Goal: Information Seeking & Learning: Check status

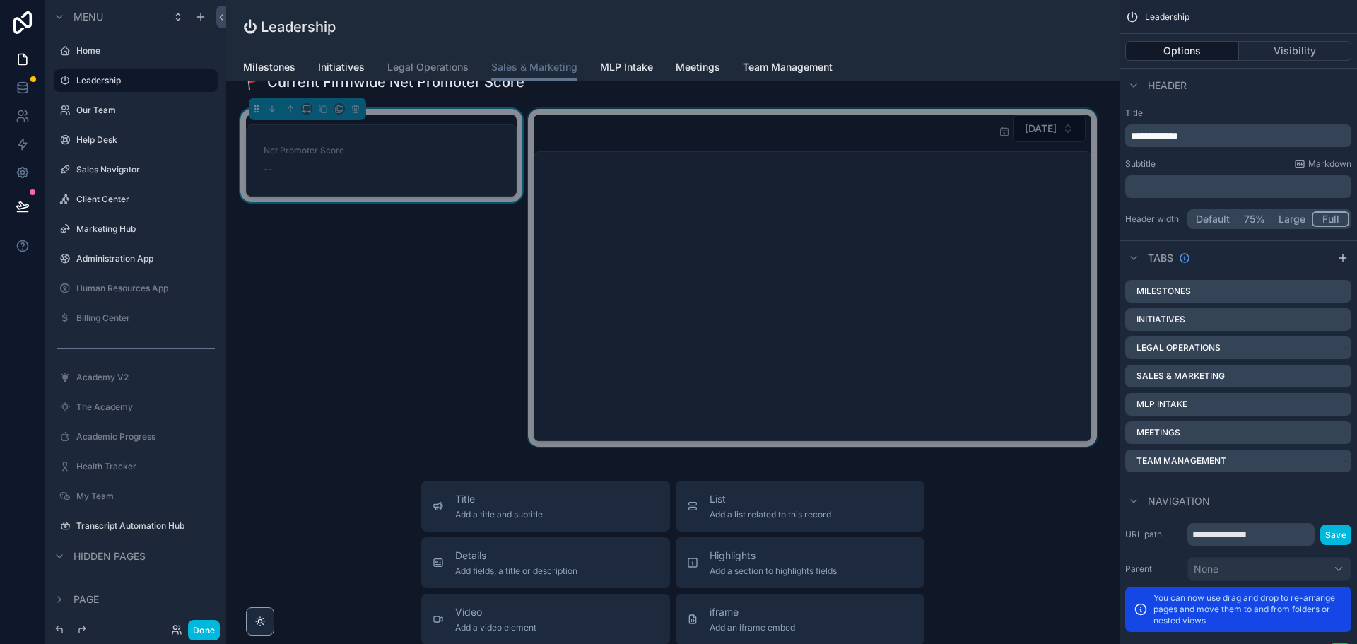
scroll to position [2262, 0]
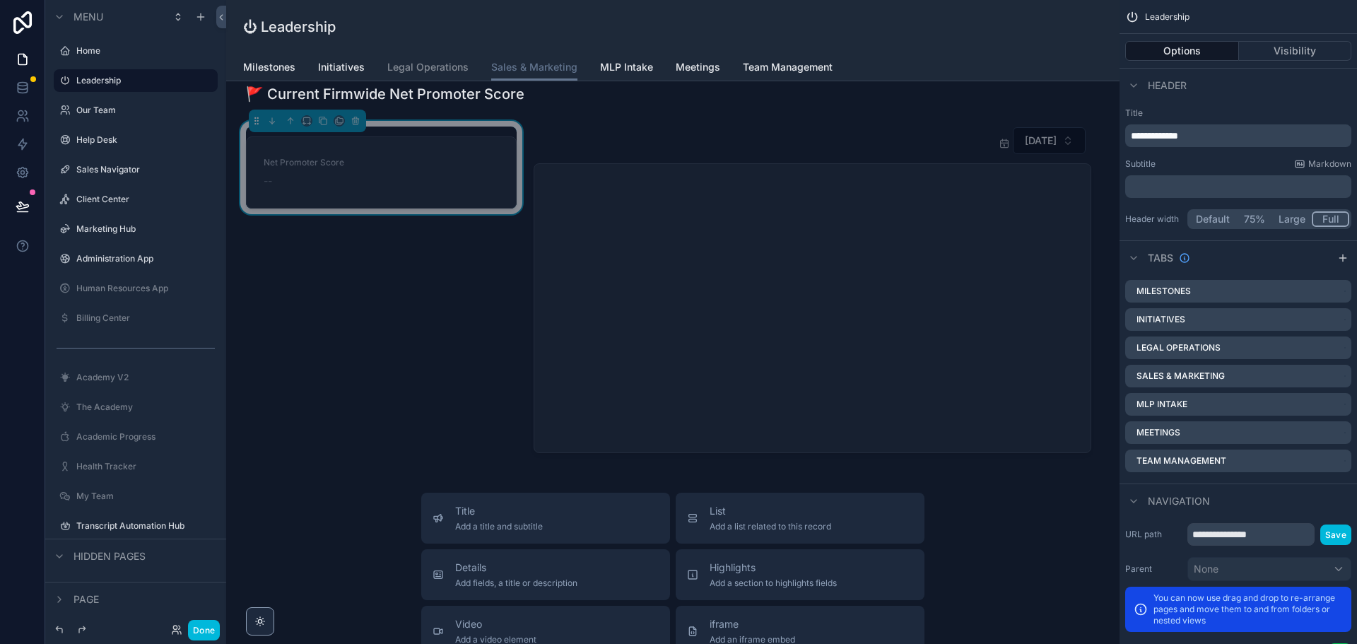
drag, startPoint x: 405, startPoint y: 175, endPoint x: 293, endPoint y: 291, distance: 161.0
click at [293, 291] on div "Net Promoter Score --" at bounding box center [382, 290] width 288 height 338
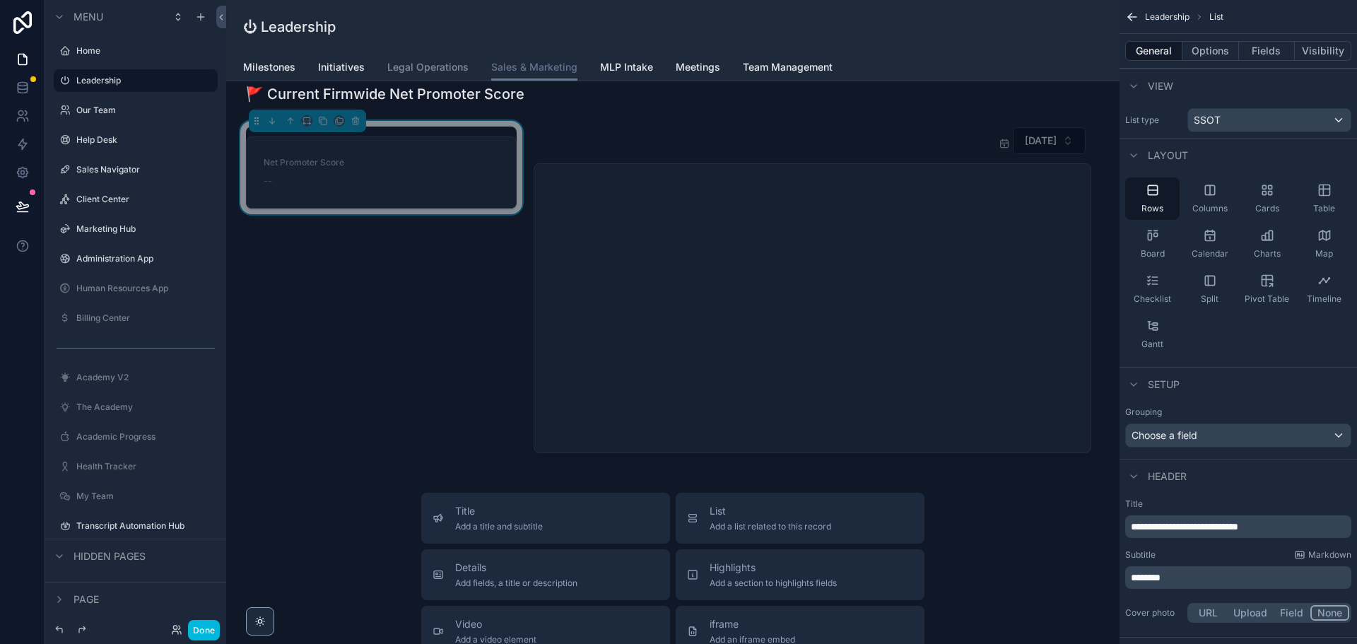
click at [361, 173] on div "Net Promoter Score --" at bounding box center [339, 172] width 151 height 31
click at [413, 162] on span "Net Promoter Score" at bounding box center [339, 162] width 151 height 11
click at [1215, 49] on button "Options" at bounding box center [1211, 51] width 57 height 20
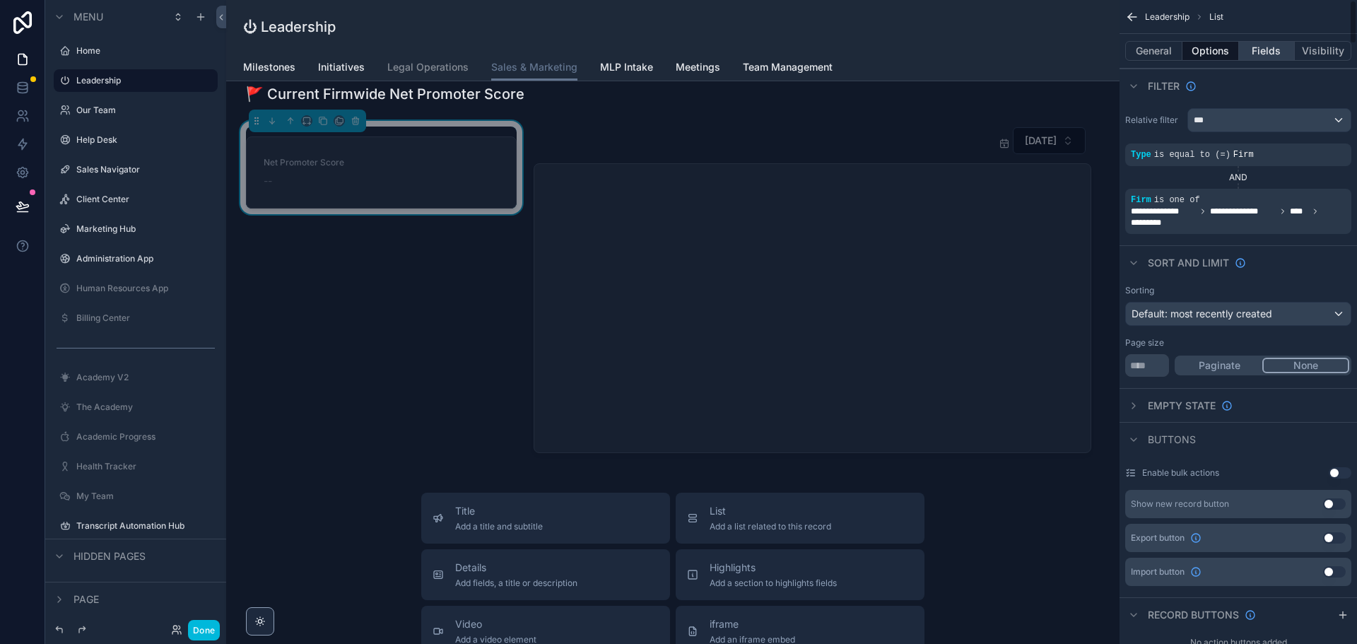
click at [1271, 47] on button "Fields" at bounding box center [1267, 51] width 57 height 20
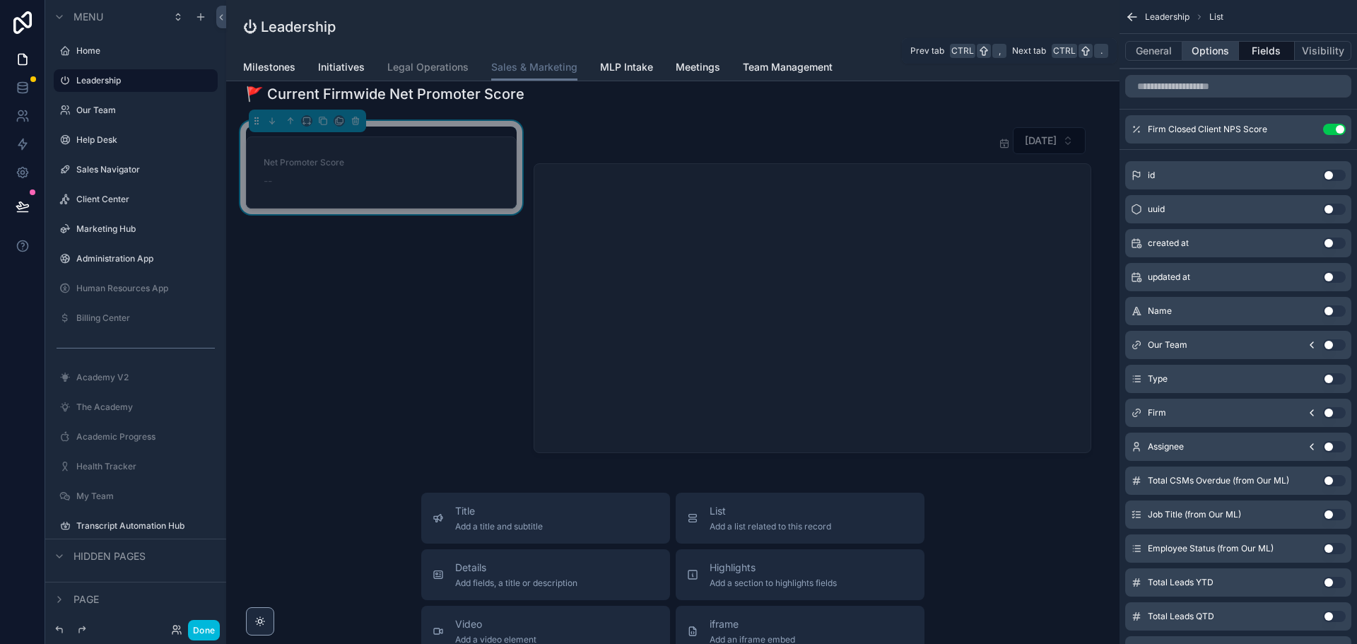
click at [1203, 54] on button "Options" at bounding box center [1211, 51] width 57 height 20
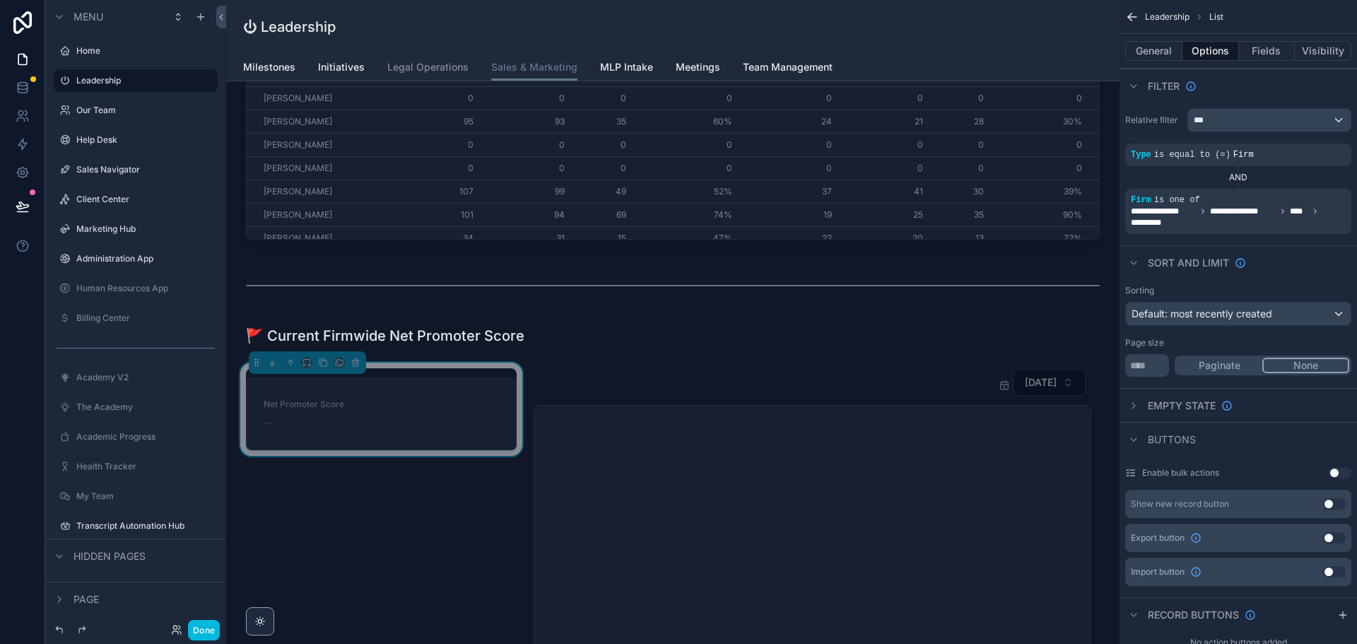
scroll to position [2027, 0]
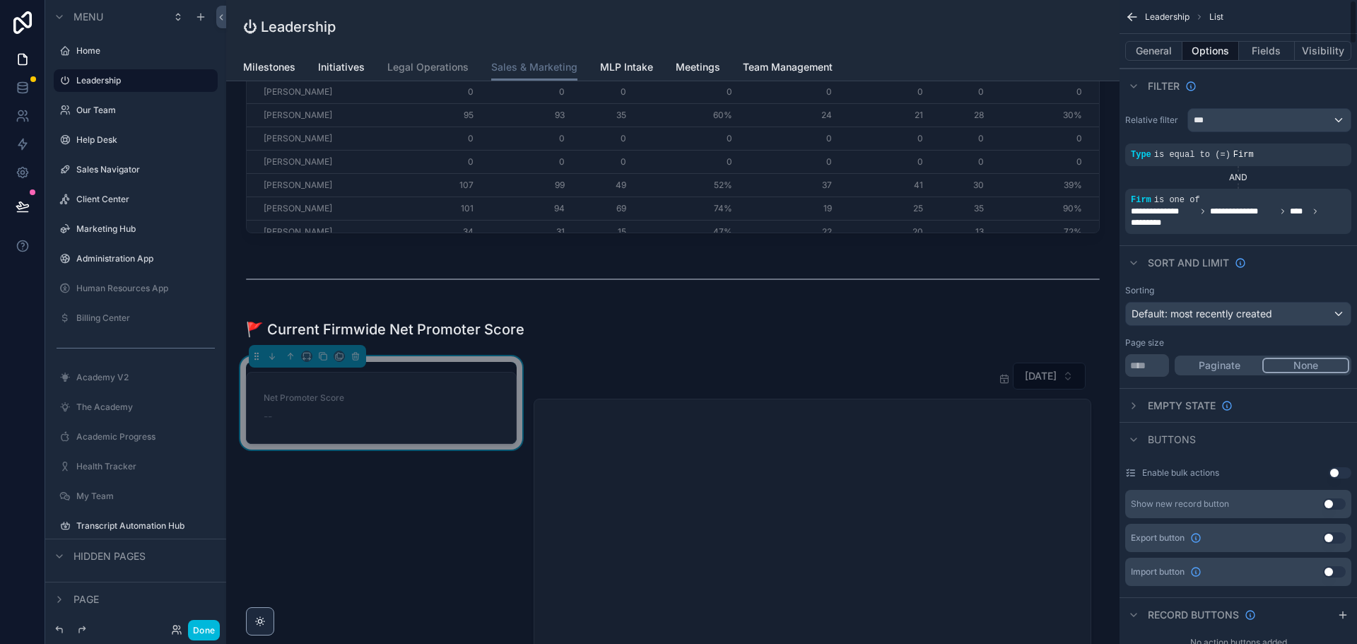
click at [423, 400] on div "Net Promoter Score --" at bounding box center [381, 407] width 235 height 31
click at [1260, 56] on button "Fields" at bounding box center [1267, 51] width 57 height 20
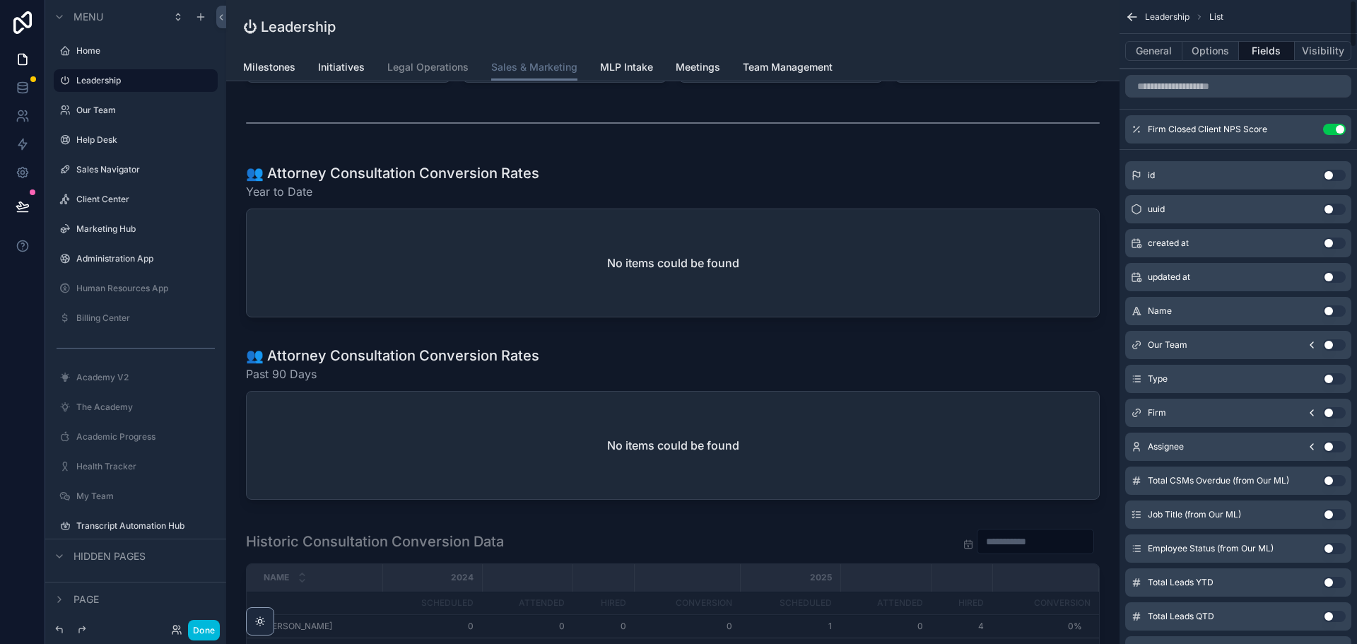
scroll to position [1208, 0]
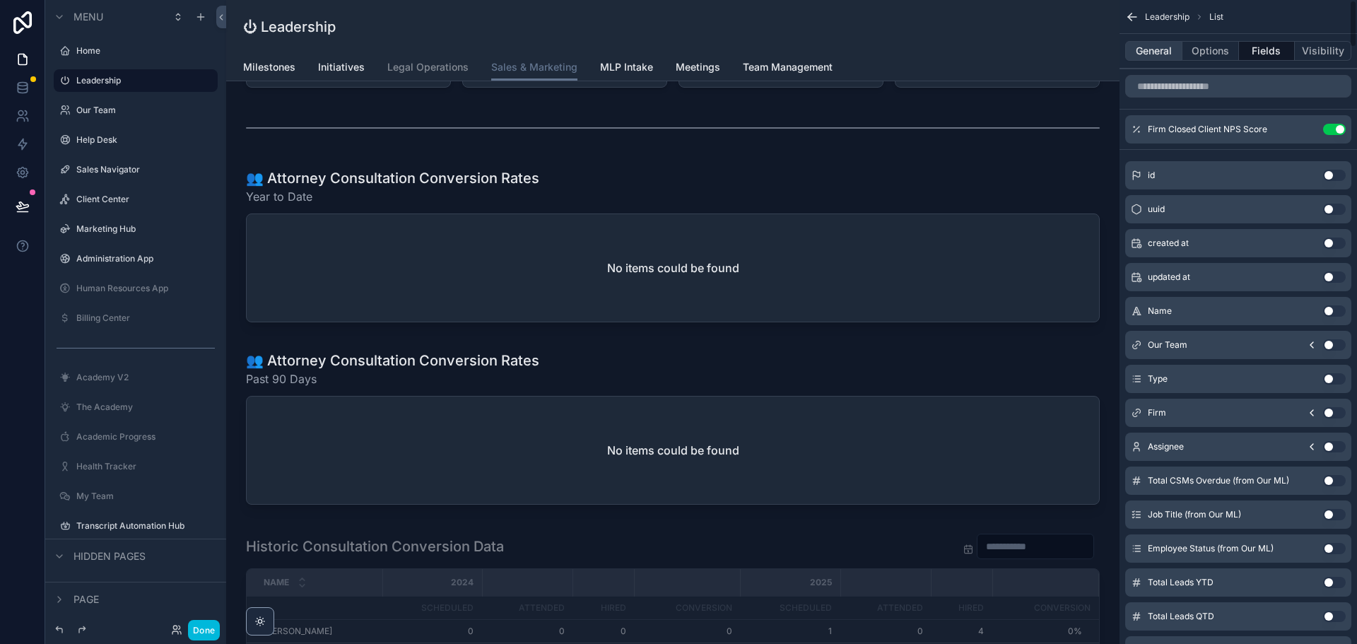
click at [1157, 44] on button "General" at bounding box center [1154, 51] width 57 height 20
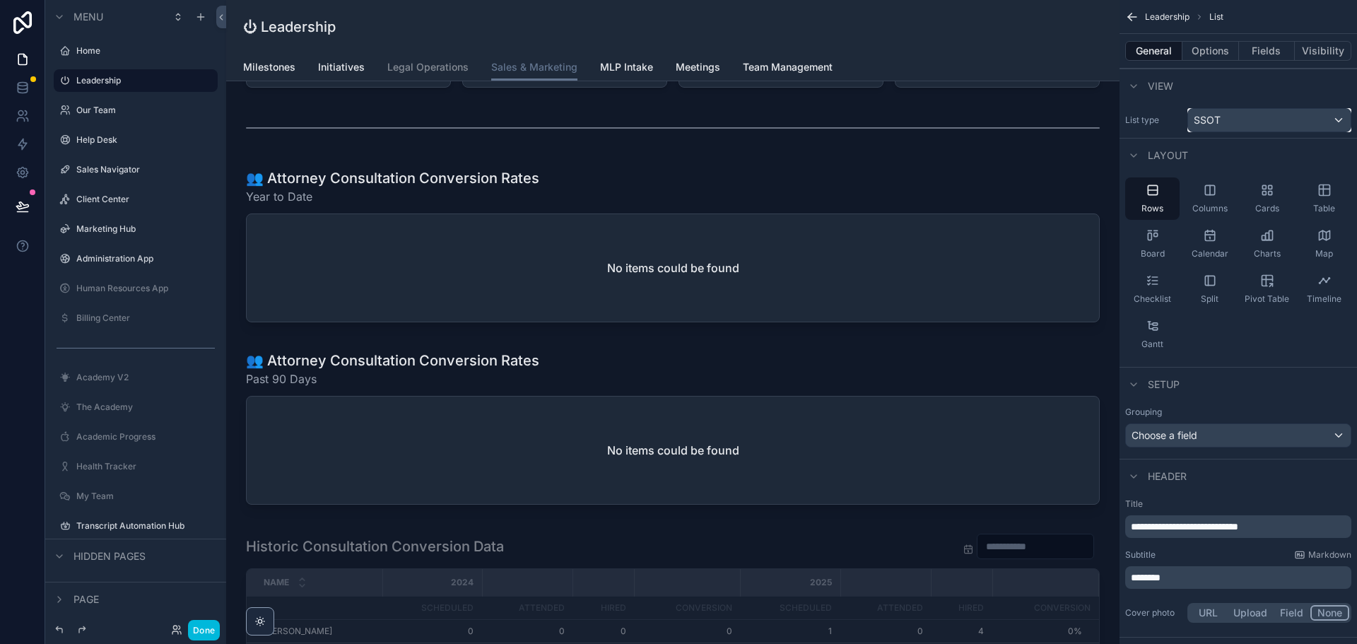
click at [1224, 126] on div "SSOT" at bounding box center [1269, 120] width 163 height 23
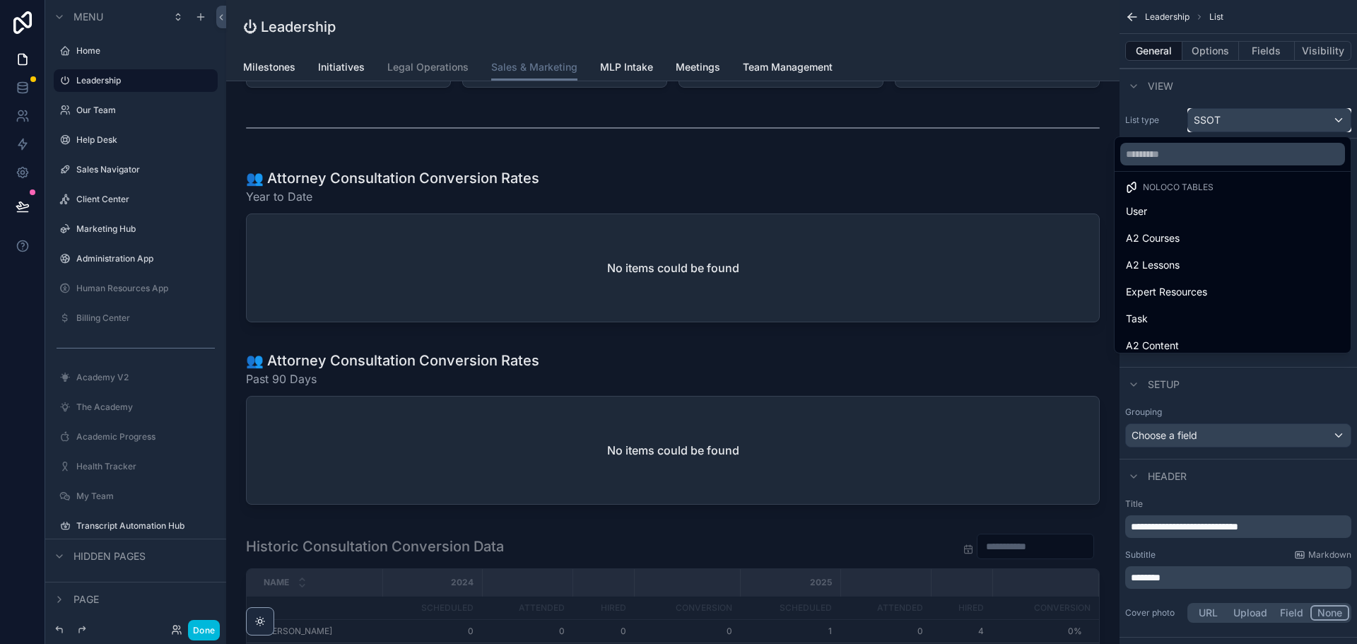
scroll to position [0, 0]
click at [1221, 42] on div "scrollable content" at bounding box center [678, 322] width 1357 height 644
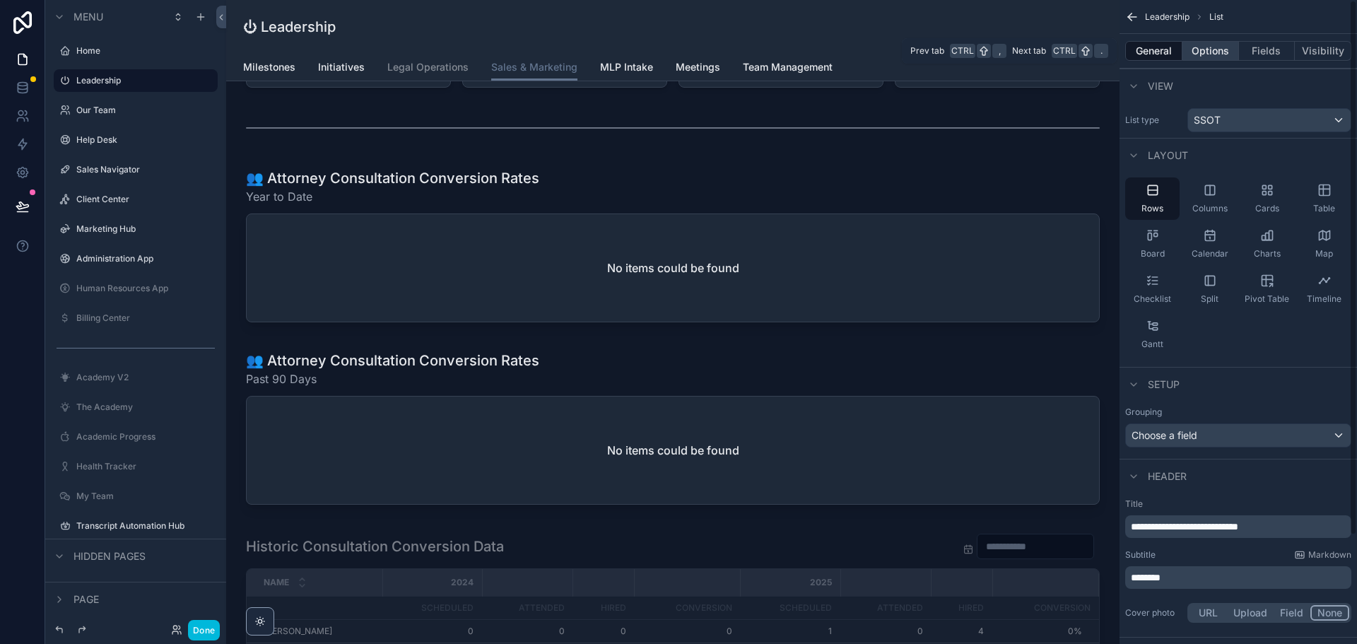
click at [1215, 50] on button "Options" at bounding box center [1211, 51] width 57 height 20
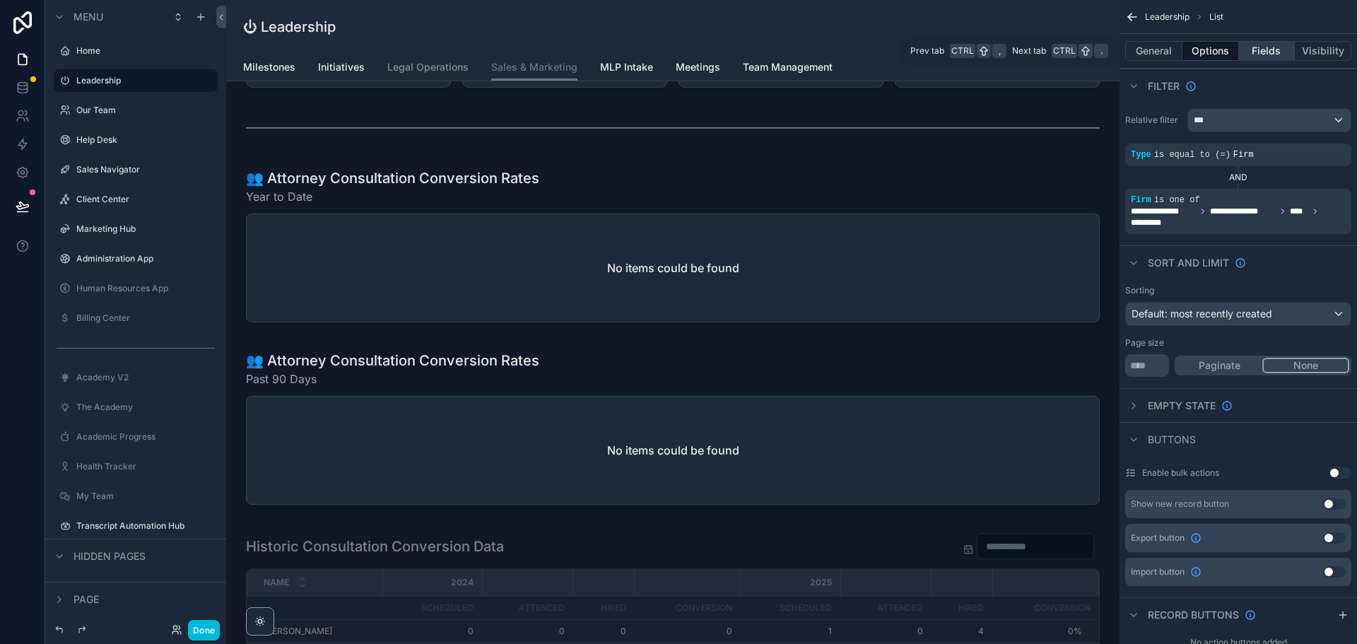
click at [1268, 53] on button "Fields" at bounding box center [1267, 51] width 57 height 20
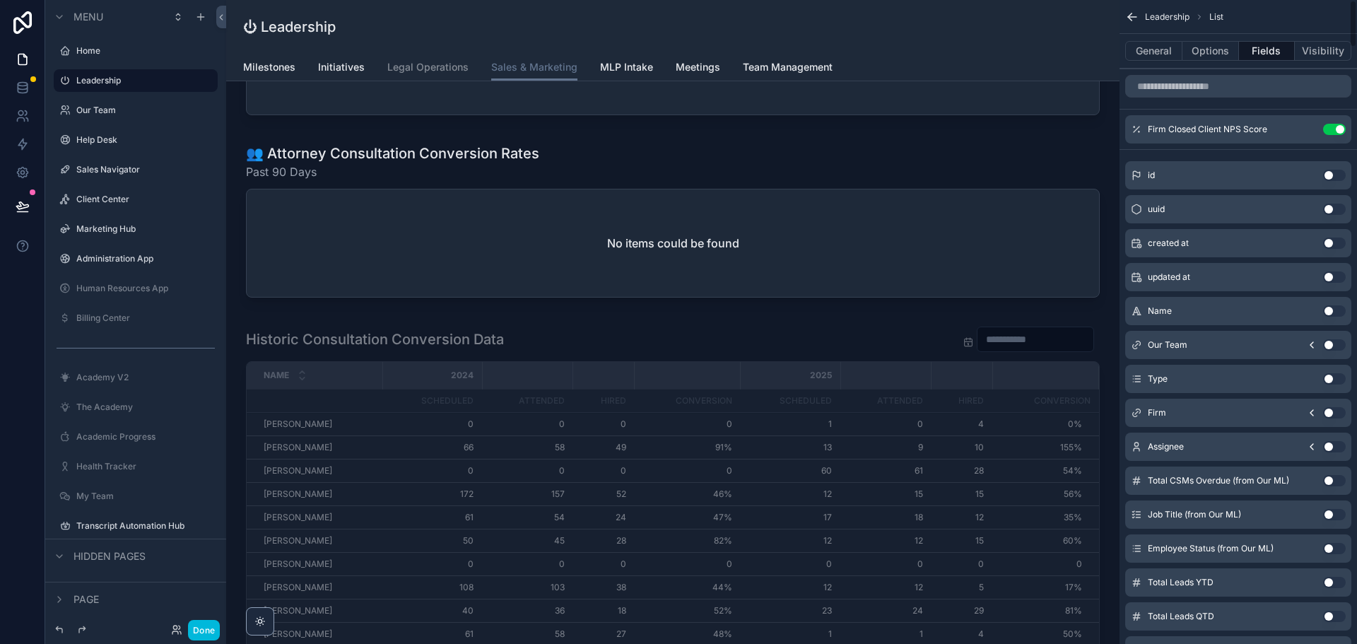
scroll to position [1396, 0]
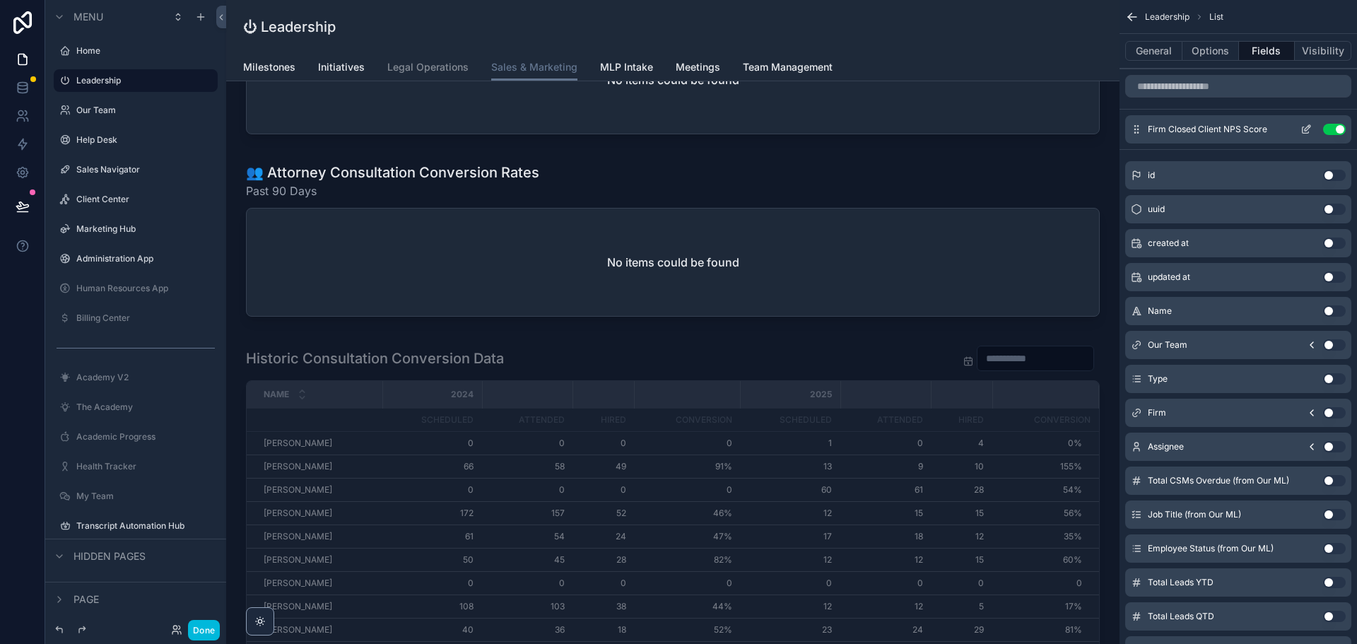
click at [1306, 129] on icon "scrollable content" at bounding box center [1306, 129] width 11 height 11
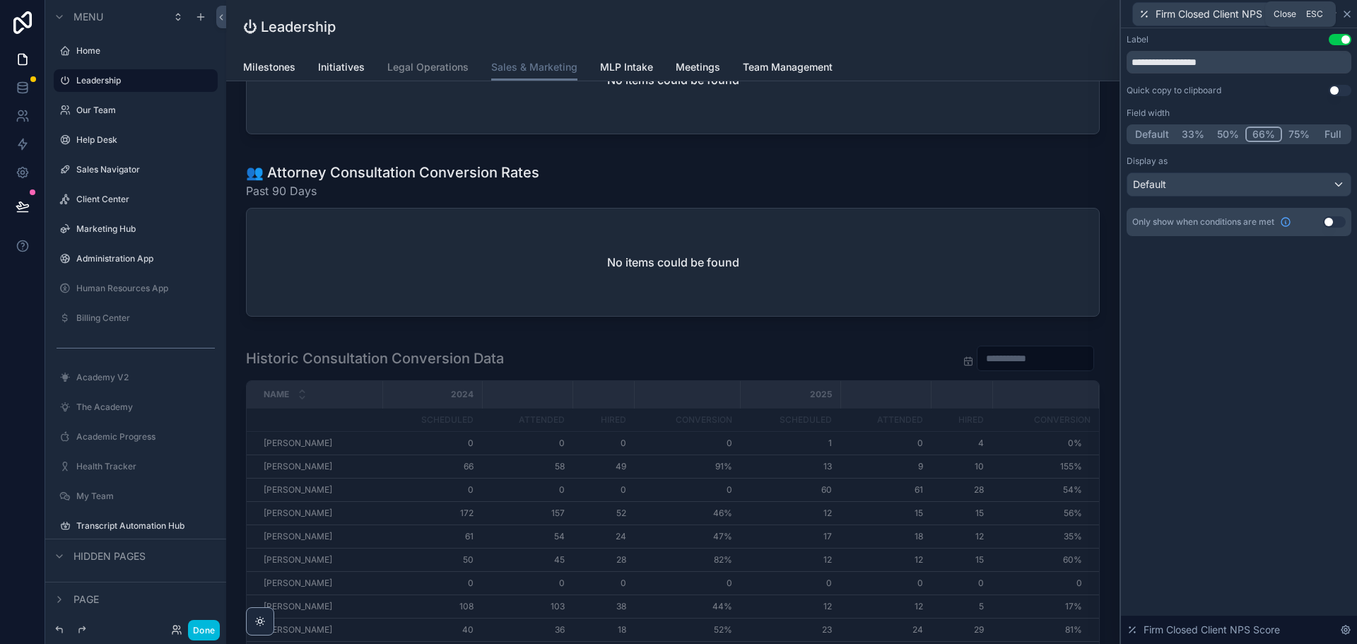
click at [1350, 10] on icon at bounding box center [1347, 13] width 11 height 11
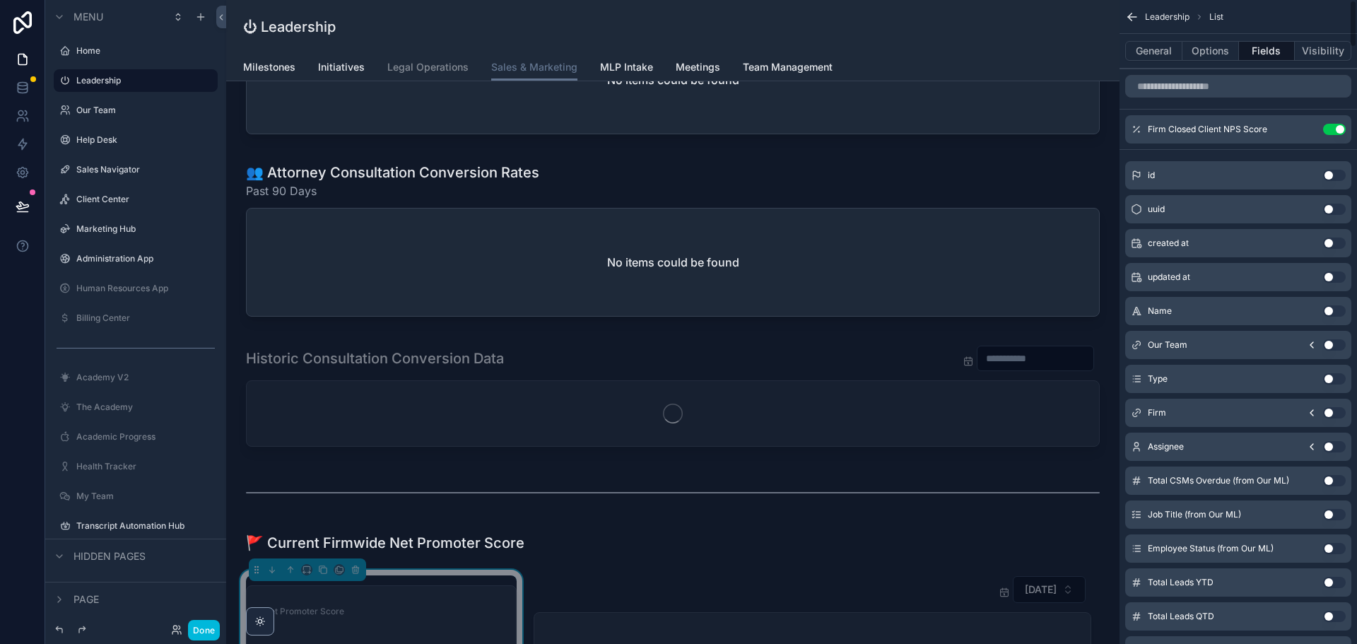
click at [1171, 54] on button "General" at bounding box center [1154, 51] width 57 height 20
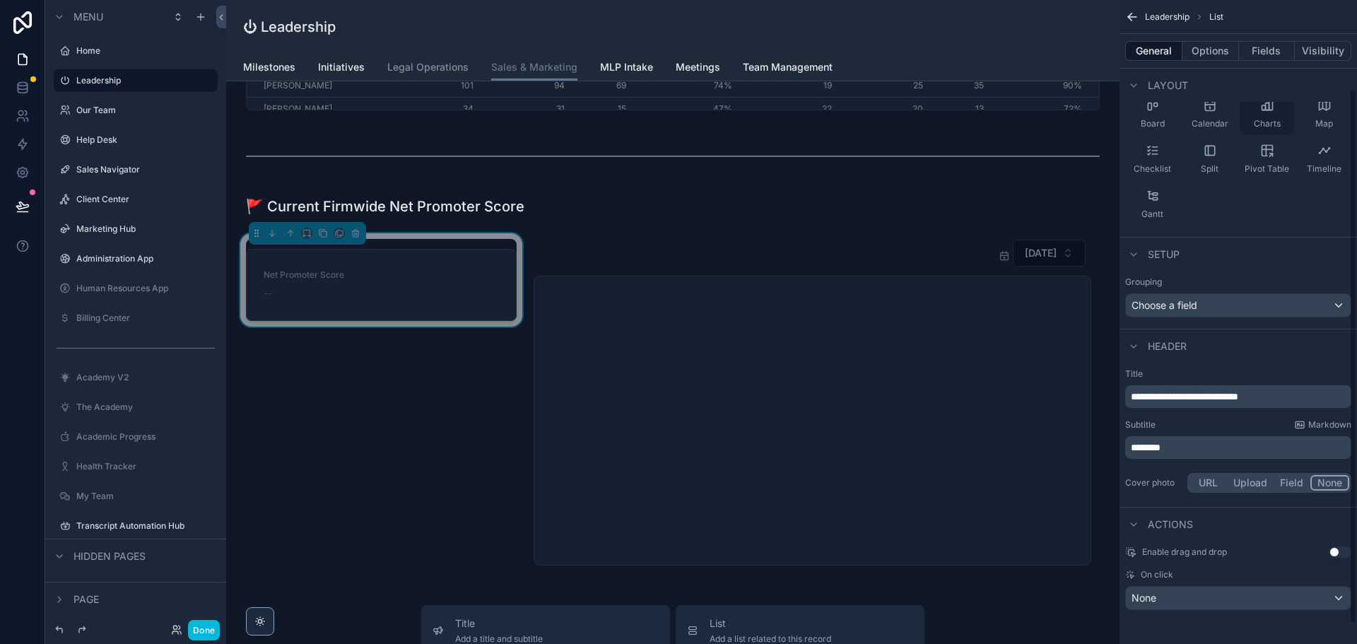
scroll to position [0, 0]
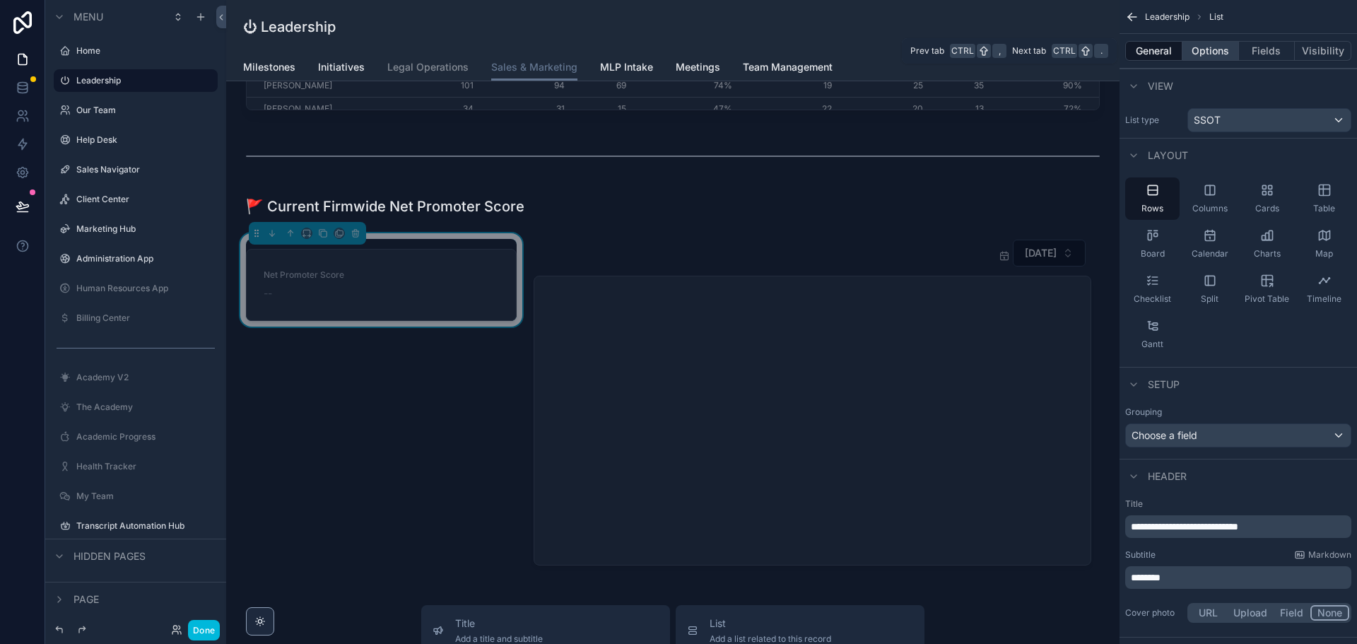
click at [1220, 50] on button "Options" at bounding box center [1211, 51] width 57 height 20
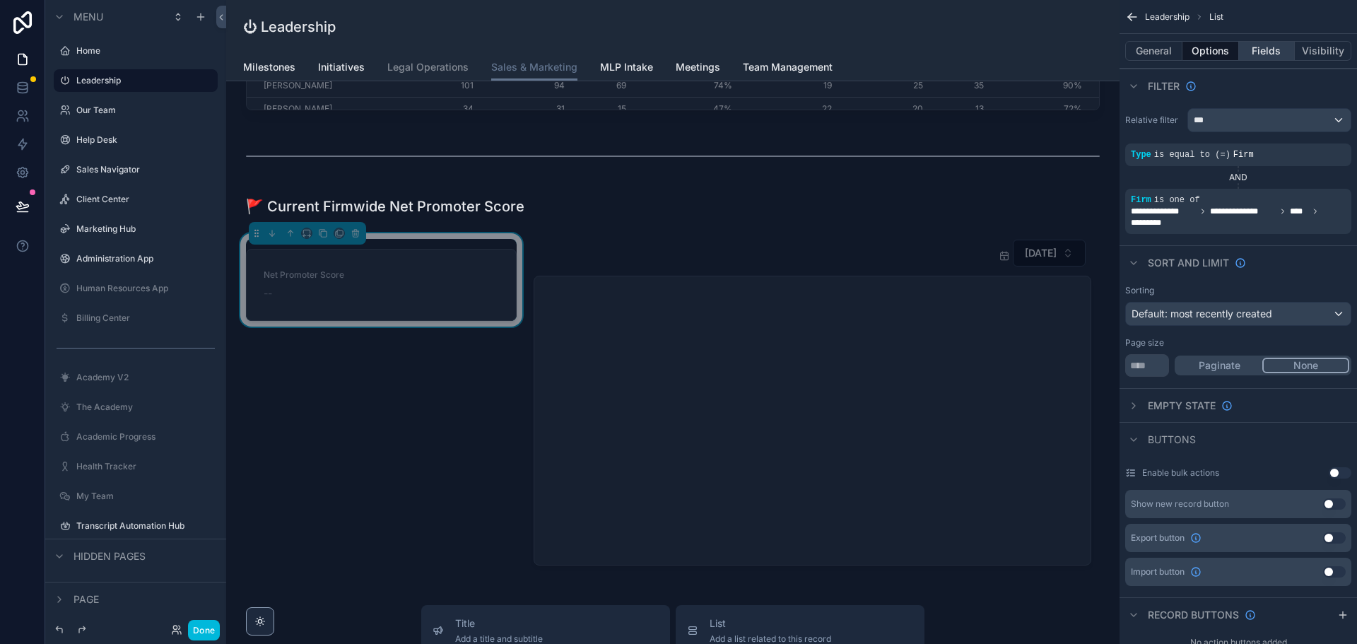
click at [1277, 47] on button "Fields" at bounding box center [1267, 51] width 57 height 20
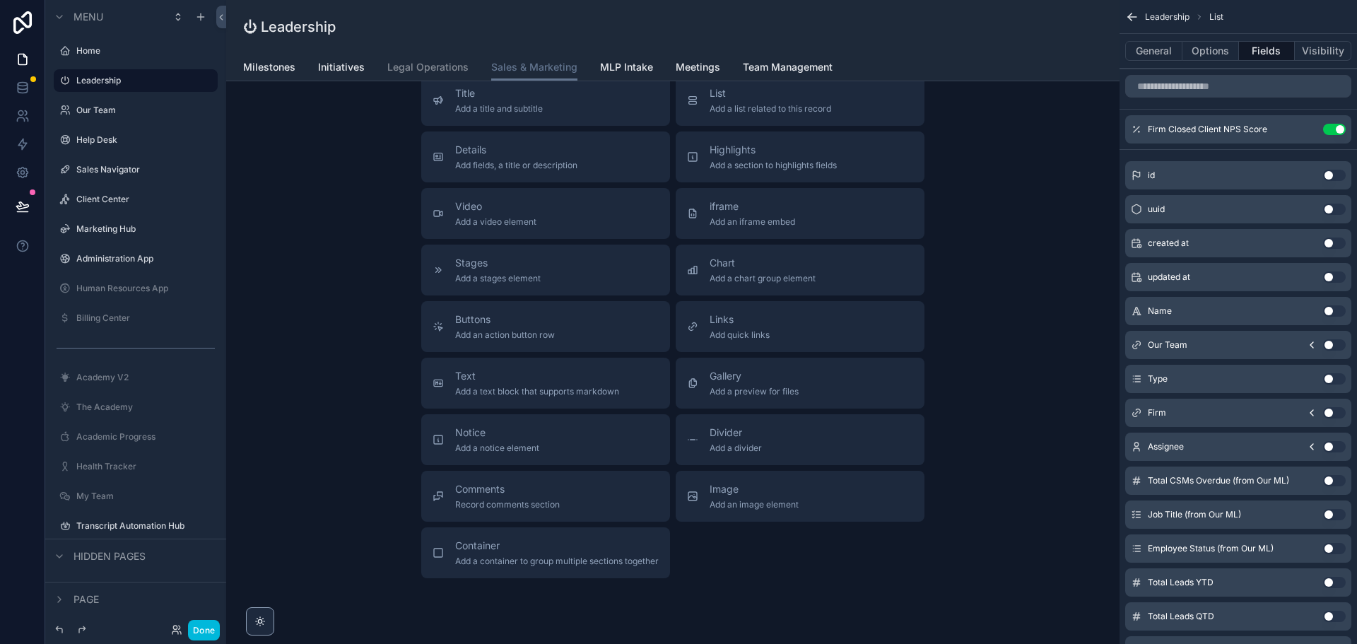
scroll to position [2252, 0]
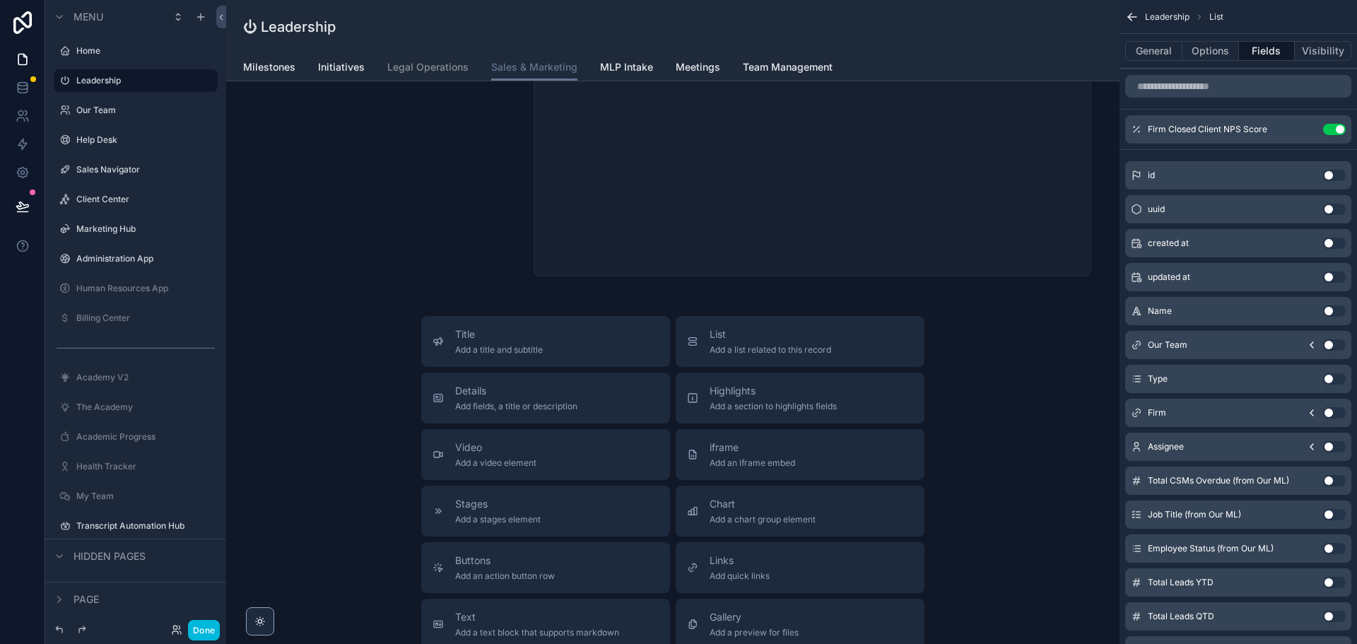
click at [319, 462] on div "Title Add a title and subtitle List Add a list related to this record Details A…" at bounding box center [673, 567] width 871 height 503
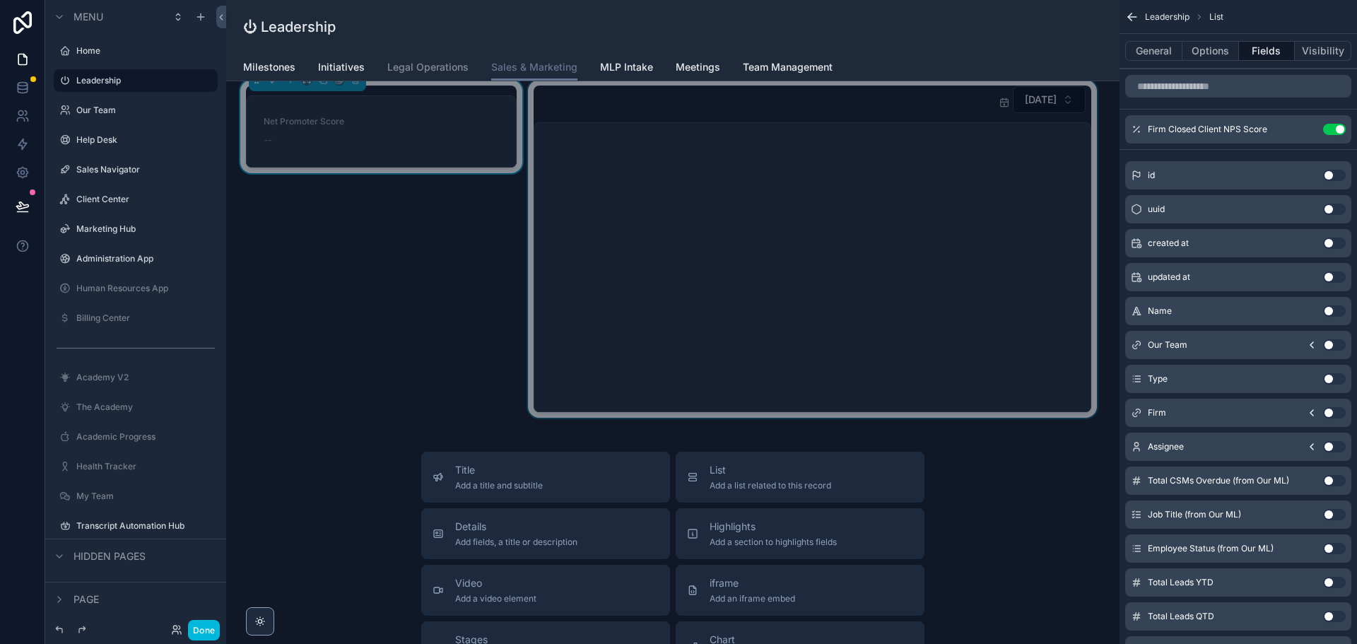
scroll to position [2156, 0]
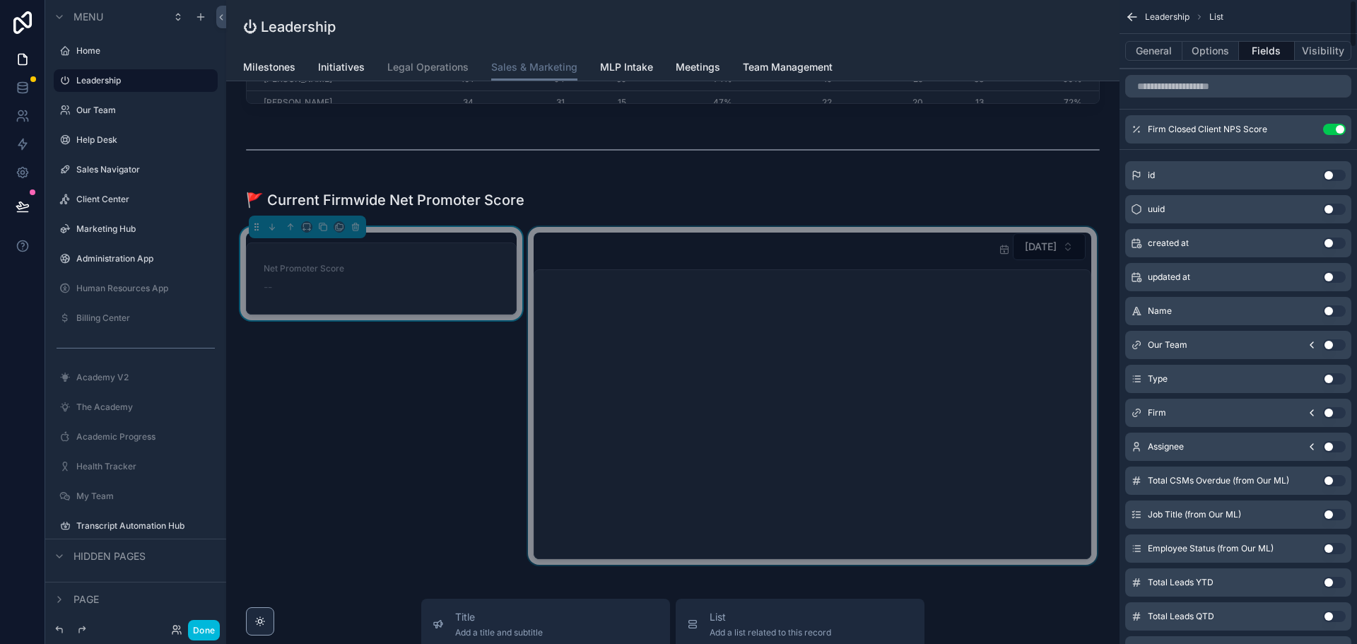
click at [920, 404] on div "scrollable content" at bounding box center [812, 396] width 575 height 338
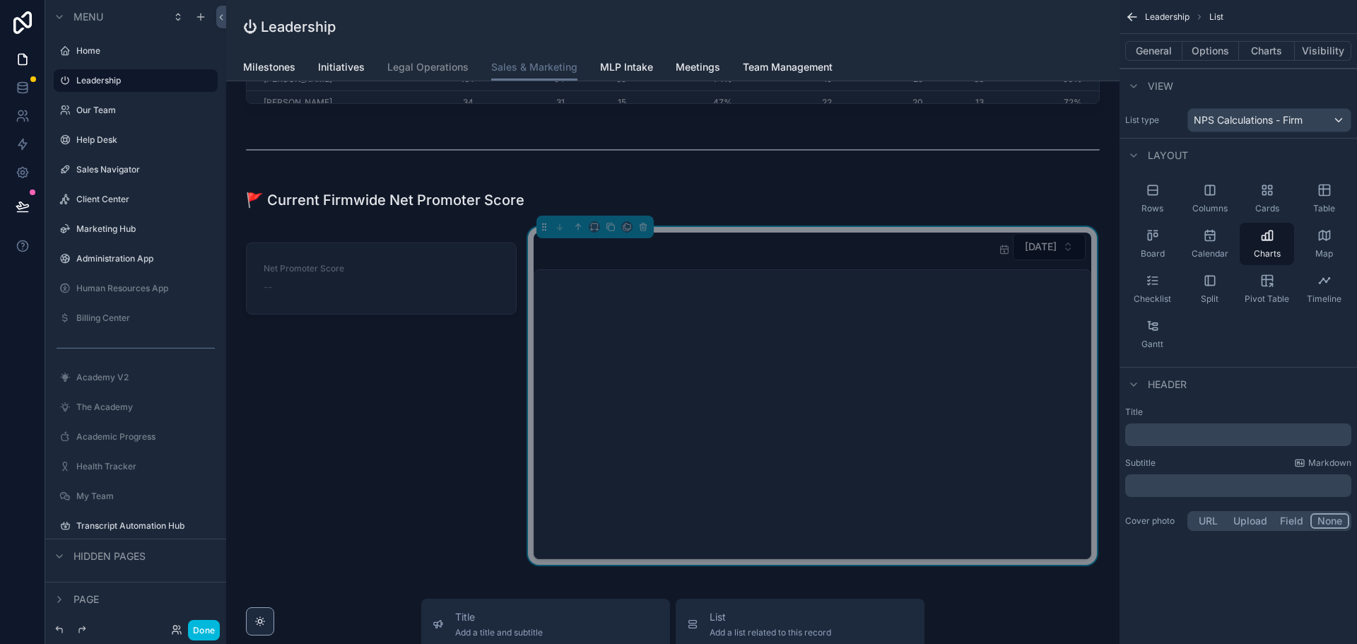
drag, startPoint x: 917, startPoint y: 397, endPoint x: 836, endPoint y: 315, distance: 116.0
click at [836, 315] on icon "chart" at bounding box center [810, 414] width 535 height 271
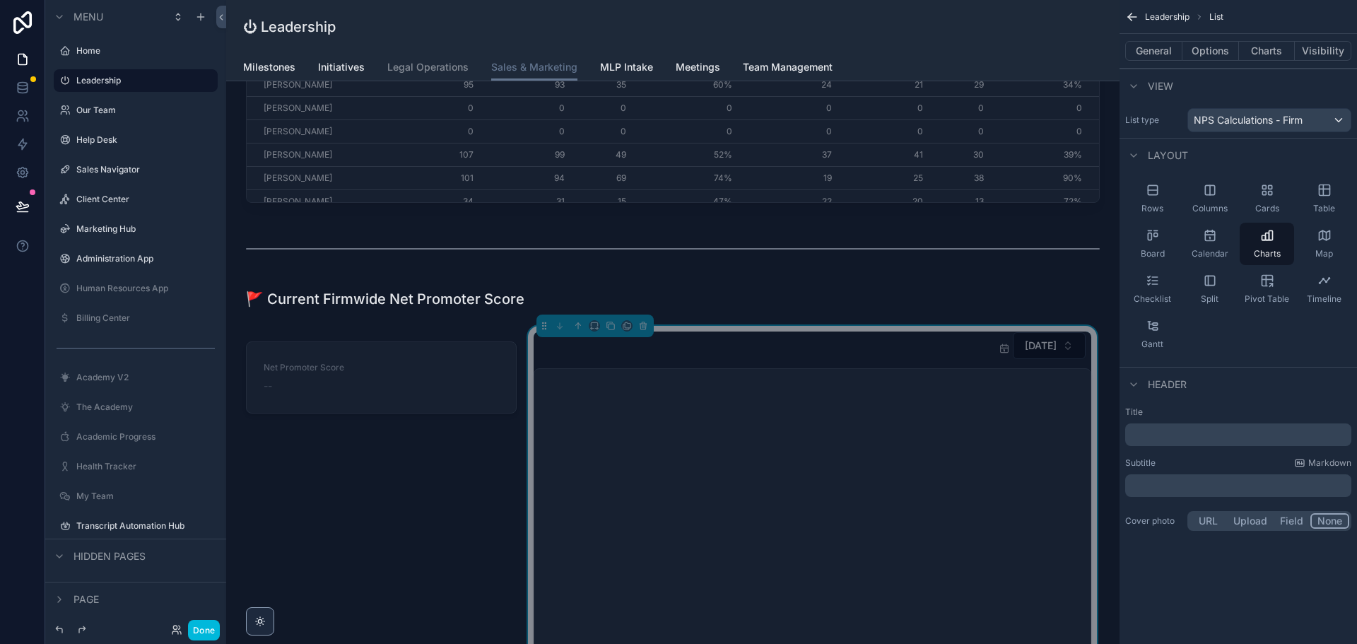
scroll to position [2062, 0]
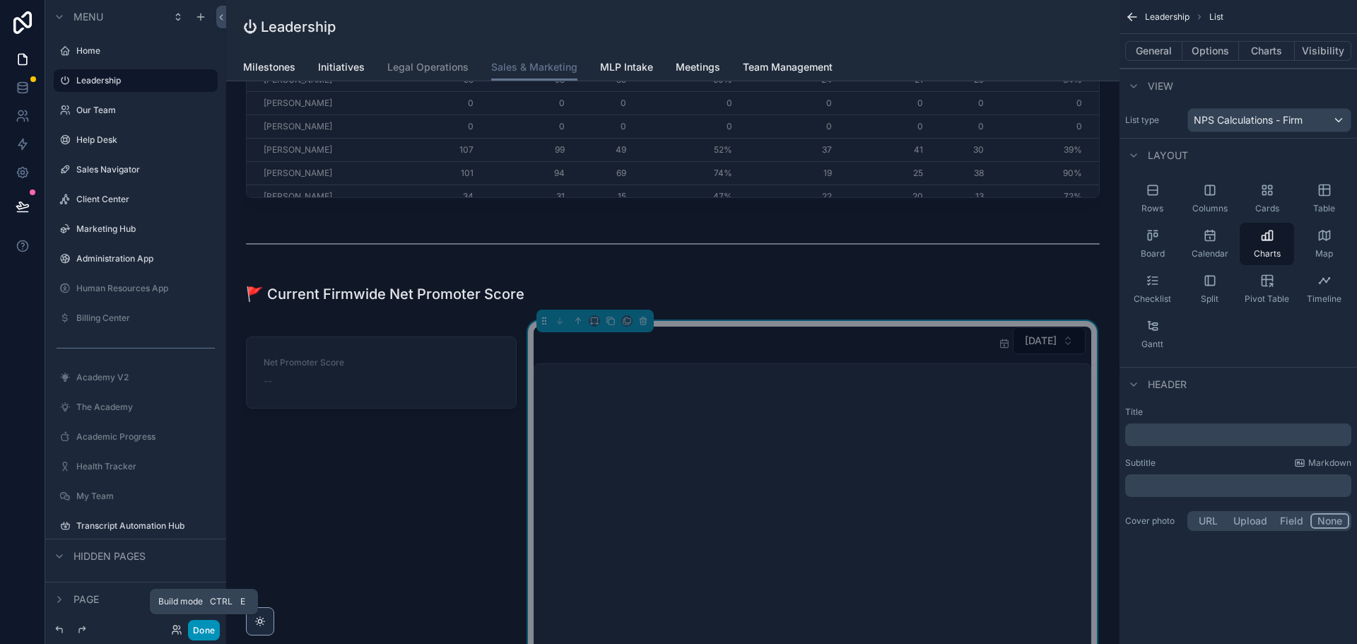
click at [204, 631] on button "Done" at bounding box center [204, 630] width 32 height 21
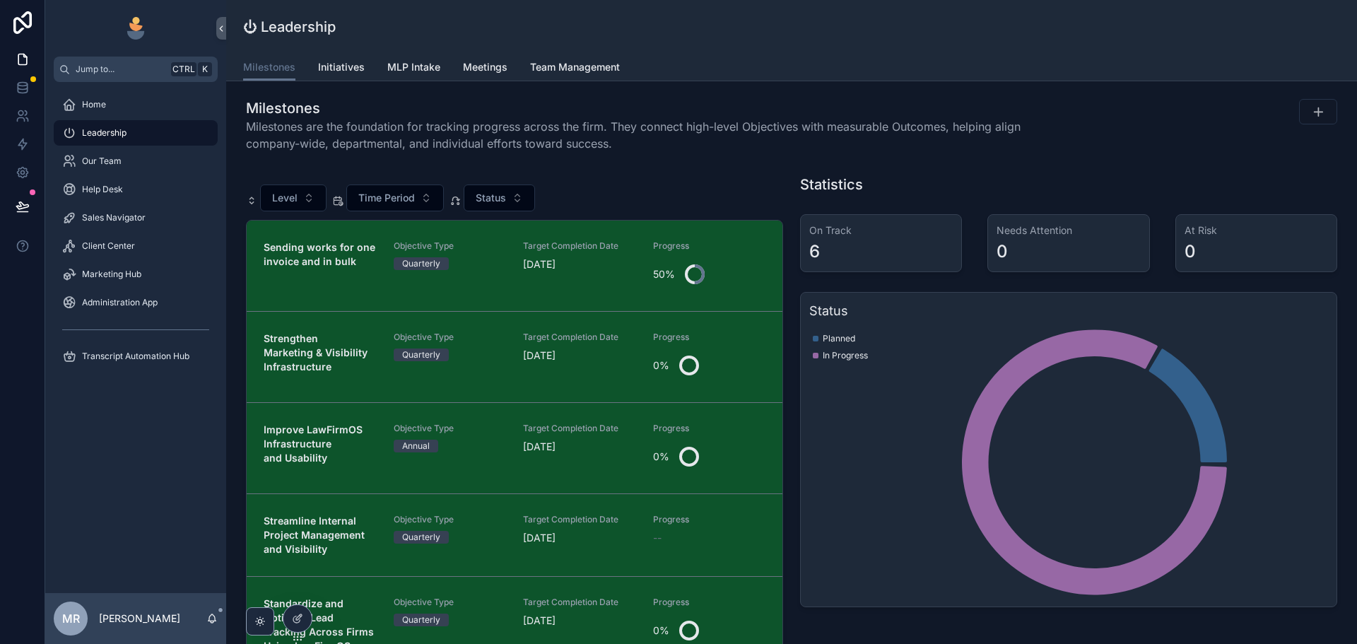
click at [737, 57] on div "Milestones Initiatives MLP Intake Meetings Team Management" at bounding box center [791, 67] width 1097 height 27
click at [754, 81] on div "⏻ Leadership Milestones Milestones Initiatives MLP Intake Meetings Team Managem…" at bounding box center [791, 40] width 1131 height 81
click at [1026, 46] on div "⏻ Leadership" at bounding box center [791, 27] width 1097 height 54
click at [298, 615] on icon at bounding box center [297, 618] width 11 height 11
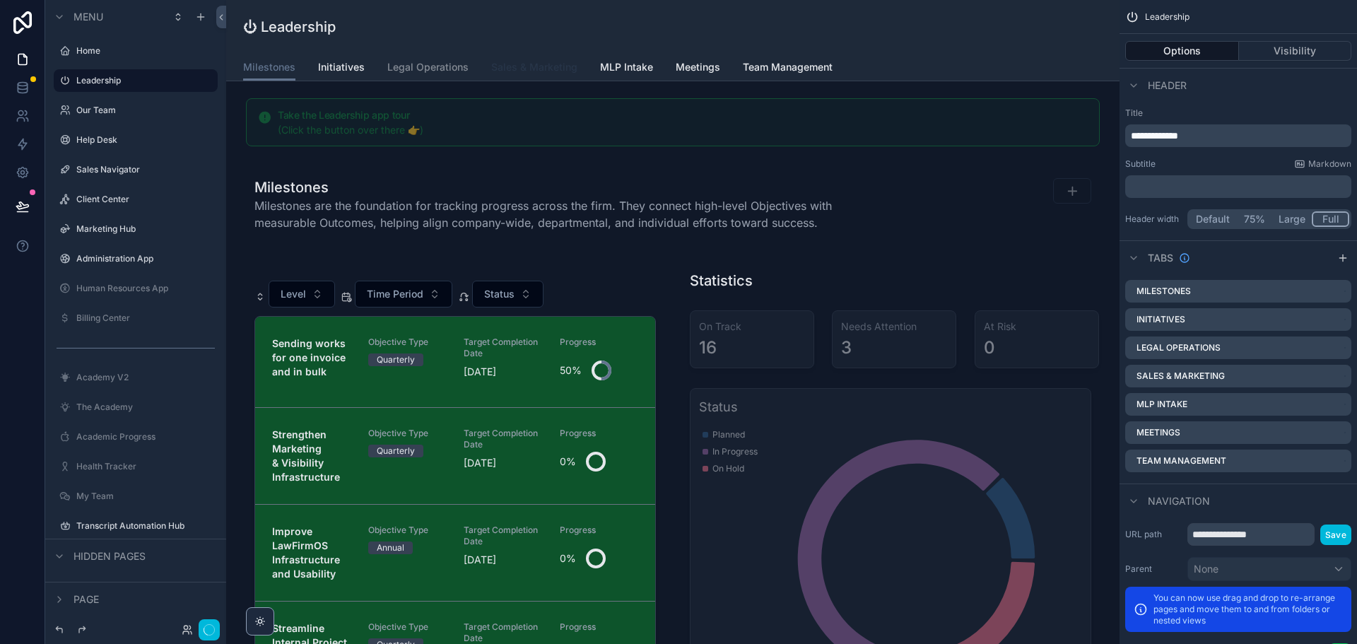
click at [536, 62] on span "Sales & Marketing" at bounding box center [534, 67] width 86 height 14
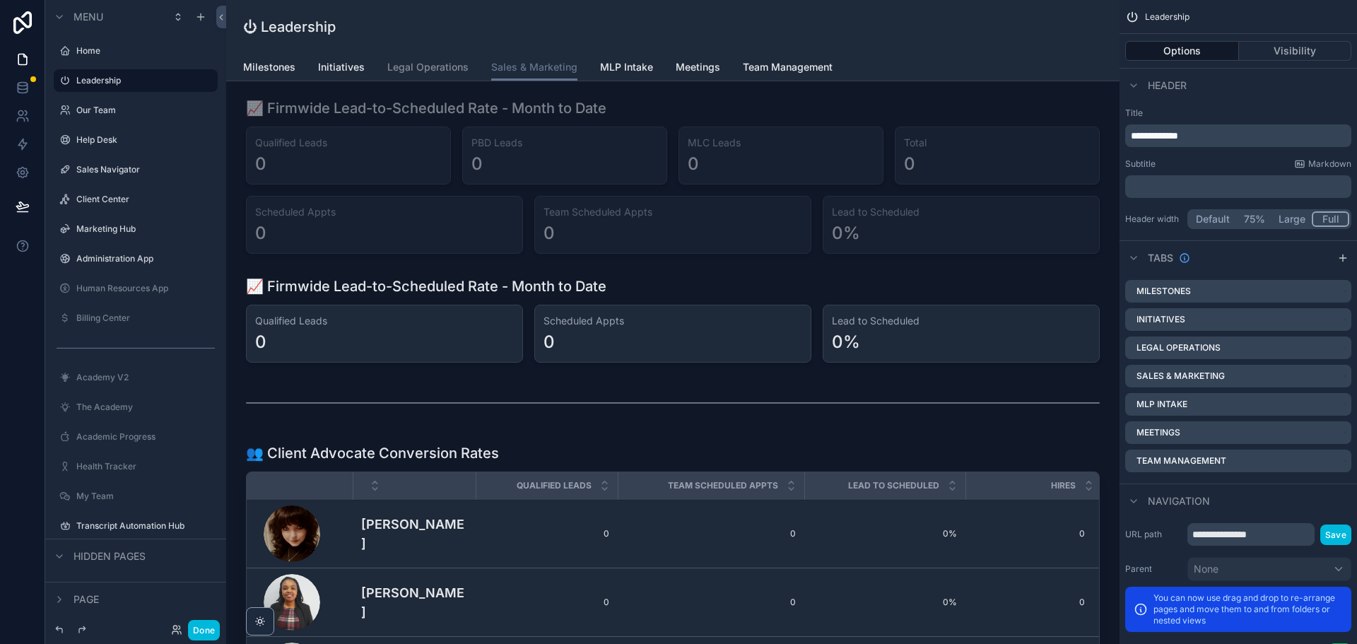
click at [538, 67] on span "Sales & Marketing" at bounding box center [534, 67] width 86 height 14
click at [1343, 376] on icon "scrollable content" at bounding box center [1342, 376] width 6 height 6
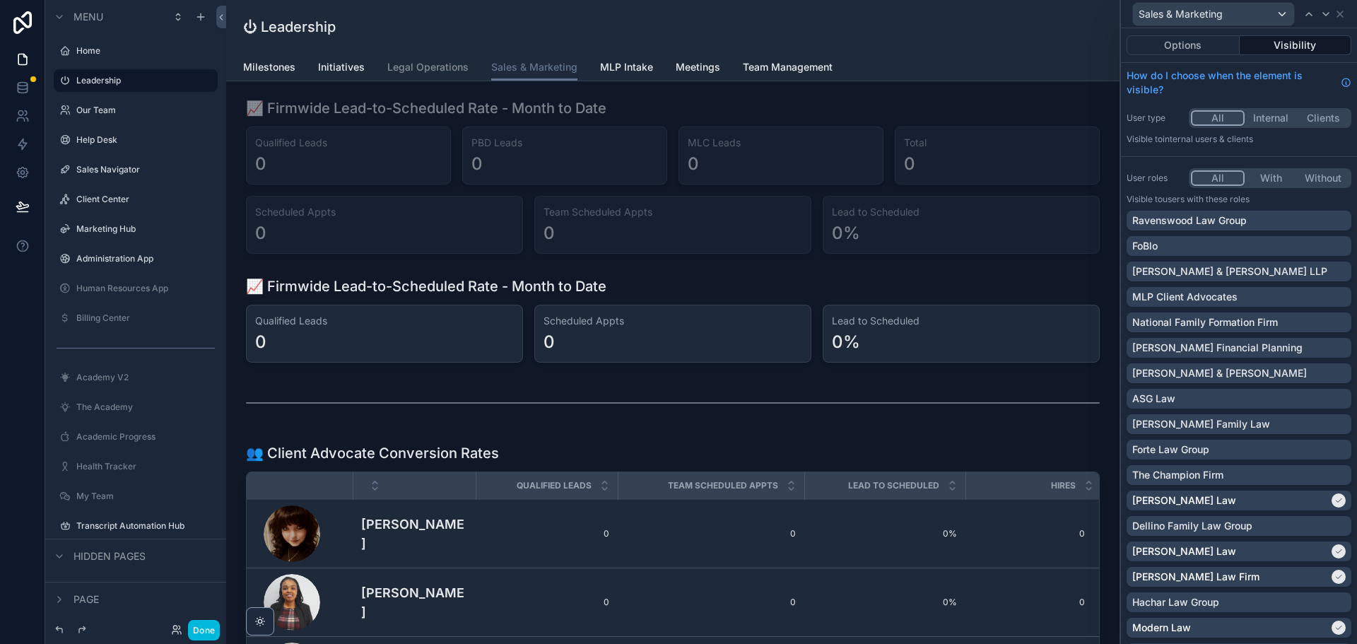
click at [1297, 46] on button "Visibility" at bounding box center [1296, 45] width 112 height 20
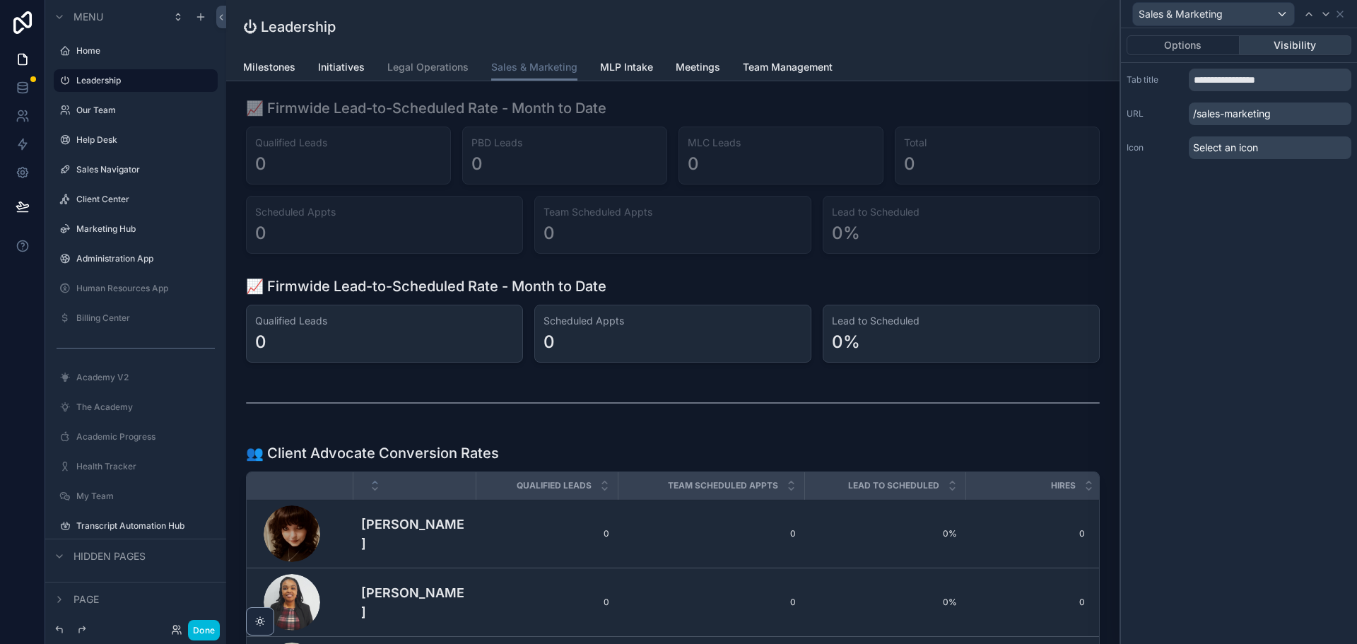
click at [1297, 46] on button "Visibility" at bounding box center [1296, 45] width 112 height 20
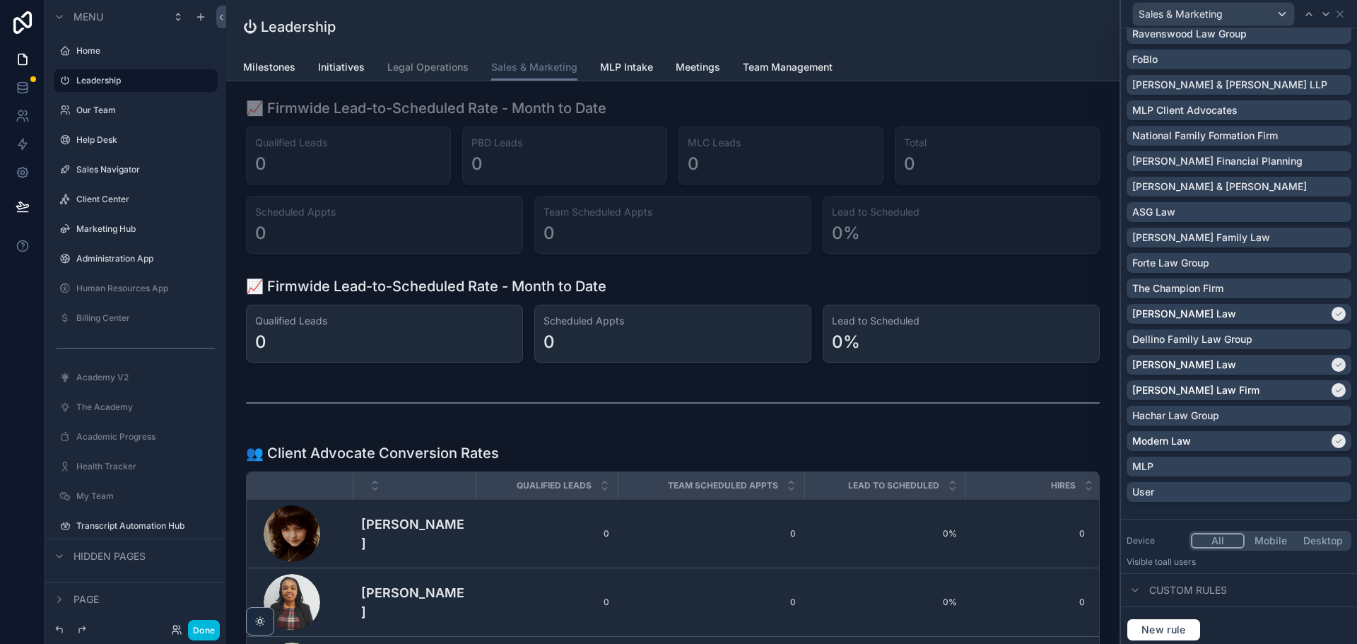
scroll to position [189, 0]
click at [1323, 462] on div "MLP" at bounding box center [1240, 464] width 214 height 14
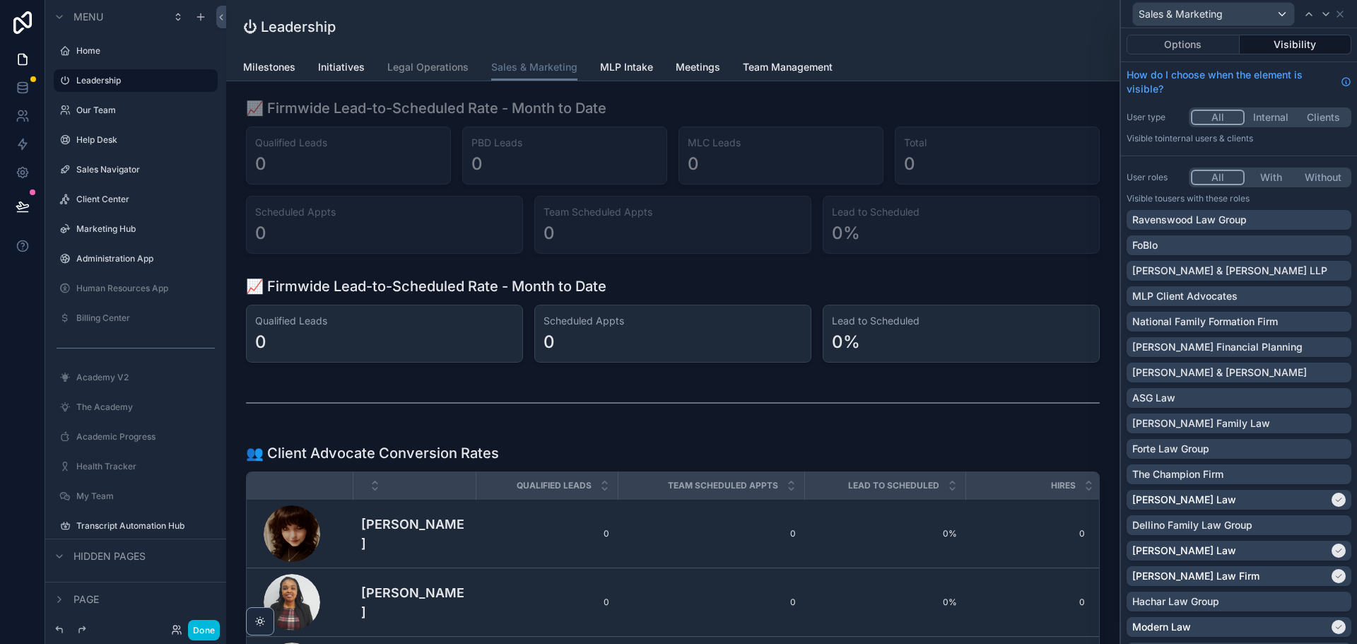
scroll to position [0, 0]
click at [196, 625] on button "Done" at bounding box center [204, 630] width 32 height 21
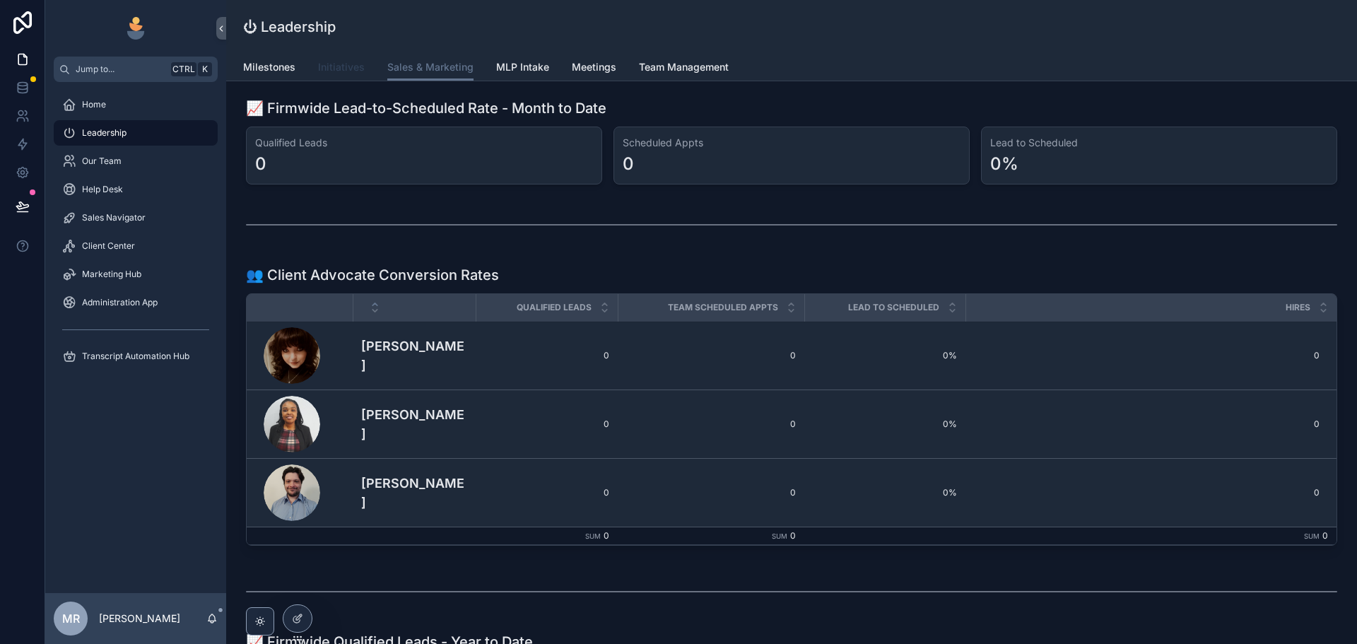
click at [346, 76] on link "Initiatives" at bounding box center [341, 68] width 47 height 28
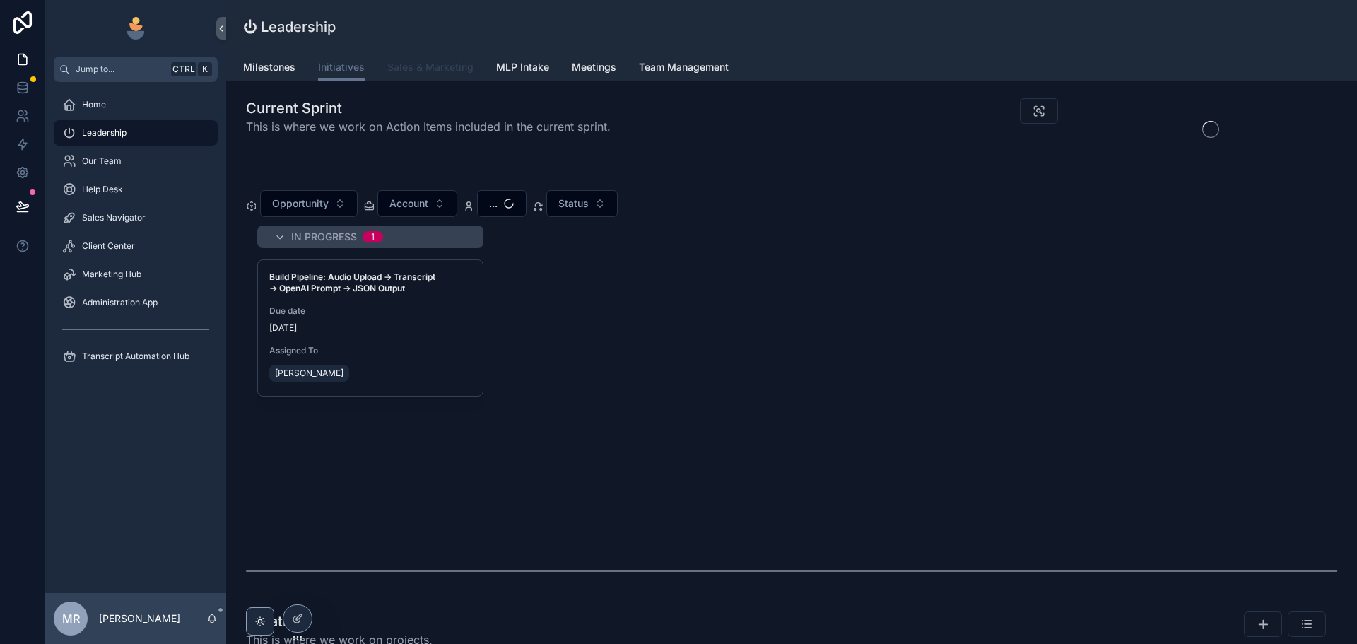
click at [423, 69] on span "Sales & Marketing" at bounding box center [430, 67] width 86 height 14
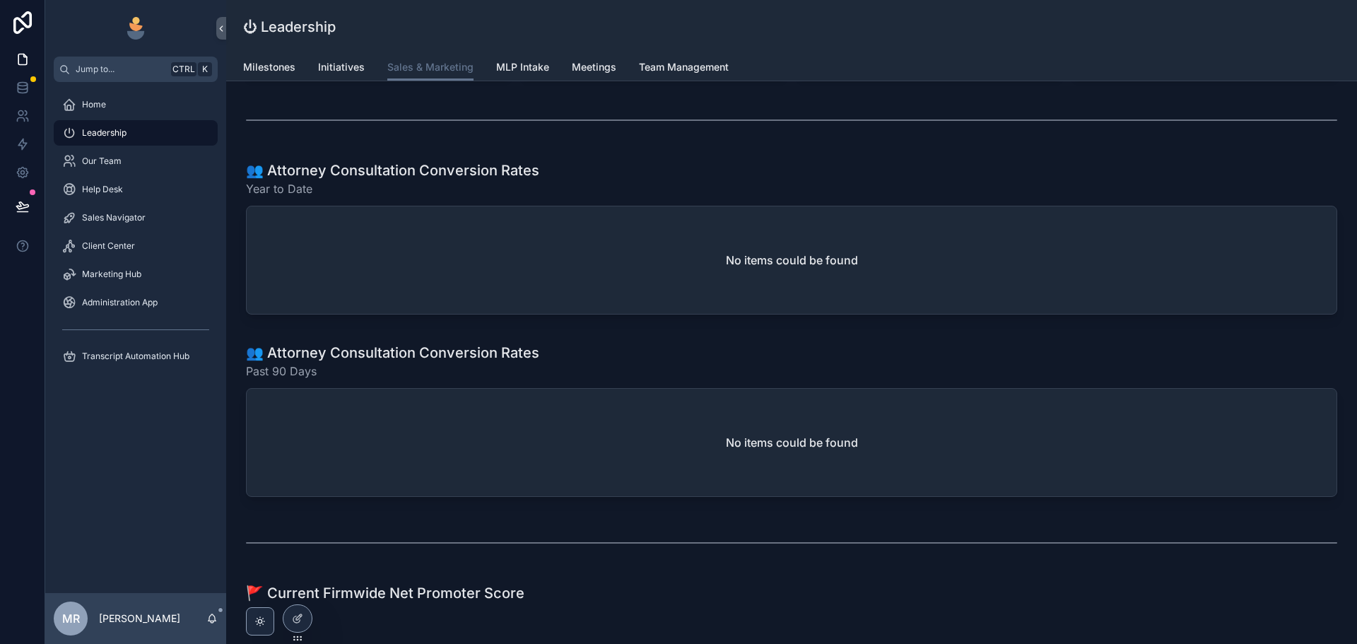
scroll to position [1115, 0]
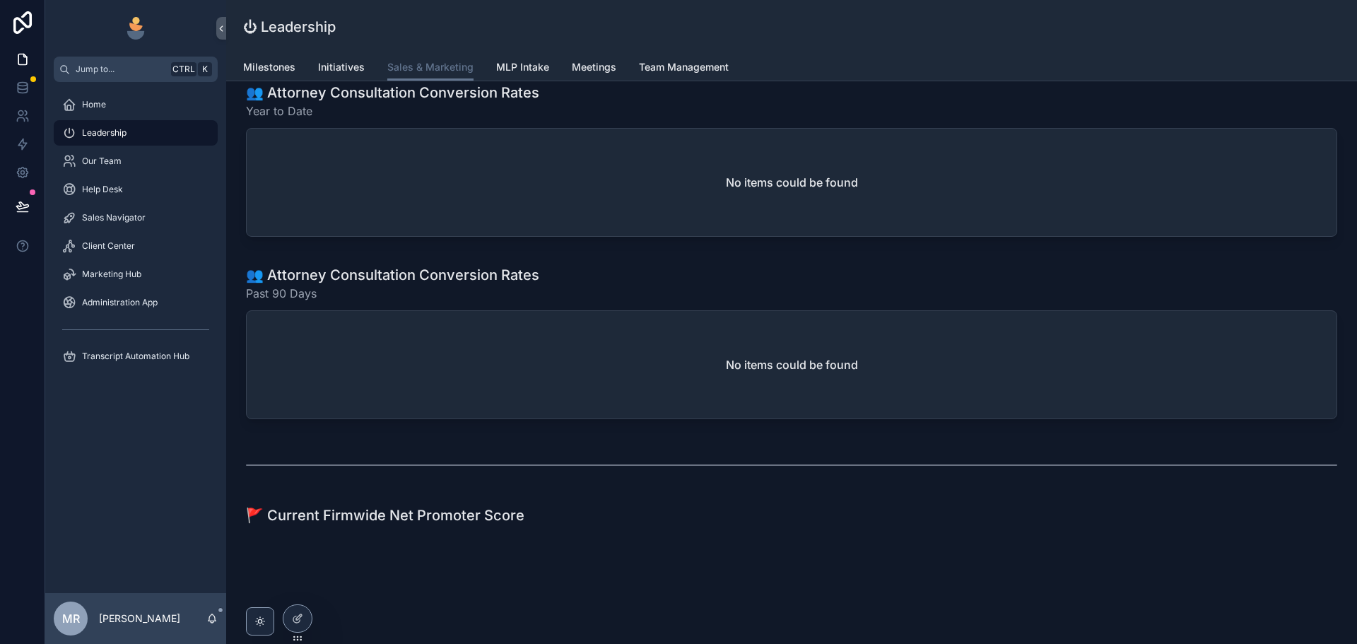
click at [257, 521] on h1 "🚩 Current Firmwide Net Promoter Score" at bounding box center [385, 515] width 279 height 20
click at [380, 526] on div "🚩 Current Firmwide Net Promoter Score" at bounding box center [792, 515] width 1109 height 31
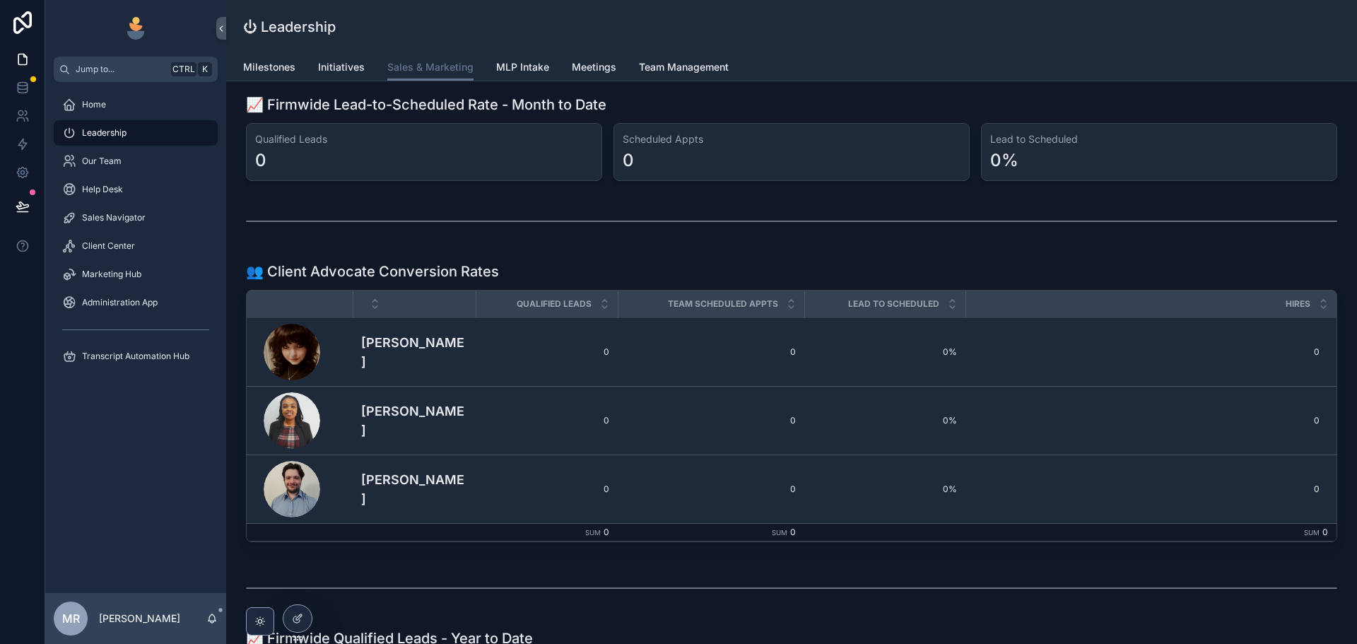
scroll to position [0, 0]
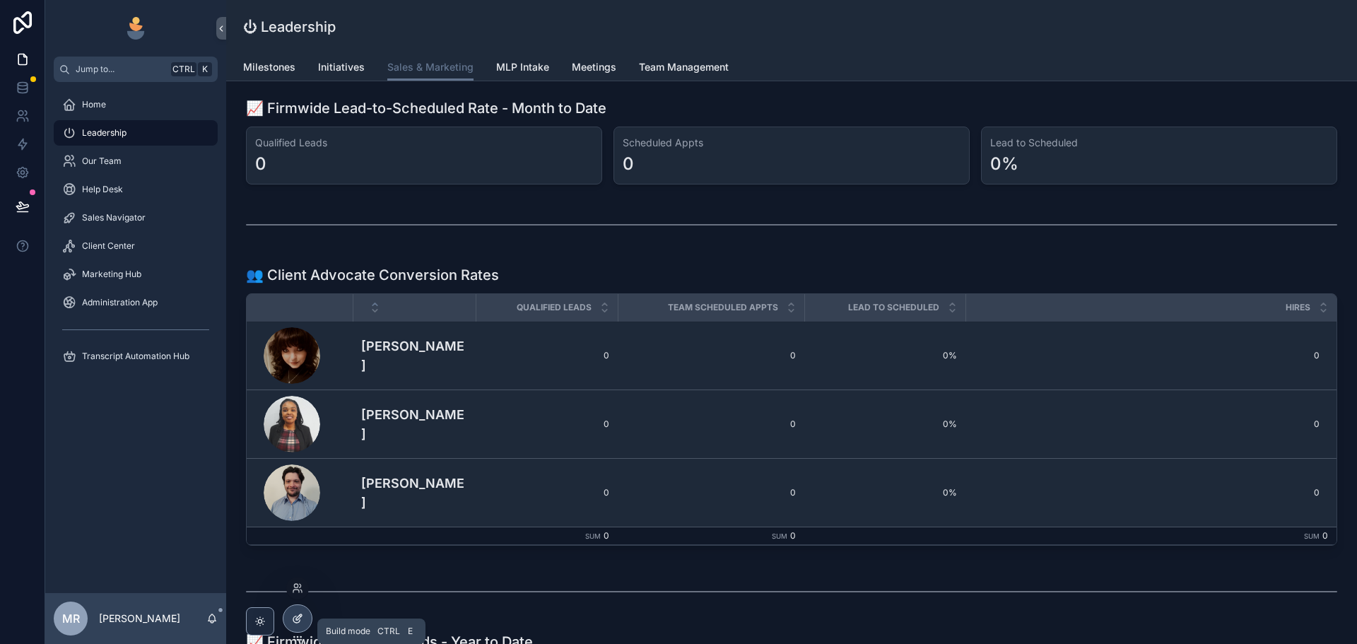
click at [300, 624] on div at bounding box center [297, 618] width 28 height 27
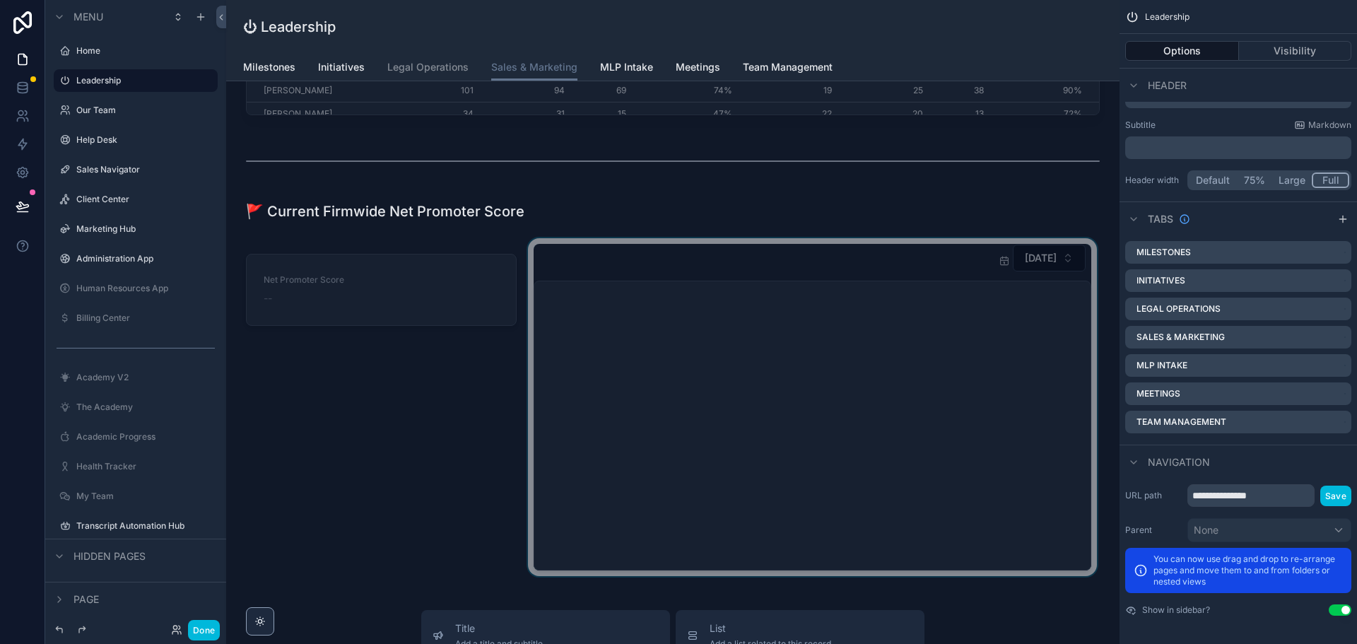
scroll to position [2262, 0]
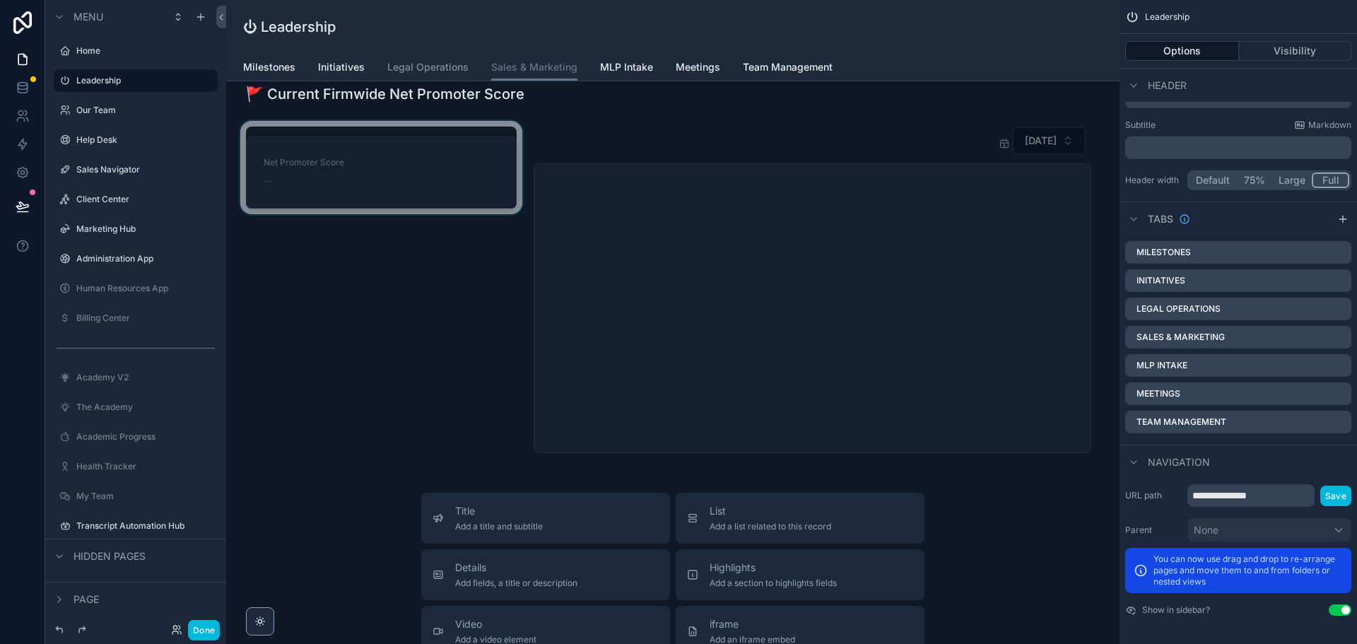
click at [399, 185] on div "scrollable content" at bounding box center [382, 290] width 288 height 338
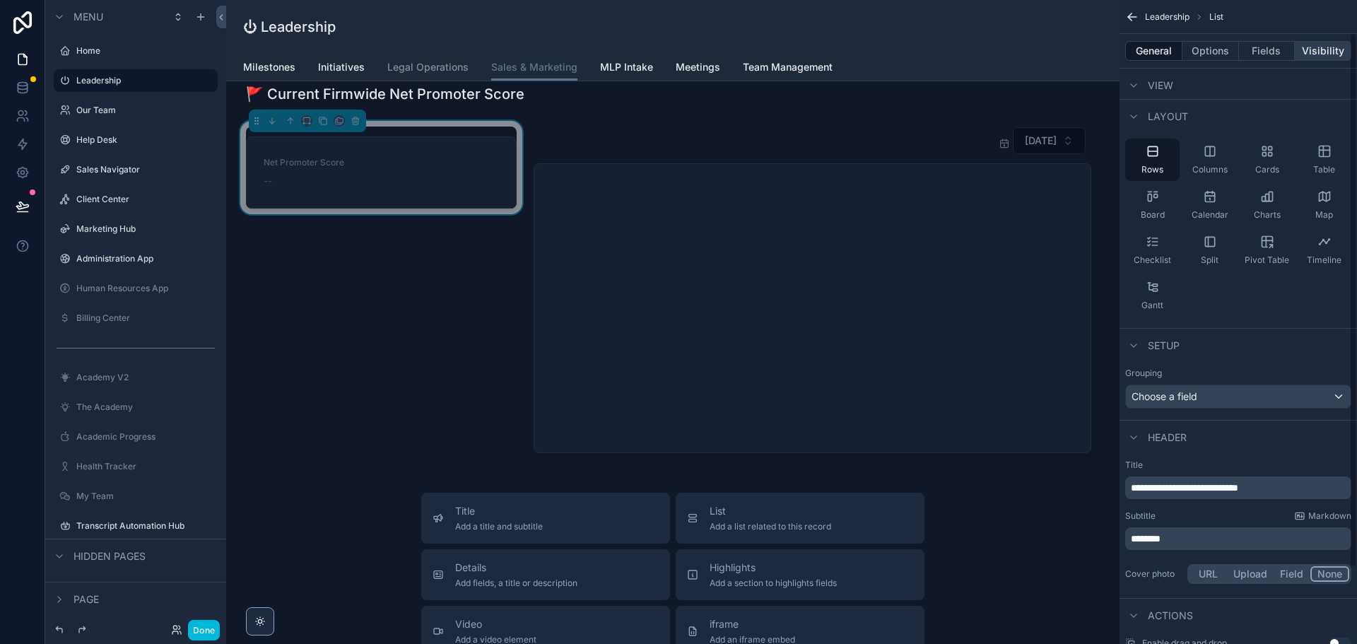
click at [1323, 42] on button "Visibility" at bounding box center [1323, 51] width 57 height 20
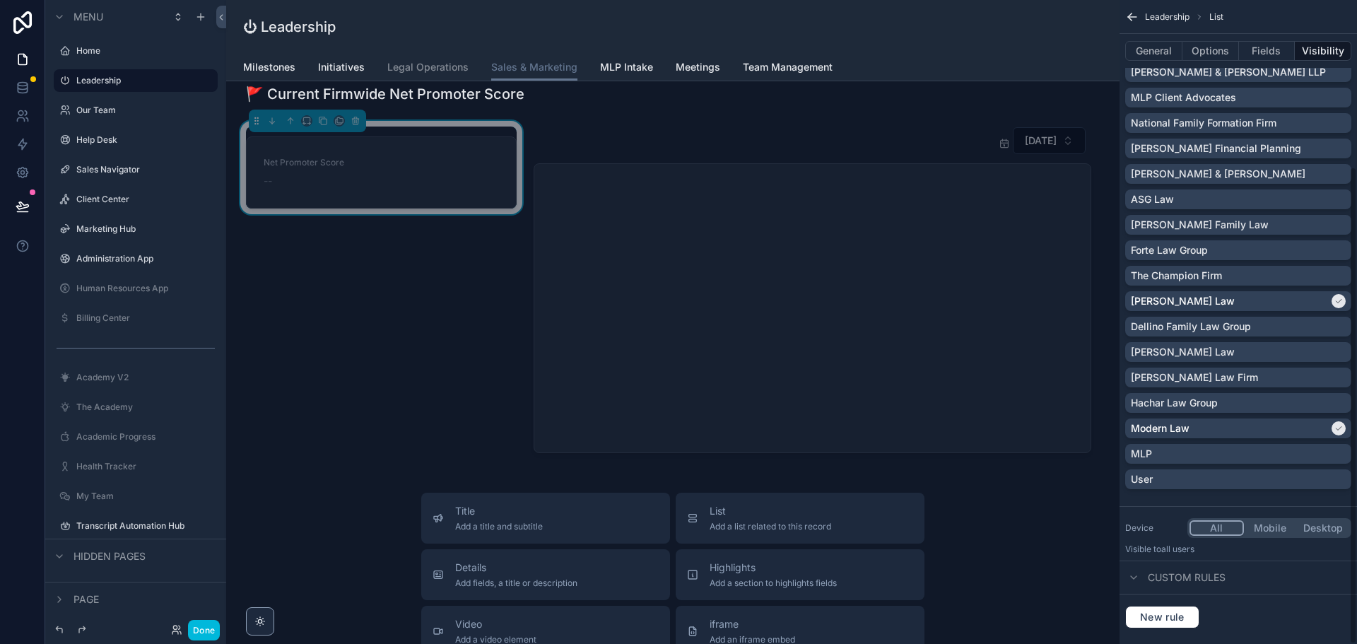
scroll to position [224, 0]
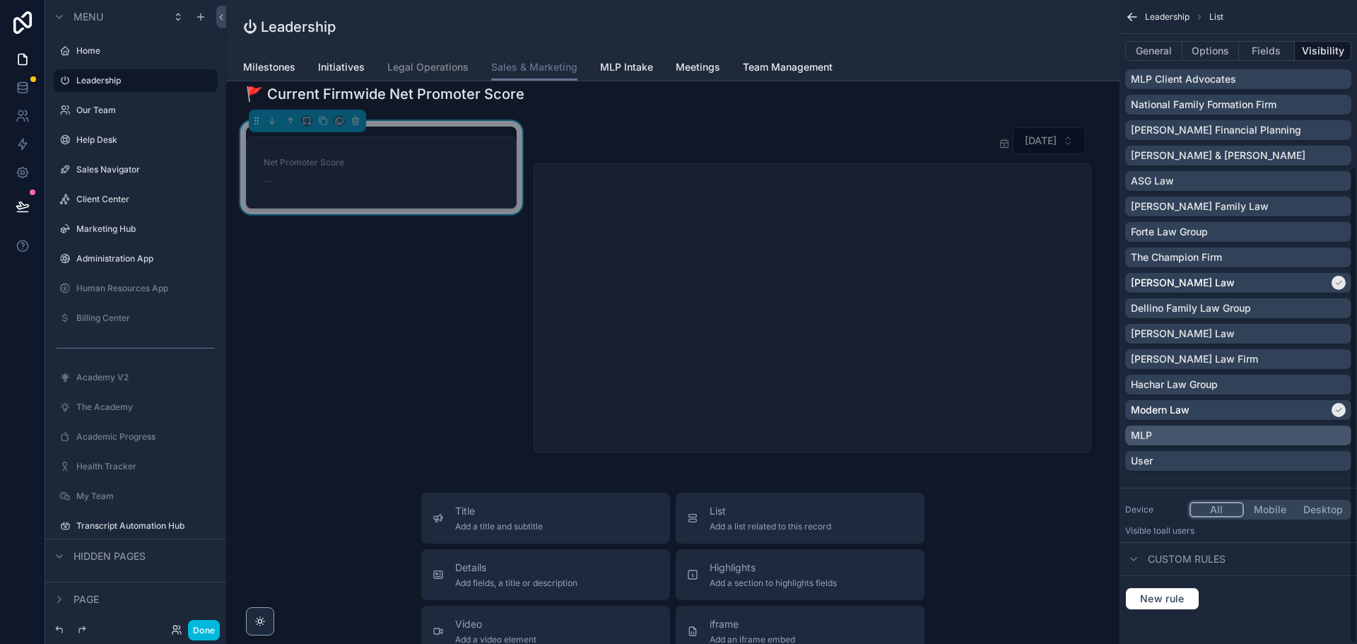
click at [1338, 434] on div "MLP" at bounding box center [1238, 435] width 215 height 14
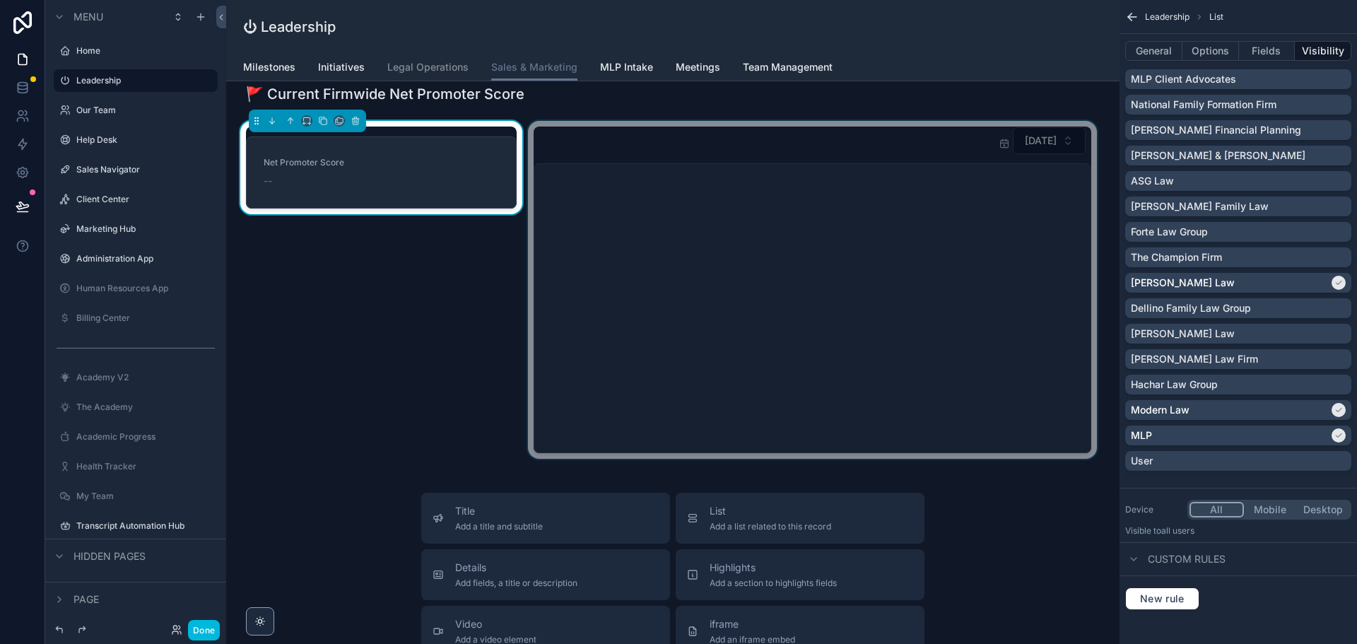
click at [976, 277] on div "scrollable content" at bounding box center [812, 290] width 575 height 338
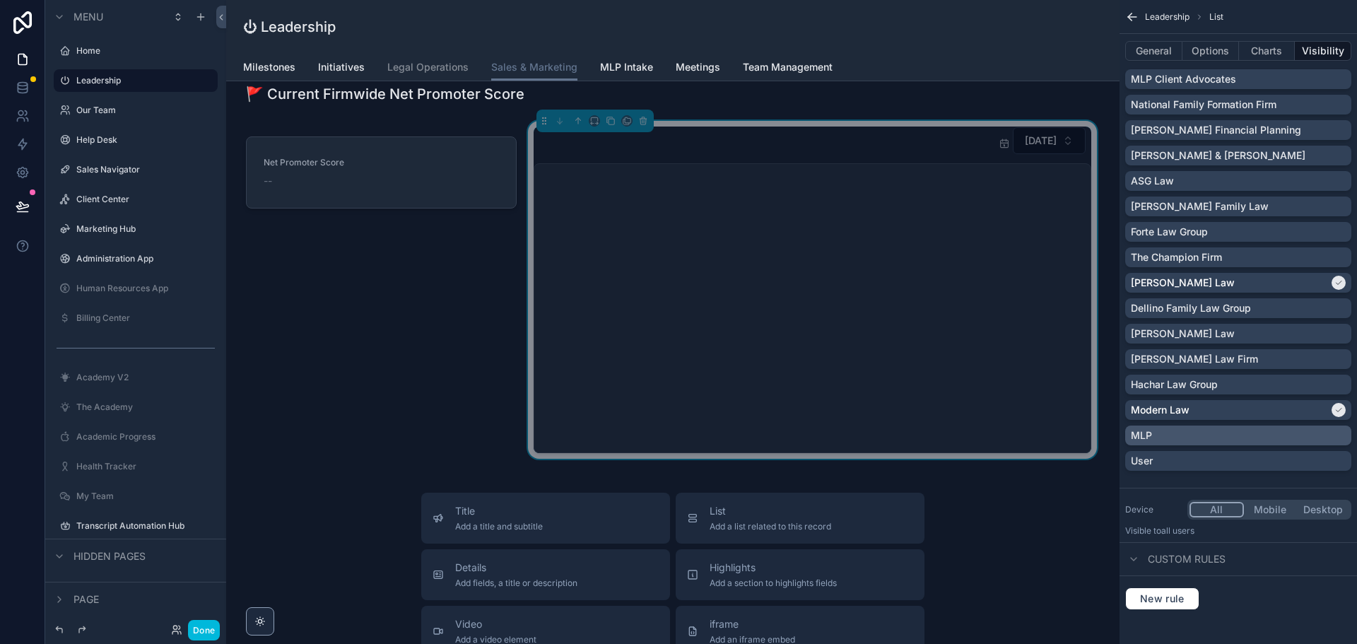
click at [1339, 433] on div "MLP" at bounding box center [1238, 435] width 215 height 14
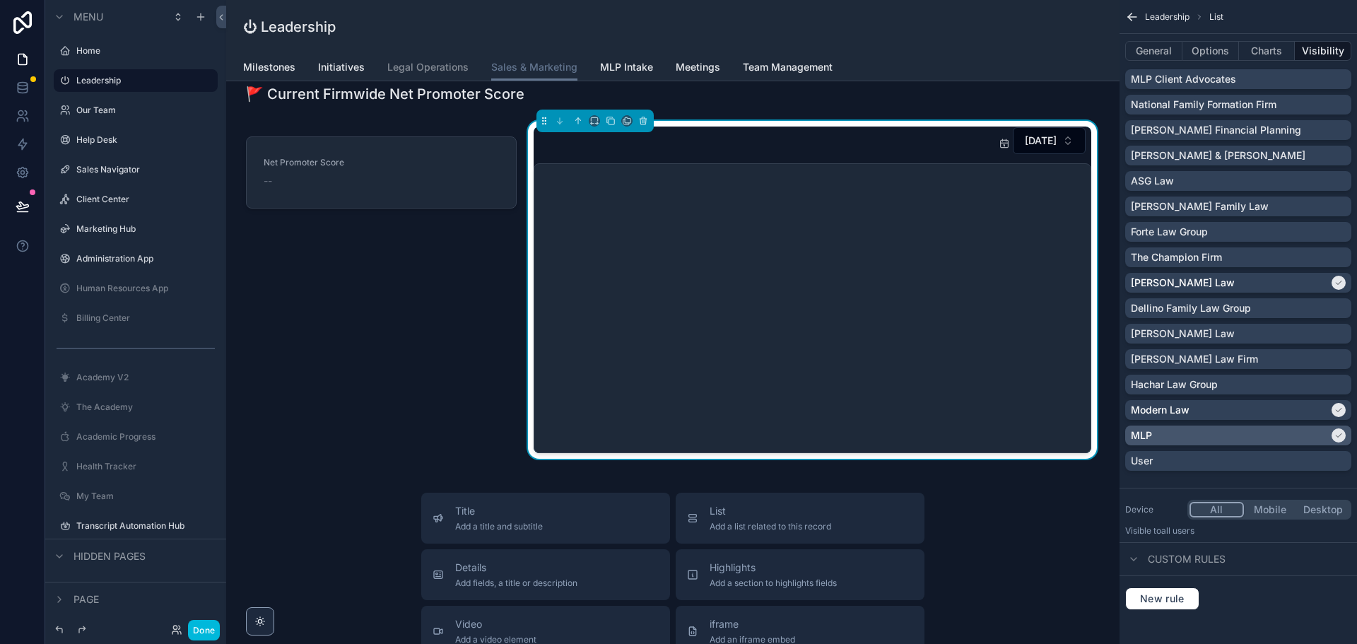
click at [205, 631] on button "Done" at bounding box center [204, 630] width 32 height 21
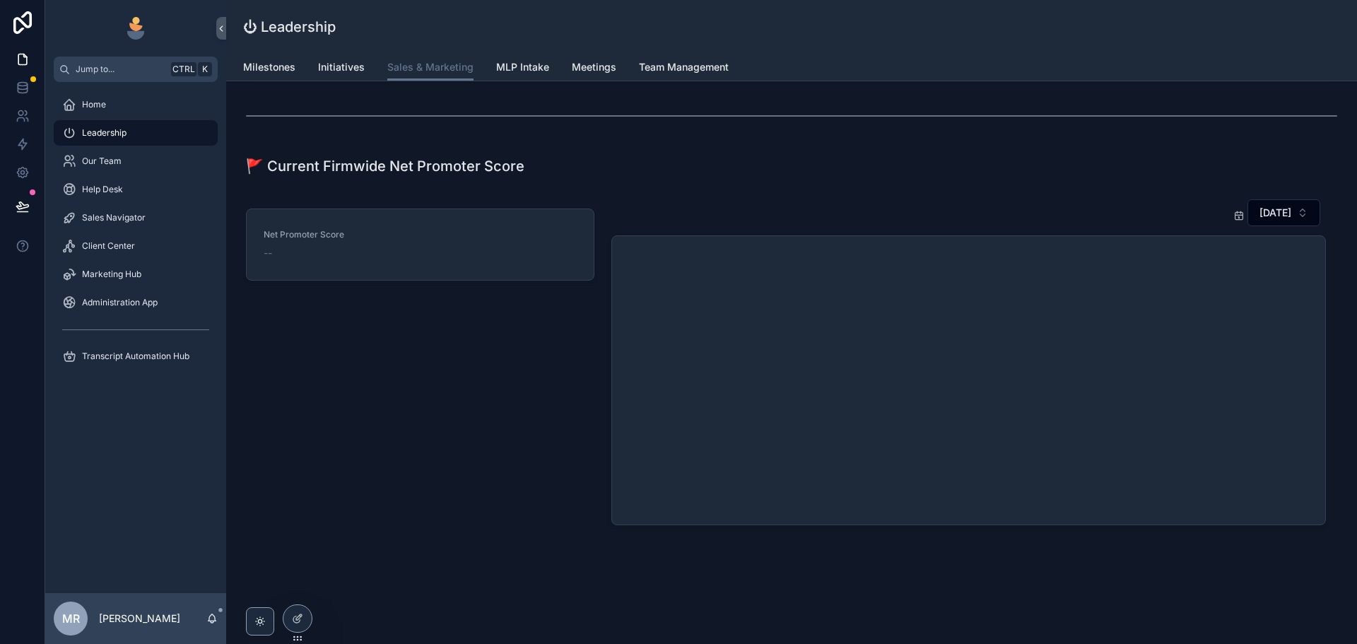
scroll to position [1464, 0]
click at [477, 242] on div "Net Promoter Score --" at bounding box center [420, 244] width 313 height 31
click at [443, 269] on div "Net Promoter Score --" at bounding box center [420, 244] width 347 height 71
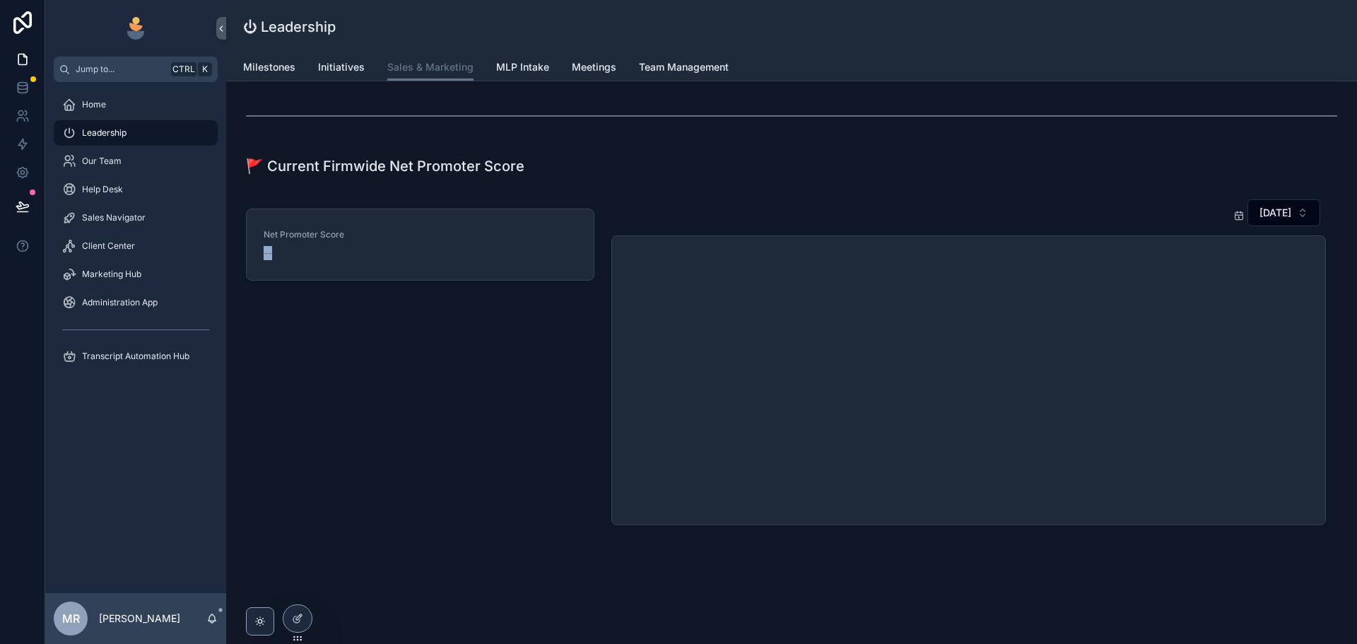
click at [443, 269] on div "Net Promoter Score --" at bounding box center [420, 244] width 347 height 71
click at [844, 367] on icon "chart" at bounding box center [966, 380] width 691 height 271
drag, startPoint x: 850, startPoint y: 367, endPoint x: 882, endPoint y: 364, distance: 31.2
click at [865, 366] on icon "chart" at bounding box center [966, 380] width 691 height 271
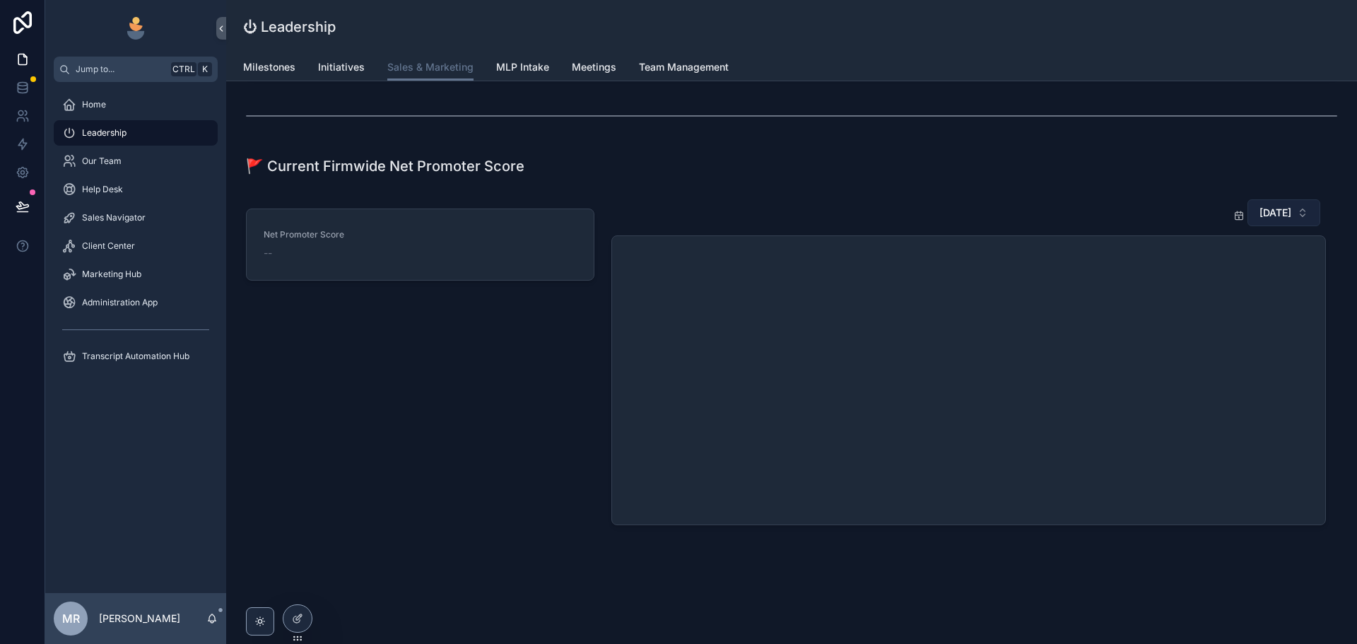
click at [1270, 218] on span "[DATE]" at bounding box center [1276, 213] width 32 height 14
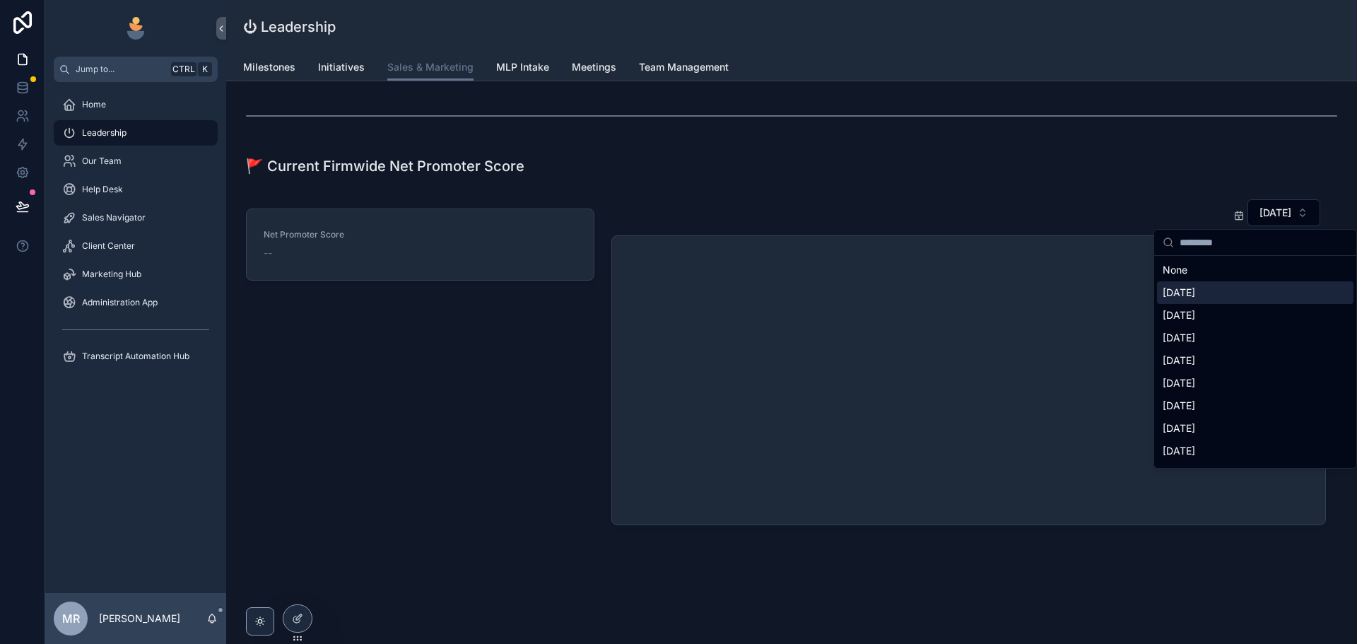
click at [1218, 298] on div "[DATE]" at bounding box center [1255, 292] width 197 height 23
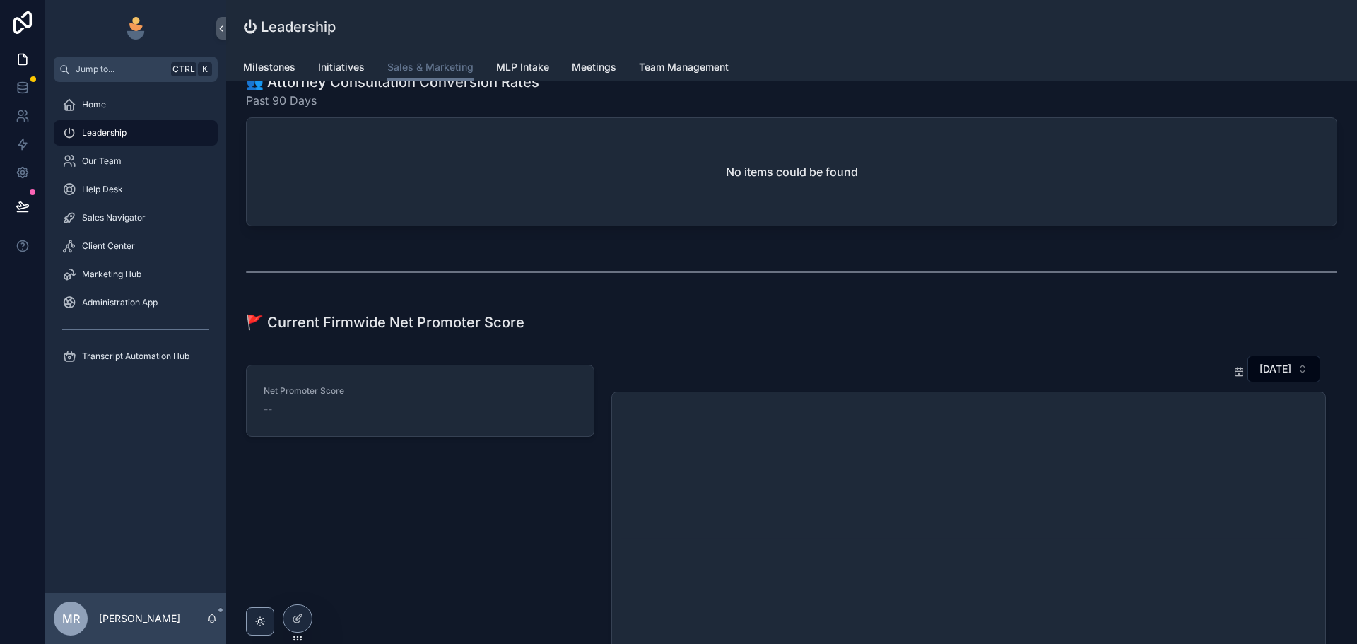
scroll to position [1464, 0]
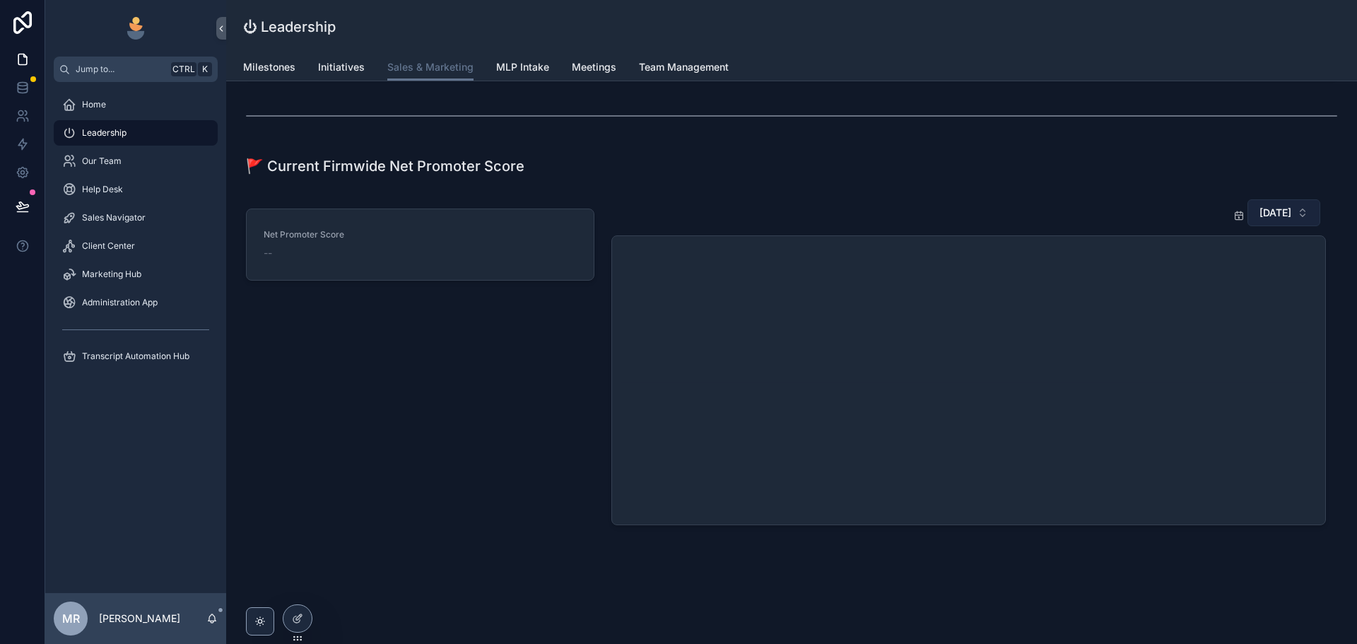
click at [1265, 216] on span "[DATE]" at bounding box center [1276, 213] width 32 height 14
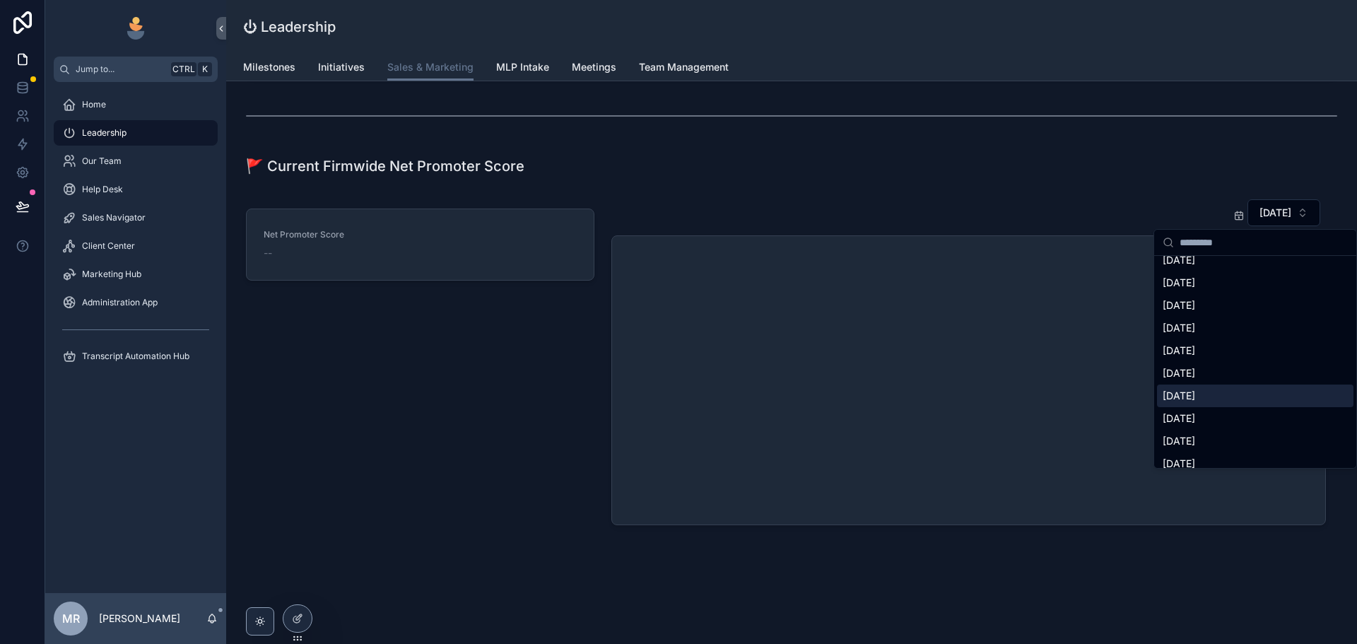
scroll to position [2192, 0]
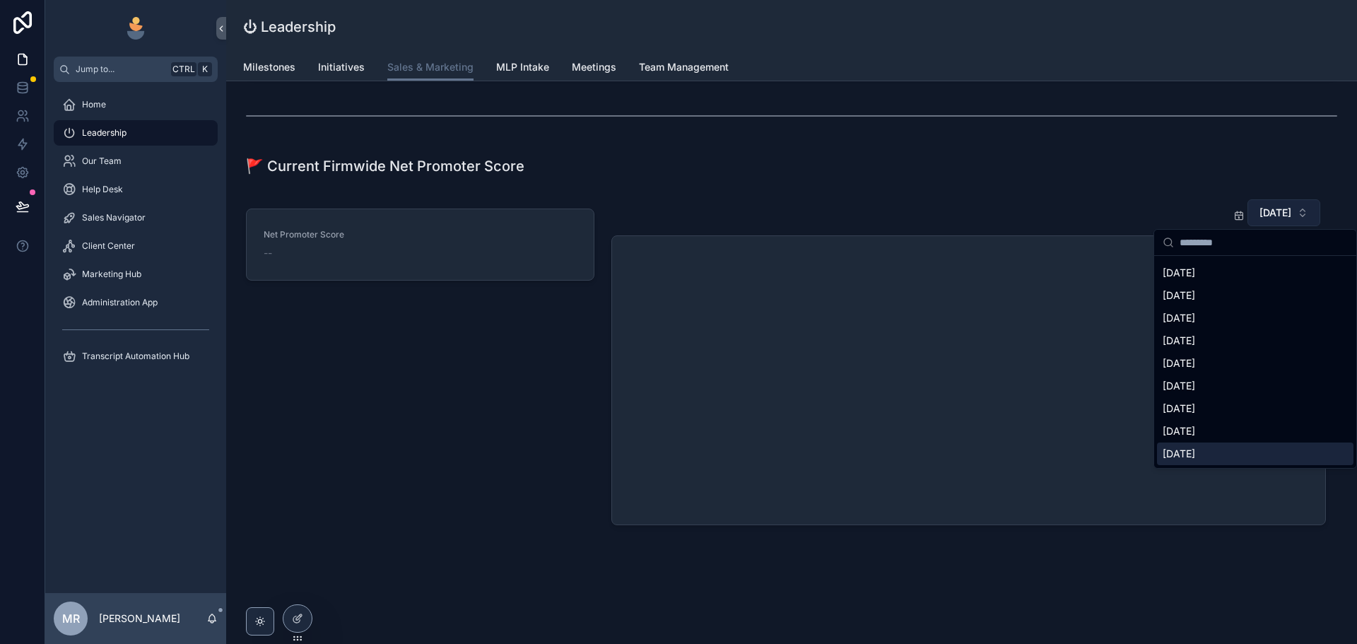
drag, startPoint x: 1232, startPoint y: 453, endPoint x: 1239, endPoint y: 452, distance: 7.2
click at [1232, 453] on div "[DATE]" at bounding box center [1255, 454] width 197 height 23
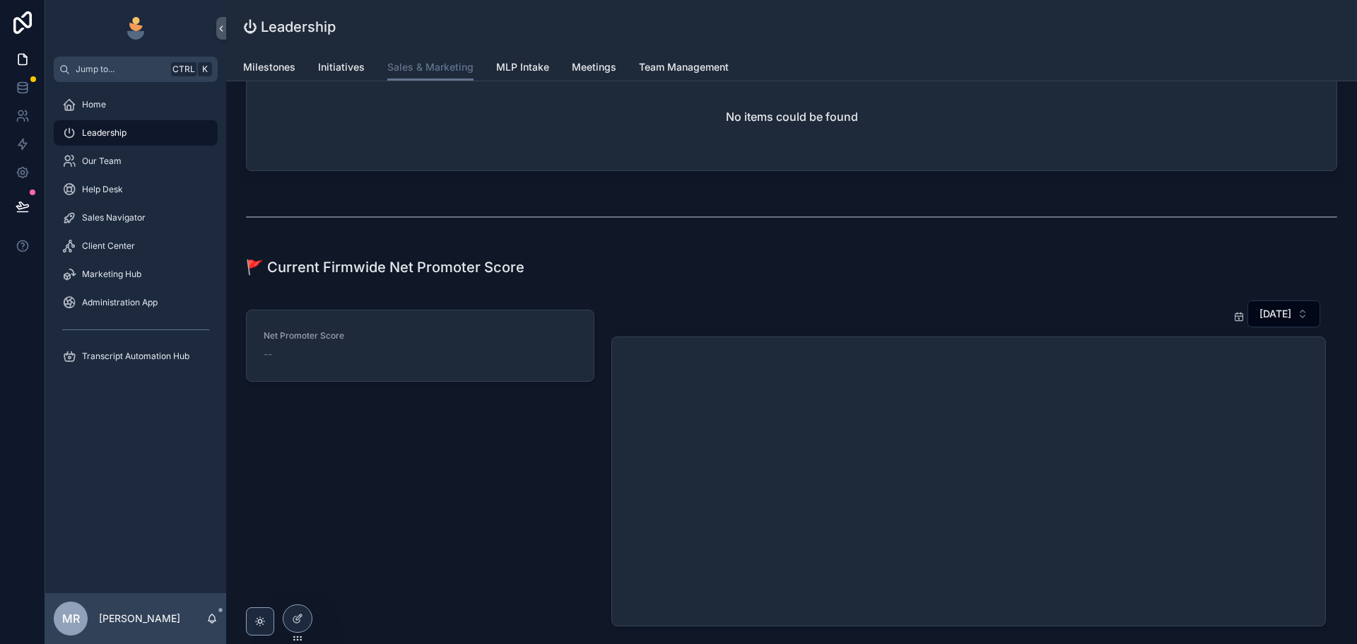
scroll to position [1464, 0]
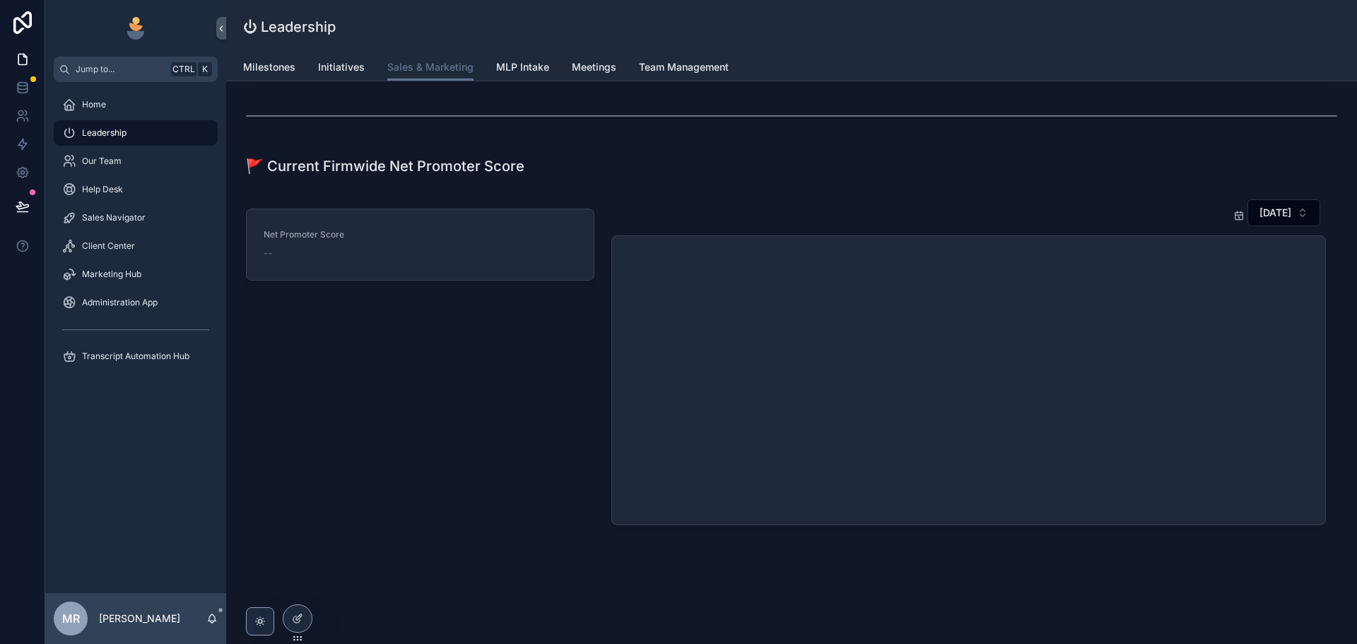
drag, startPoint x: 904, startPoint y: 435, endPoint x: 829, endPoint y: 401, distance: 82.6
click at [829, 401] on icon "chart" at bounding box center [966, 380] width 691 height 271
drag, startPoint x: 1134, startPoint y: 212, endPoint x: 1137, endPoint y: 197, distance: 15.8
click at [1130, 208] on div "[DATE]" at bounding box center [969, 213] width 715 height 28
click at [1275, 230] on div "[DATE]" at bounding box center [969, 362] width 715 height 327
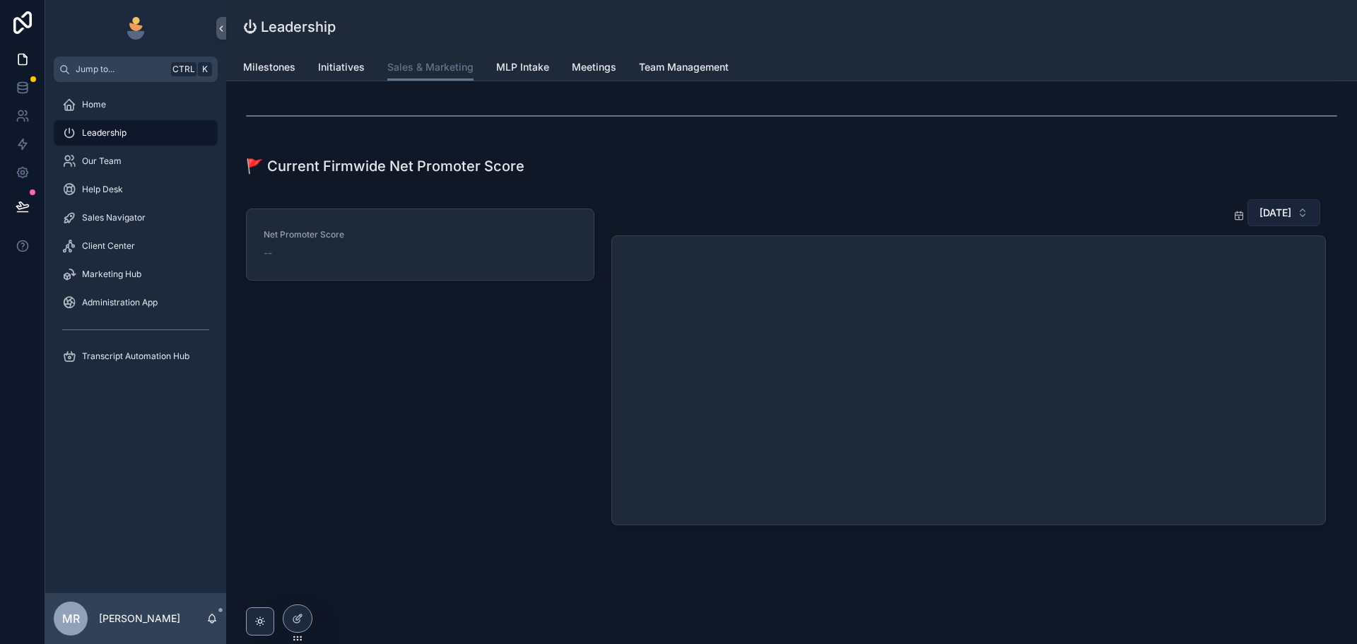
click at [1275, 213] on span "[DATE]" at bounding box center [1276, 213] width 32 height 14
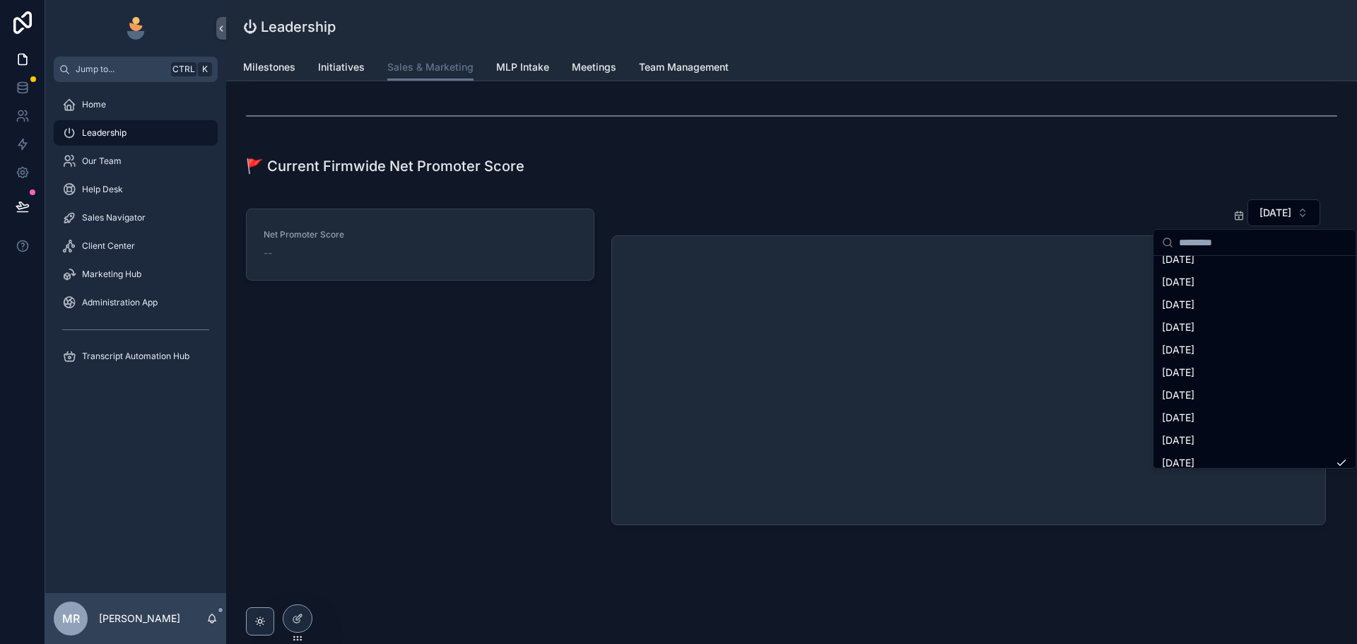
scroll to position [2192, 0]
click at [1239, 412] on div "[DATE]" at bounding box center [1255, 408] width 197 height 23
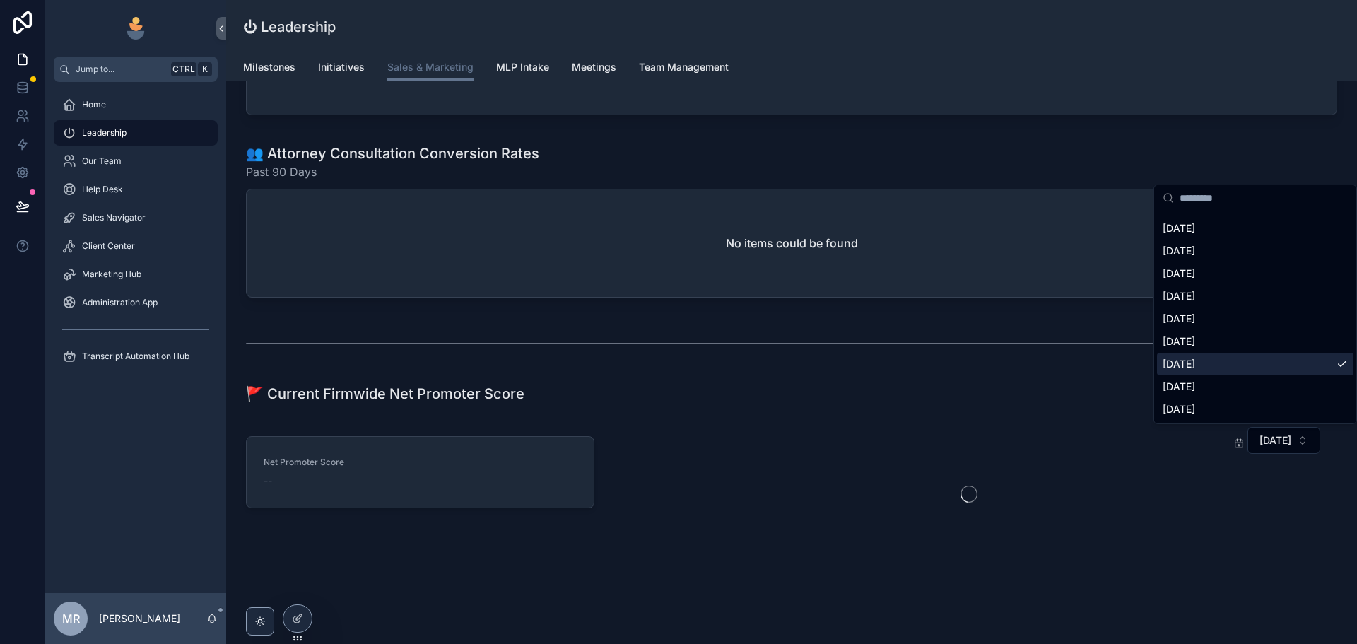
scroll to position [1237, 0]
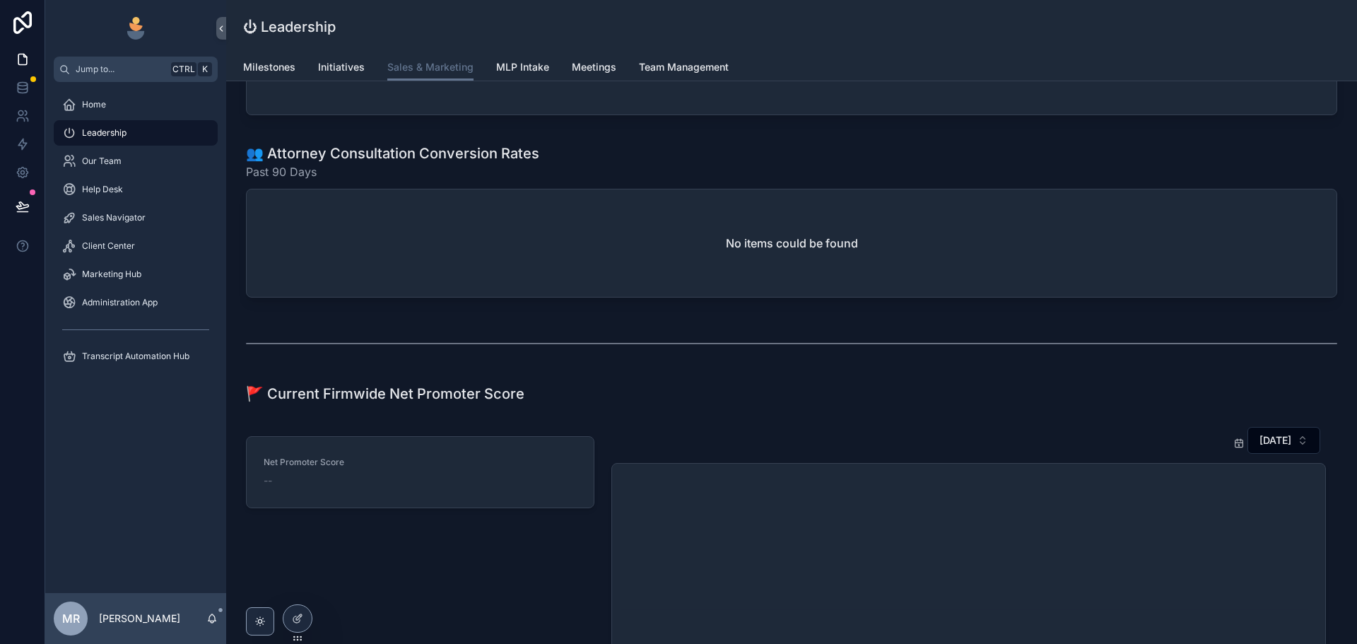
click at [829, 402] on div "🚩 Current Firmwide Net Promoter Score" at bounding box center [792, 394] width 1092 height 20
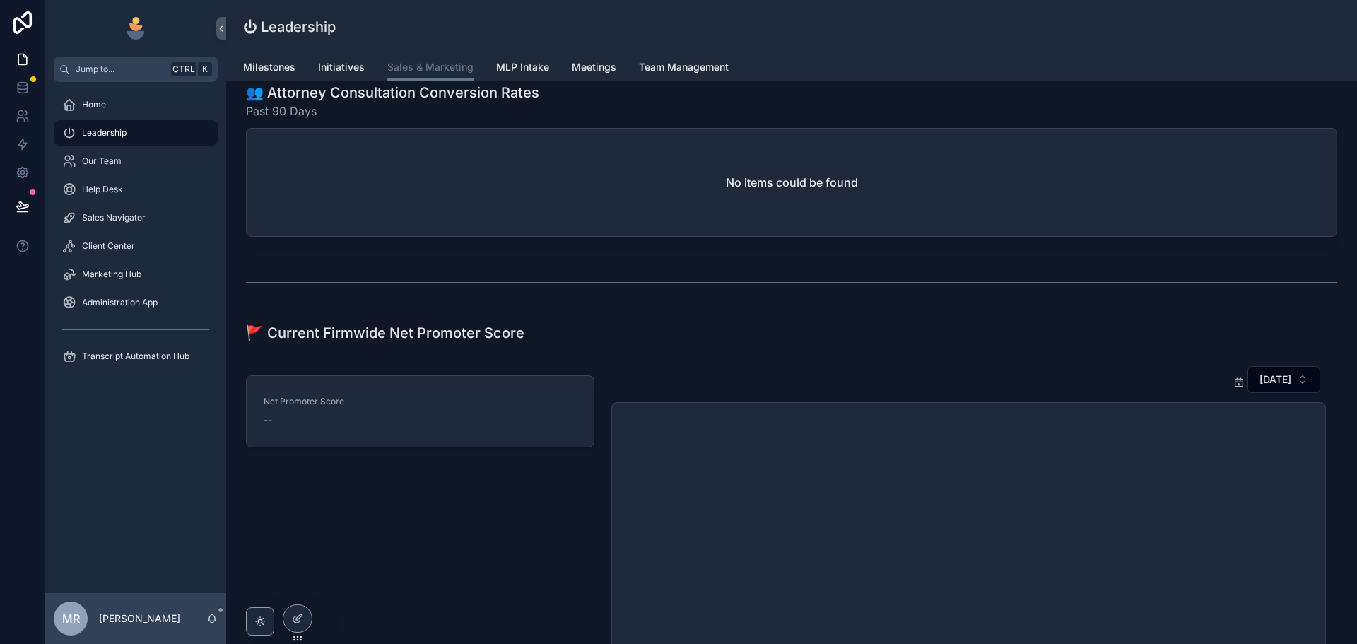
scroll to position [1464, 0]
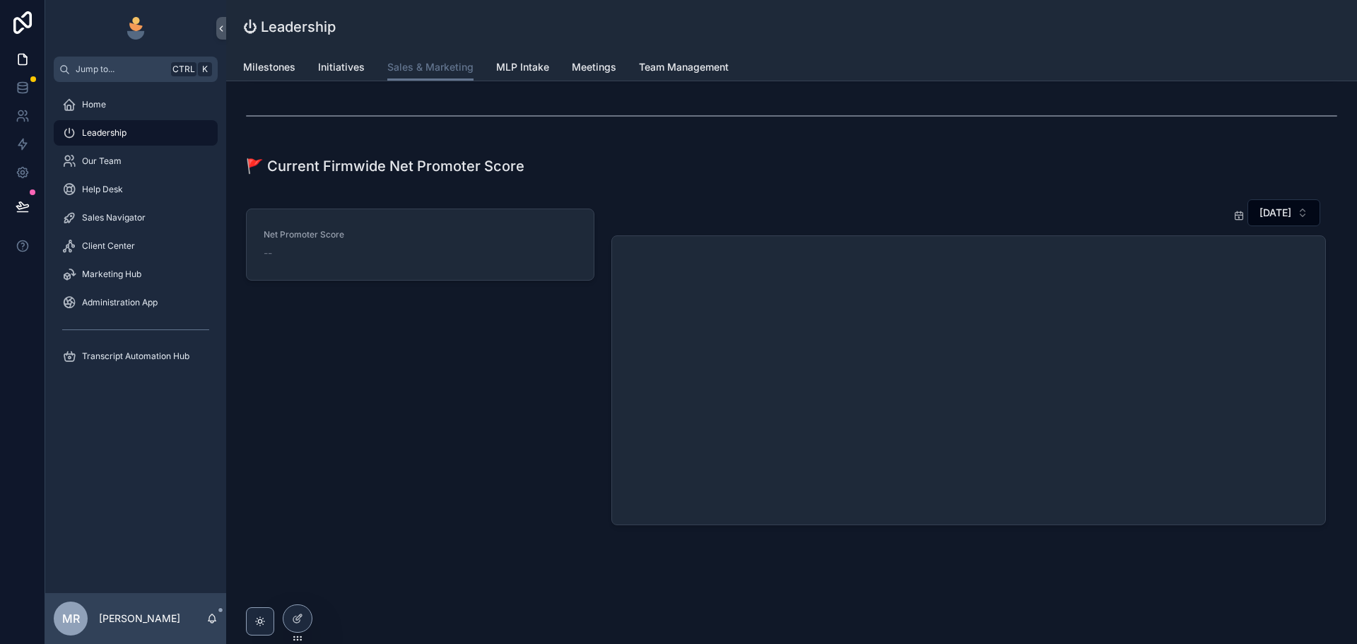
click at [295, 626] on div at bounding box center [297, 618] width 28 height 27
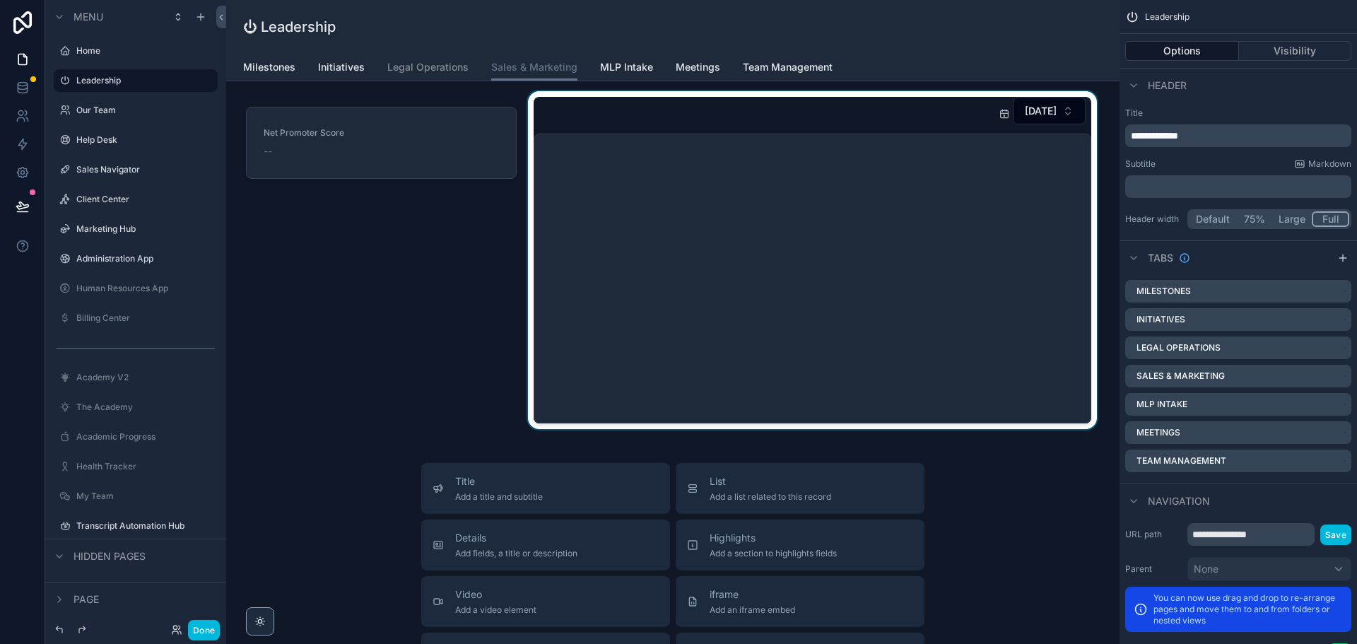
scroll to position [2279, 0]
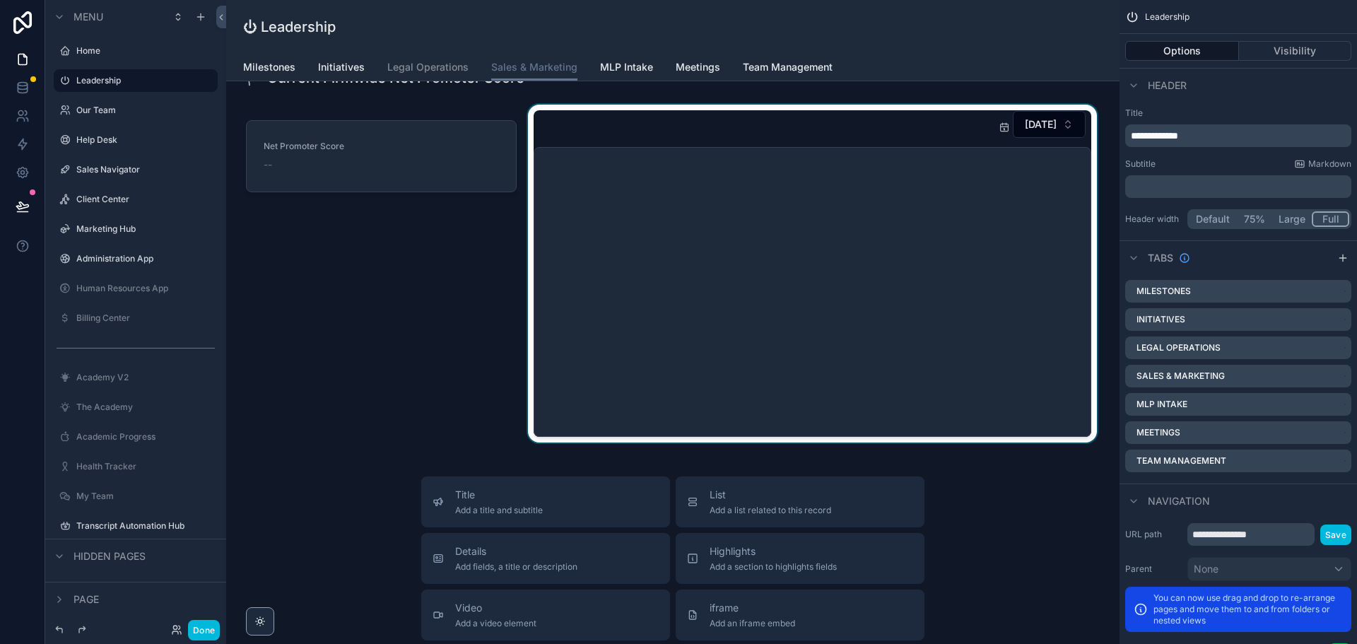
click at [936, 270] on div "scrollable content" at bounding box center [812, 274] width 575 height 338
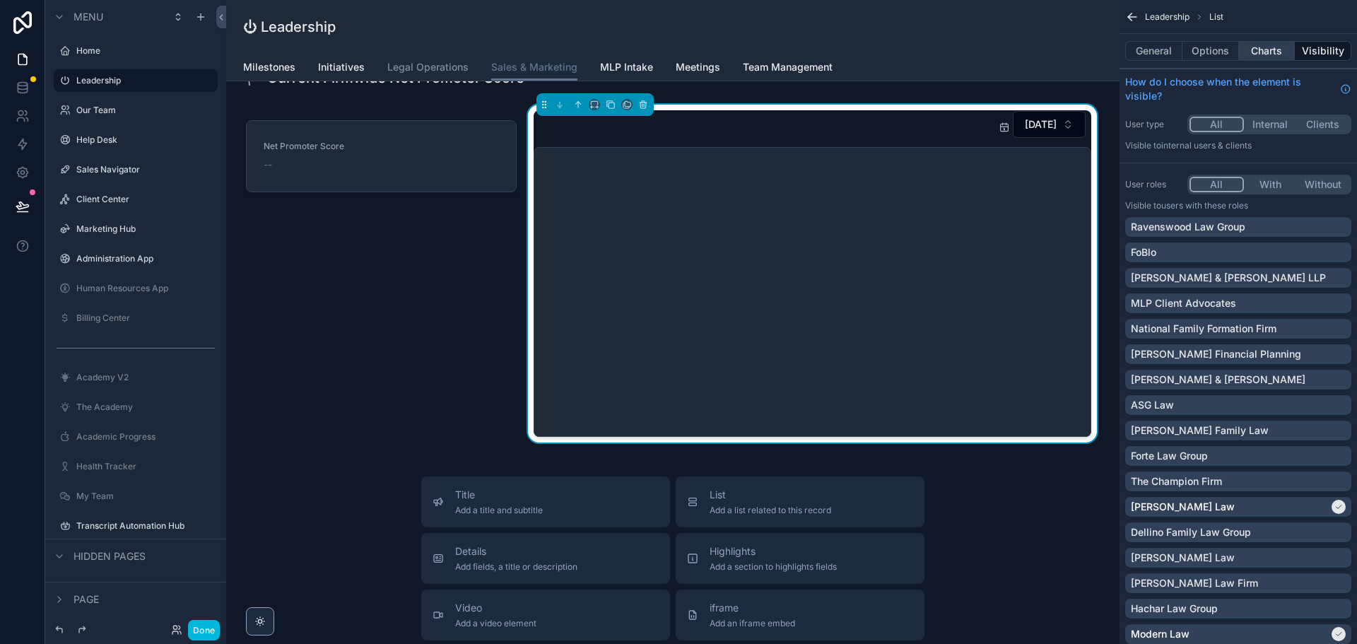
click at [1268, 51] on button "Charts" at bounding box center [1267, 51] width 57 height 20
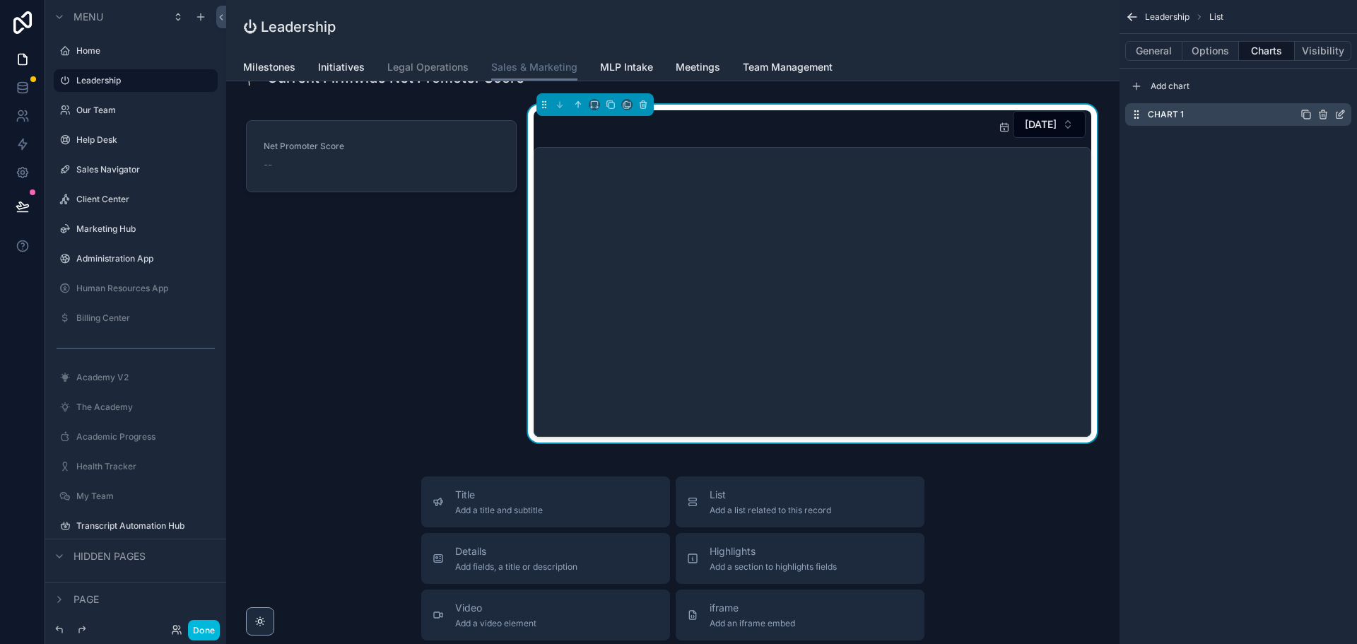
click at [1339, 115] on icon "scrollable content" at bounding box center [1342, 113] width 6 height 6
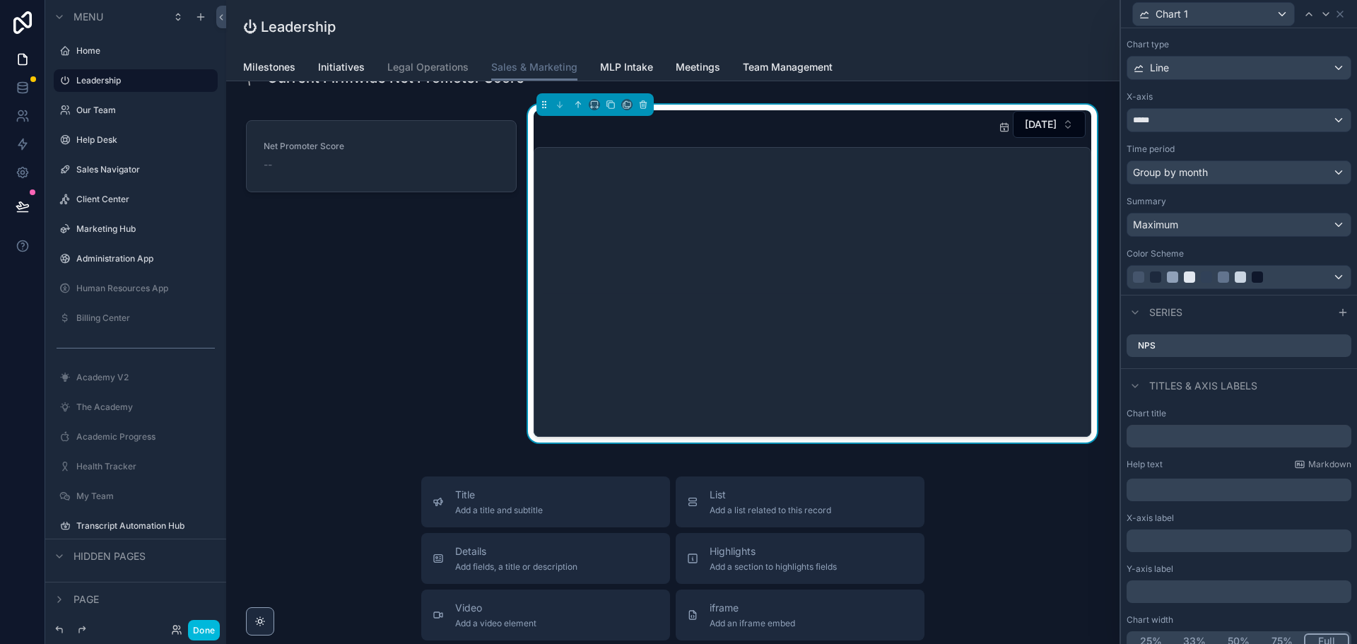
scroll to position [79, 0]
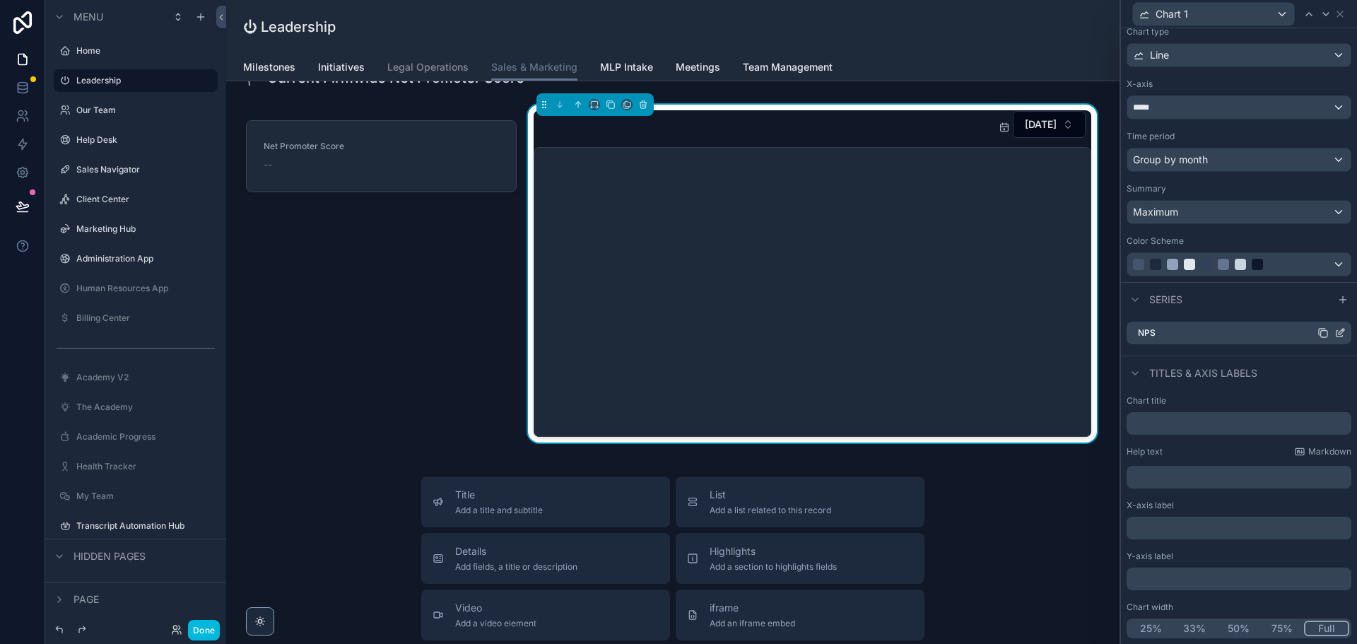
click at [1335, 334] on icon at bounding box center [1340, 332] width 11 height 11
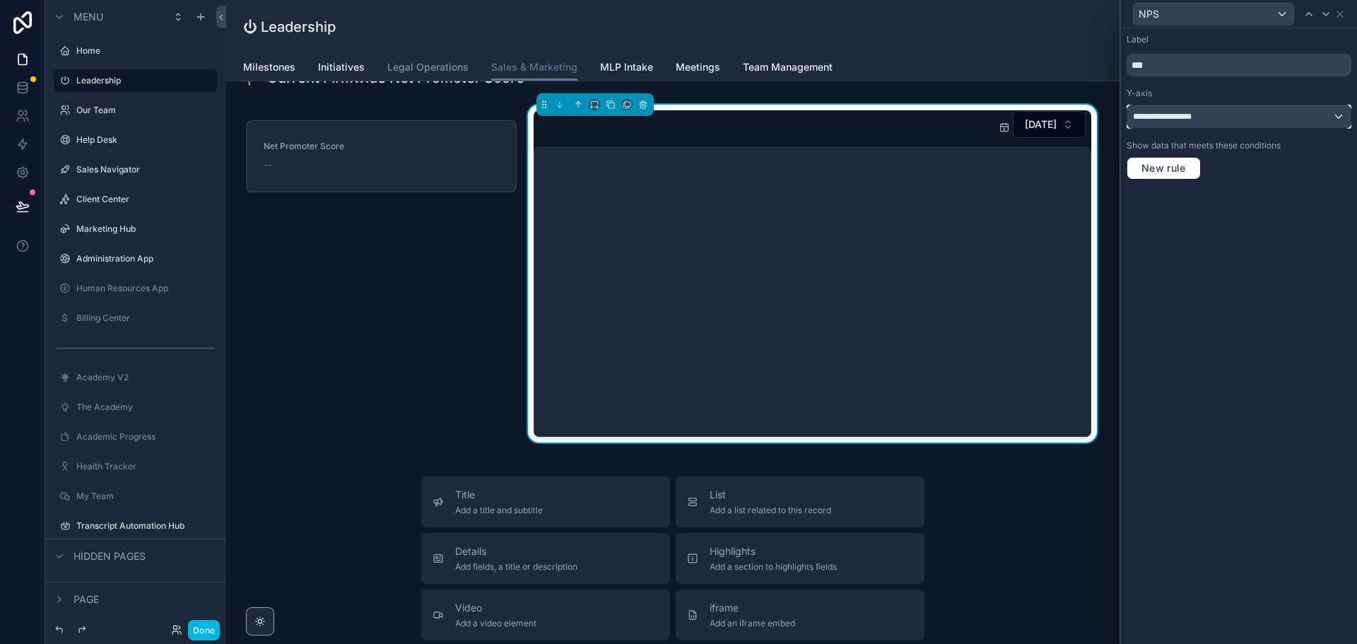
click at [1343, 117] on div "**********" at bounding box center [1239, 116] width 223 height 23
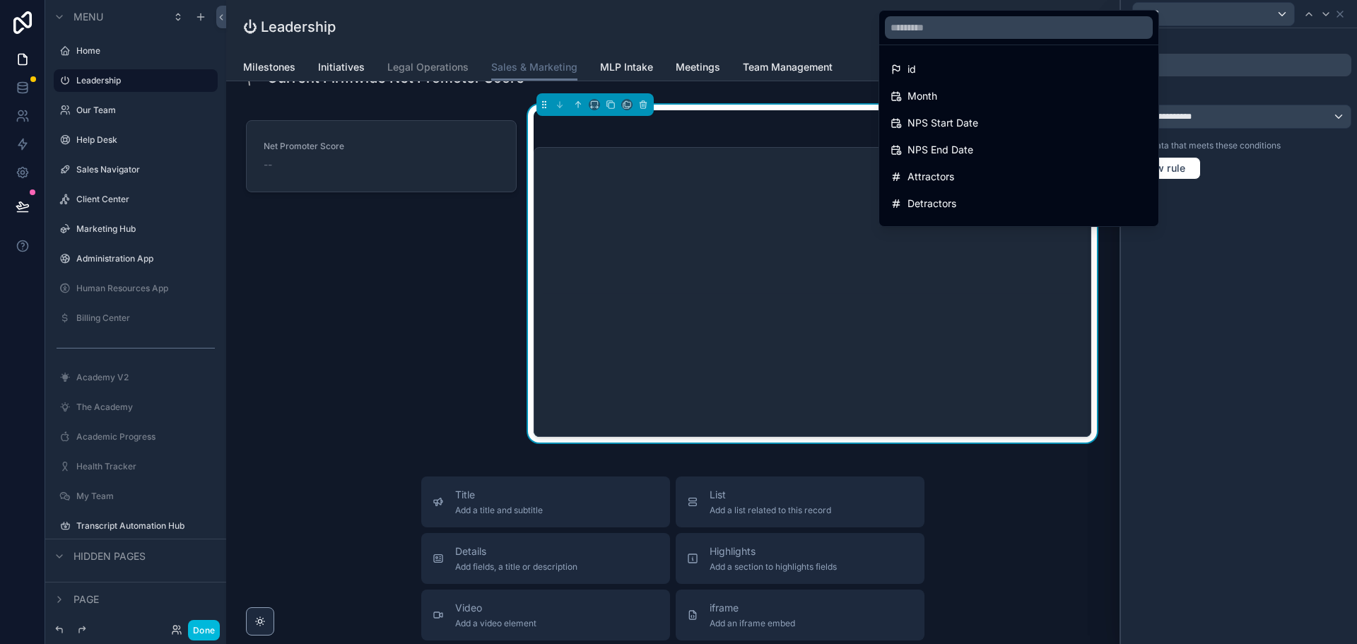
click at [1343, 117] on div at bounding box center [1239, 322] width 236 height 644
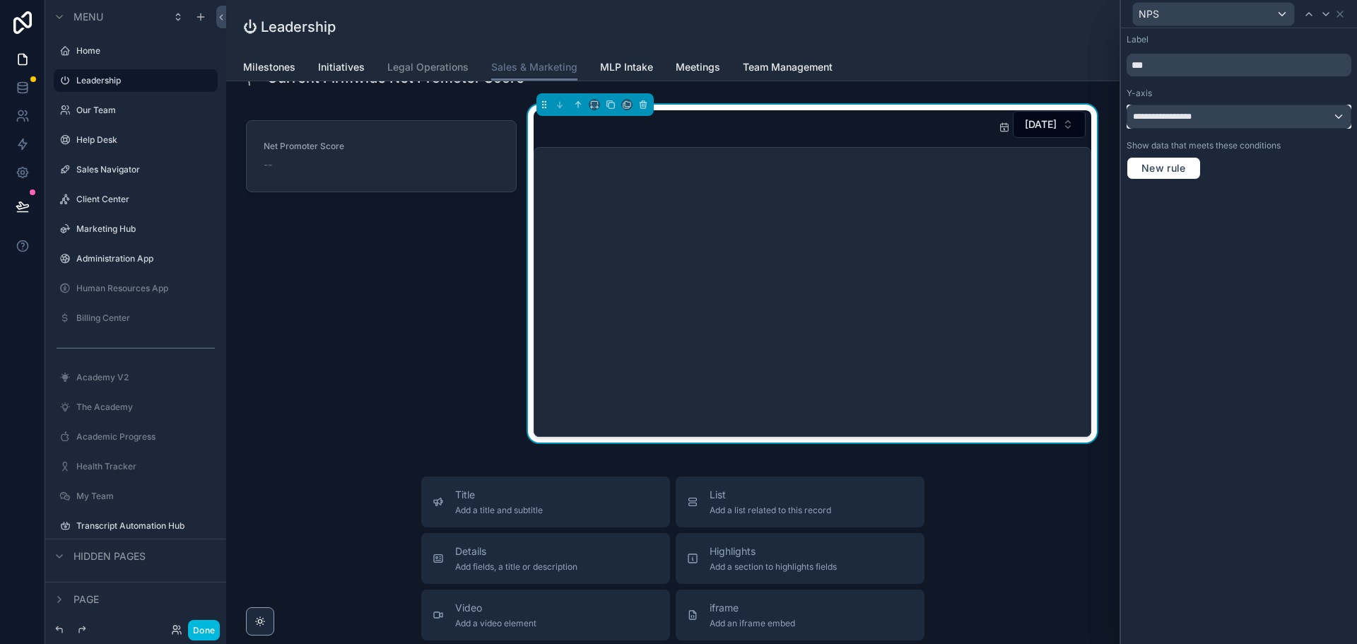
click at [1343, 117] on div "**********" at bounding box center [1239, 116] width 223 height 23
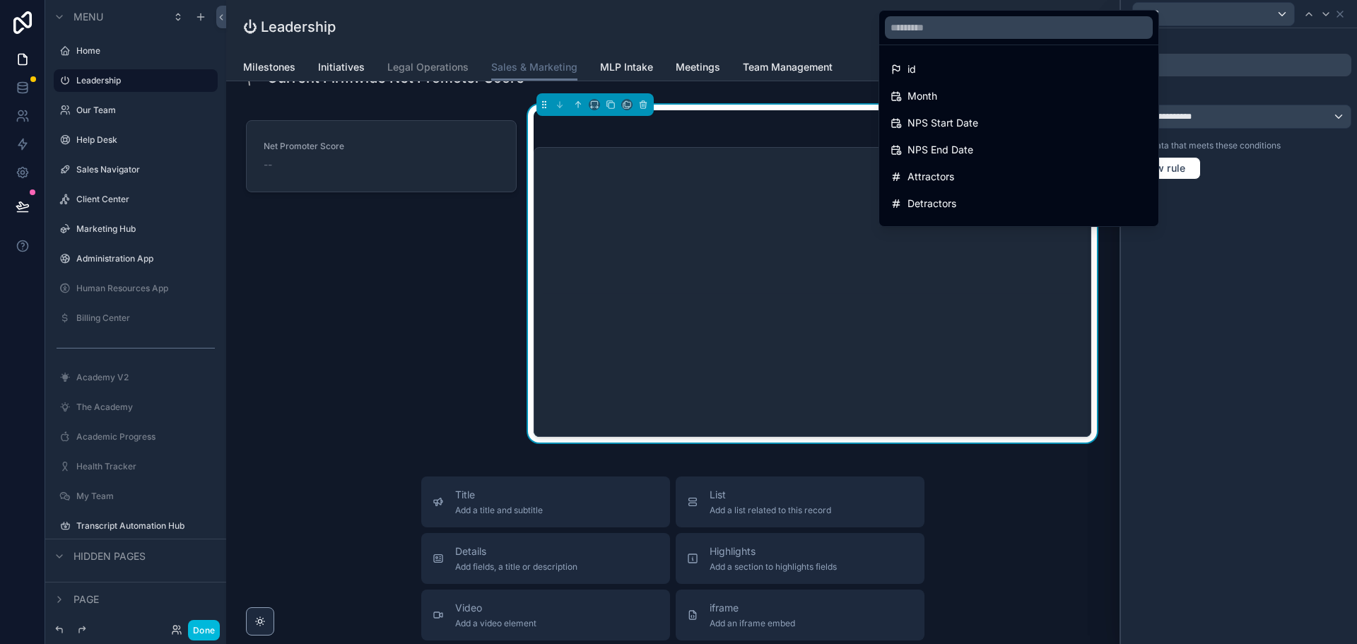
click at [1343, 117] on div at bounding box center [1239, 322] width 236 height 644
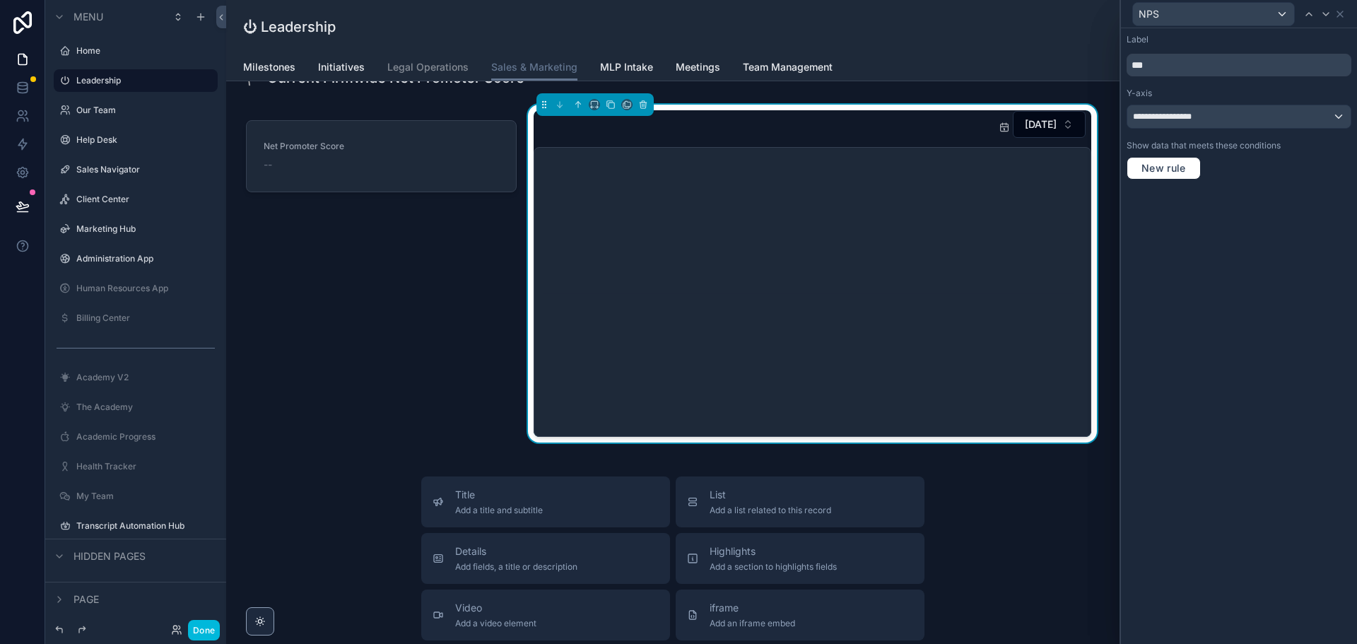
click at [1246, 307] on div "**********" at bounding box center [1239, 336] width 236 height 616
click at [1341, 119] on div "**********" at bounding box center [1239, 116] width 223 height 23
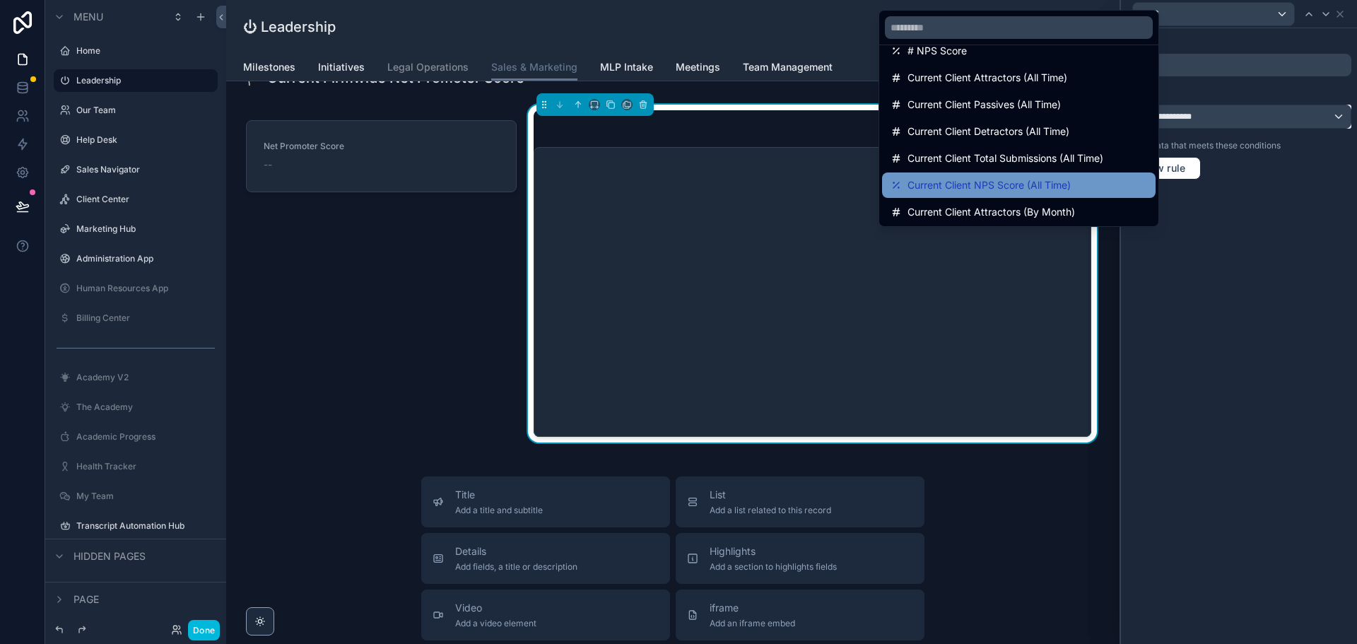
scroll to position [235, 0]
click at [1263, 367] on div at bounding box center [1239, 322] width 236 height 644
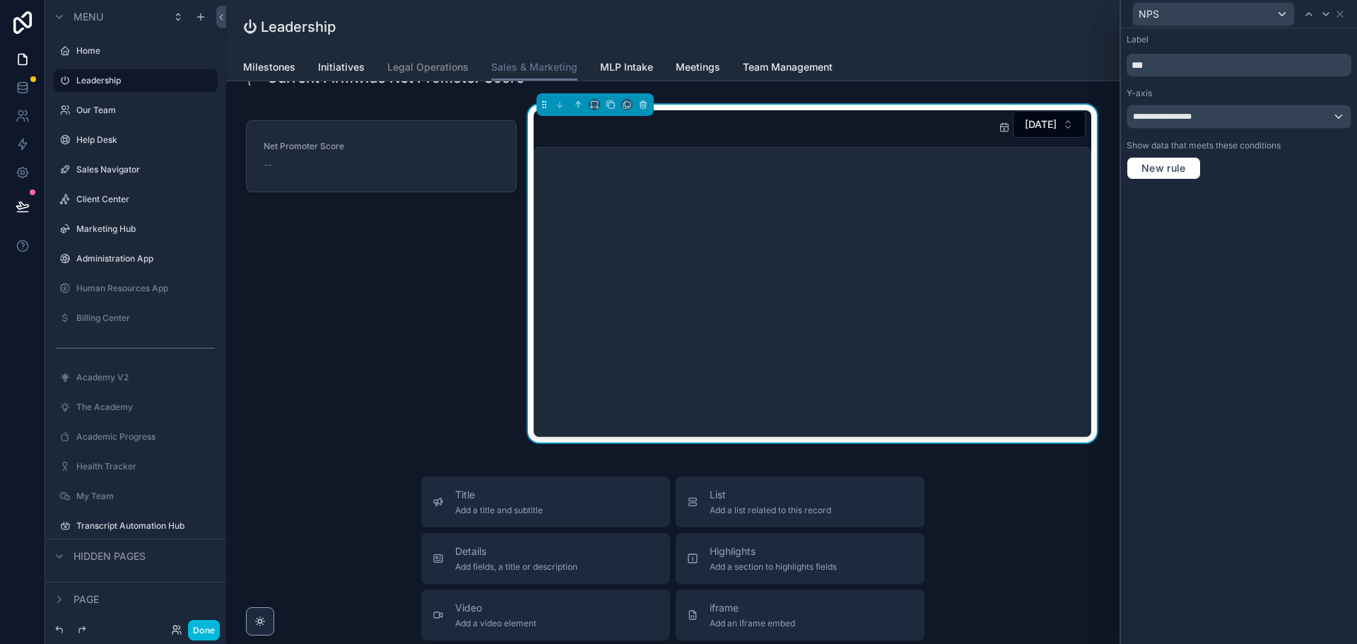
scroll to position [0, 0]
click at [1216, 60] on input "***" at bounding box center [1239, 65] width 225 height 23
click at [1239, 117] on div "**********" at bounding box center [1239, 116] width 223 height 23
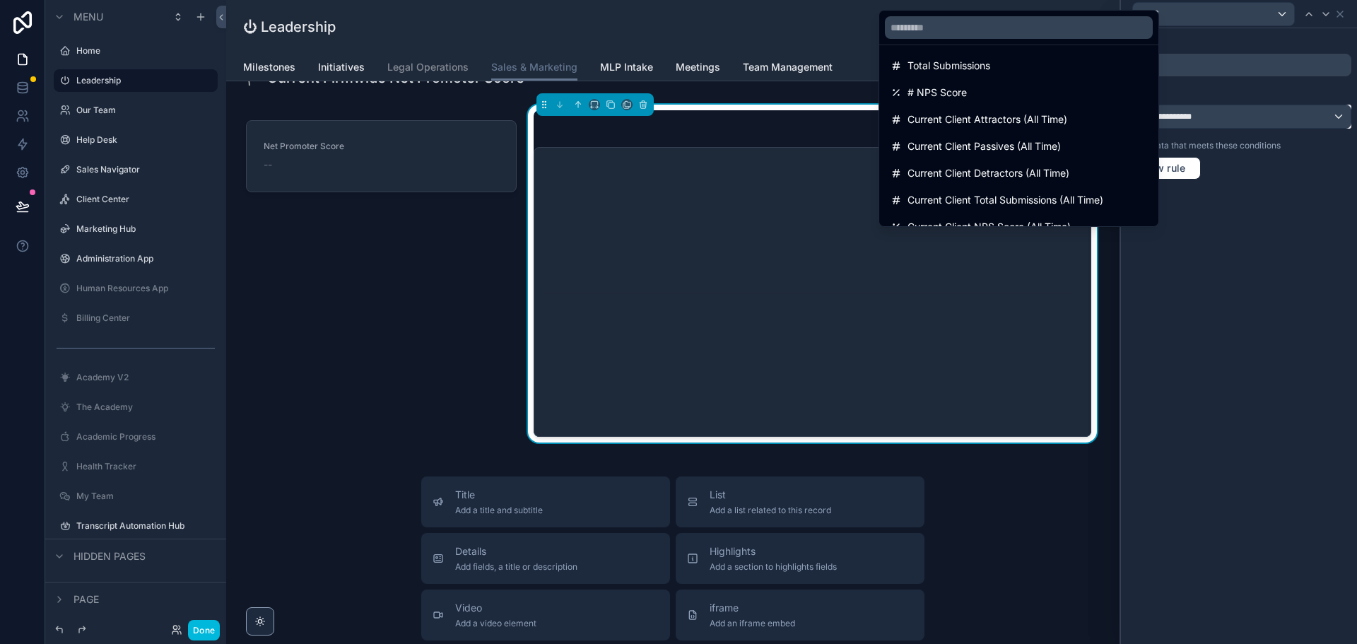
scroll to position [189, 0]
click at [1273, 325] on div at bounding box center [1239, 322] width 236 height 644
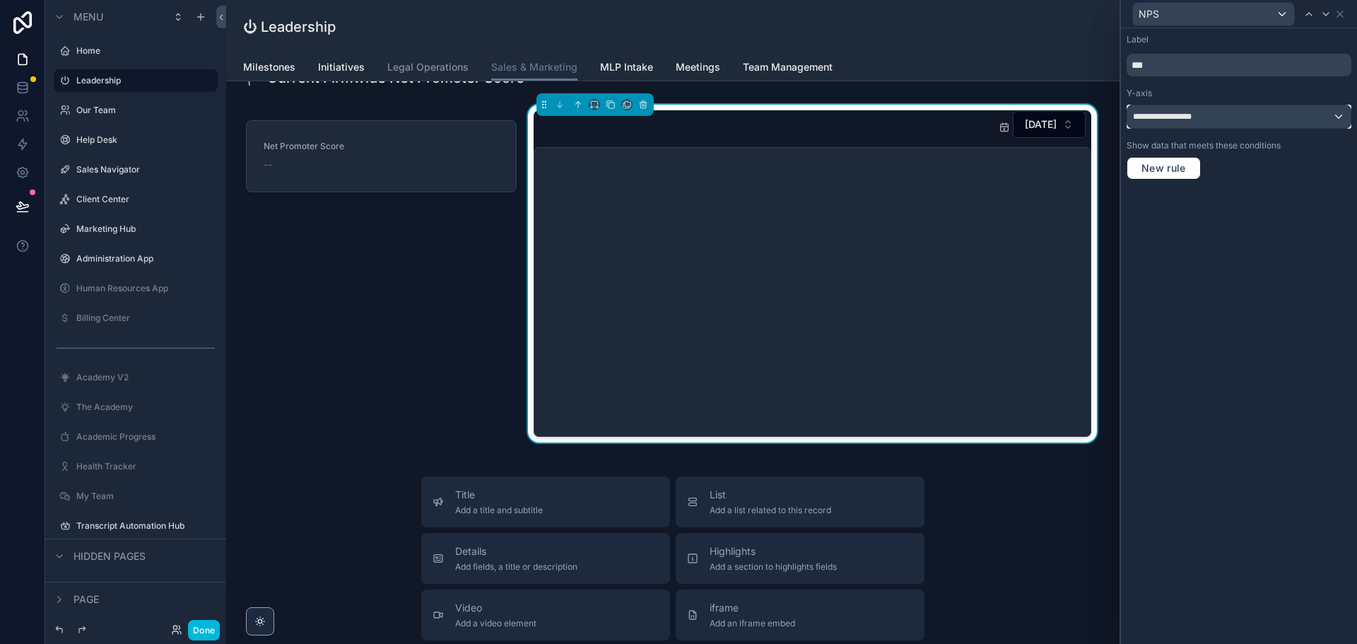
click at [1299, 115] on div "**********" at bounding box center [1239, 116] width 223 height 23
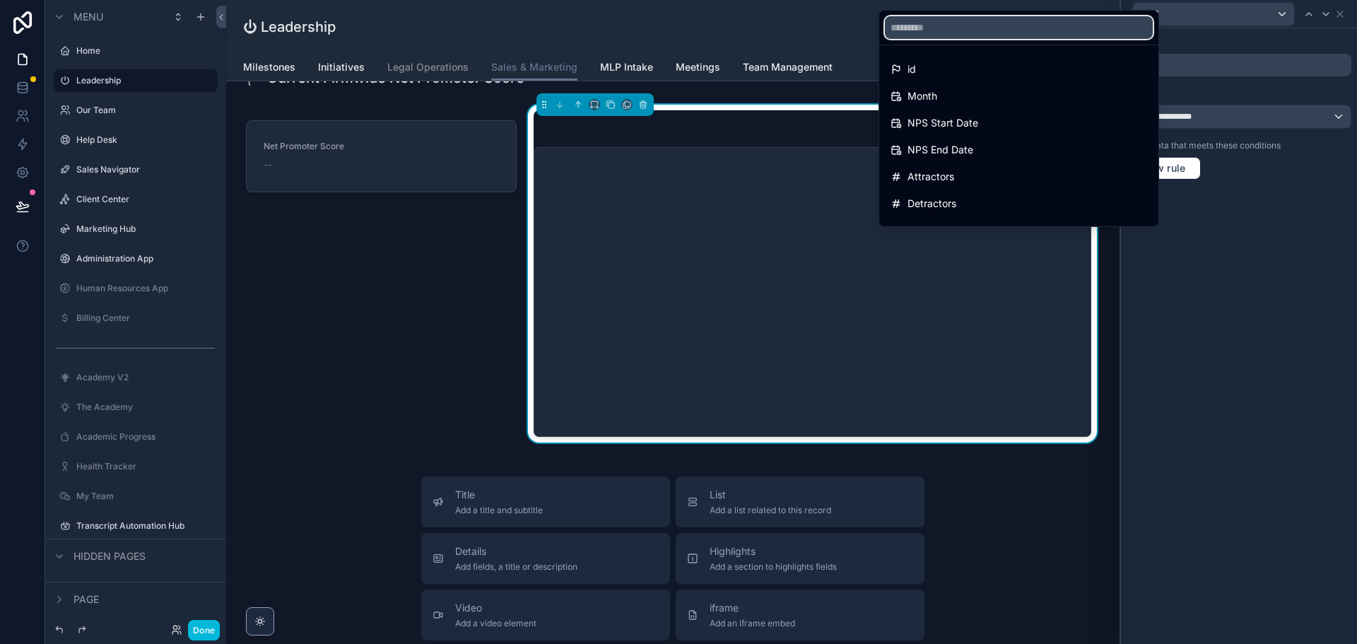
click at [1019, 31] on input "text" at bounding box center [1019, 27] width 268 height 23
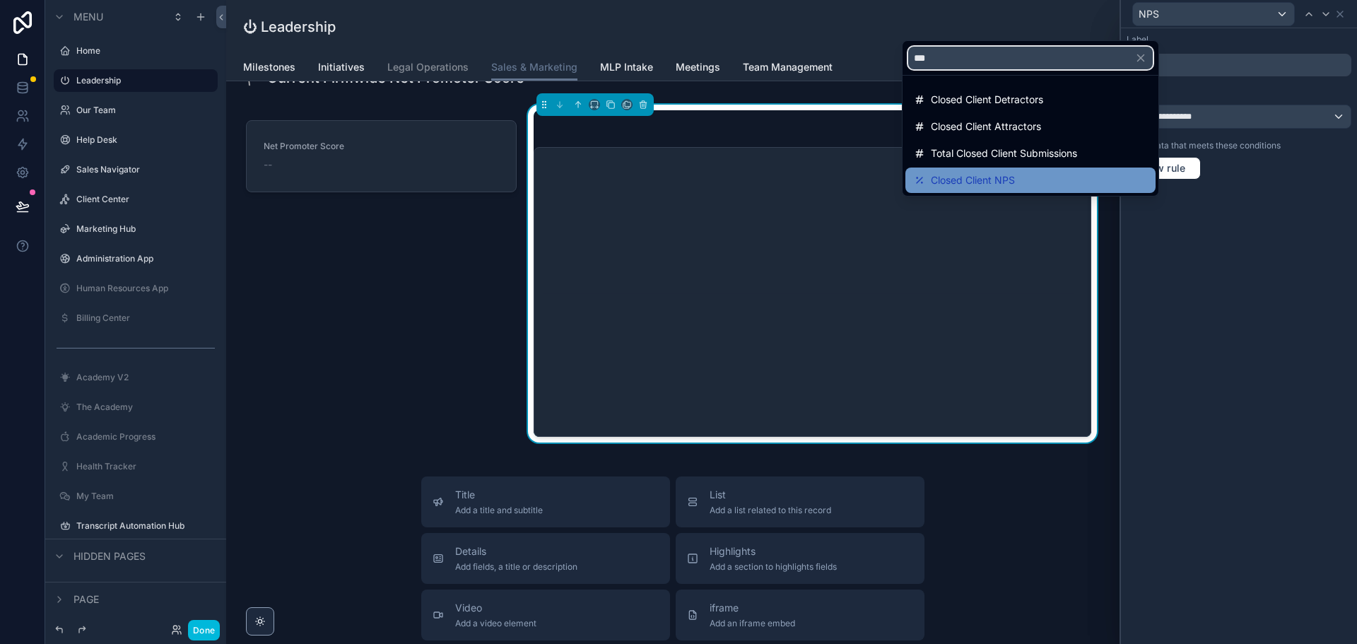
type input "***"
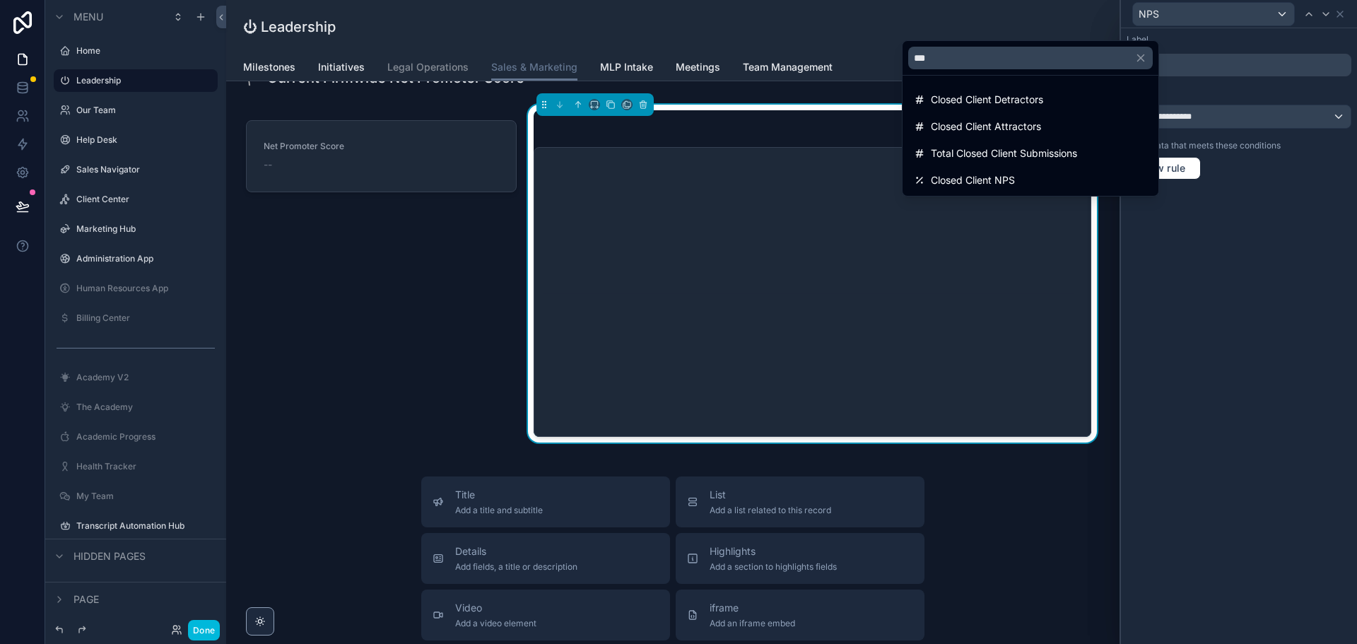
click at [1229, 394] on div at bounding box center [1239, 322] width 236 height 644
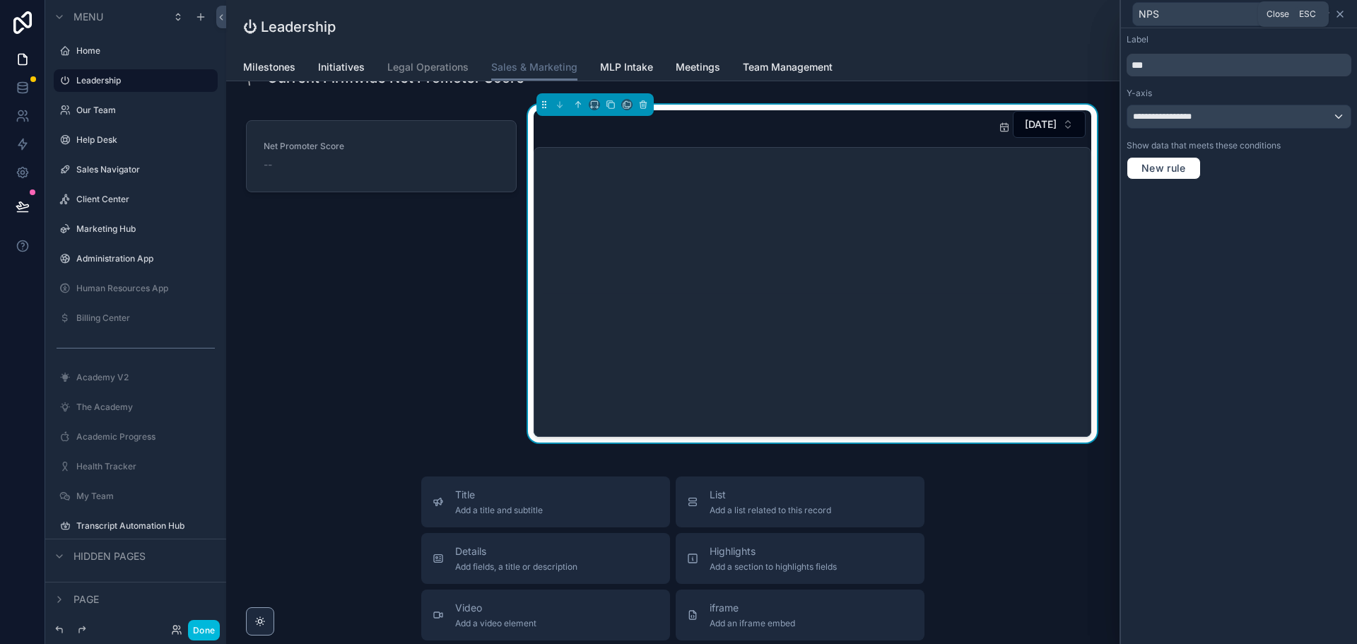
click at [1344, 13] on icon at bounding box center [1340, 13] width 11 height 11
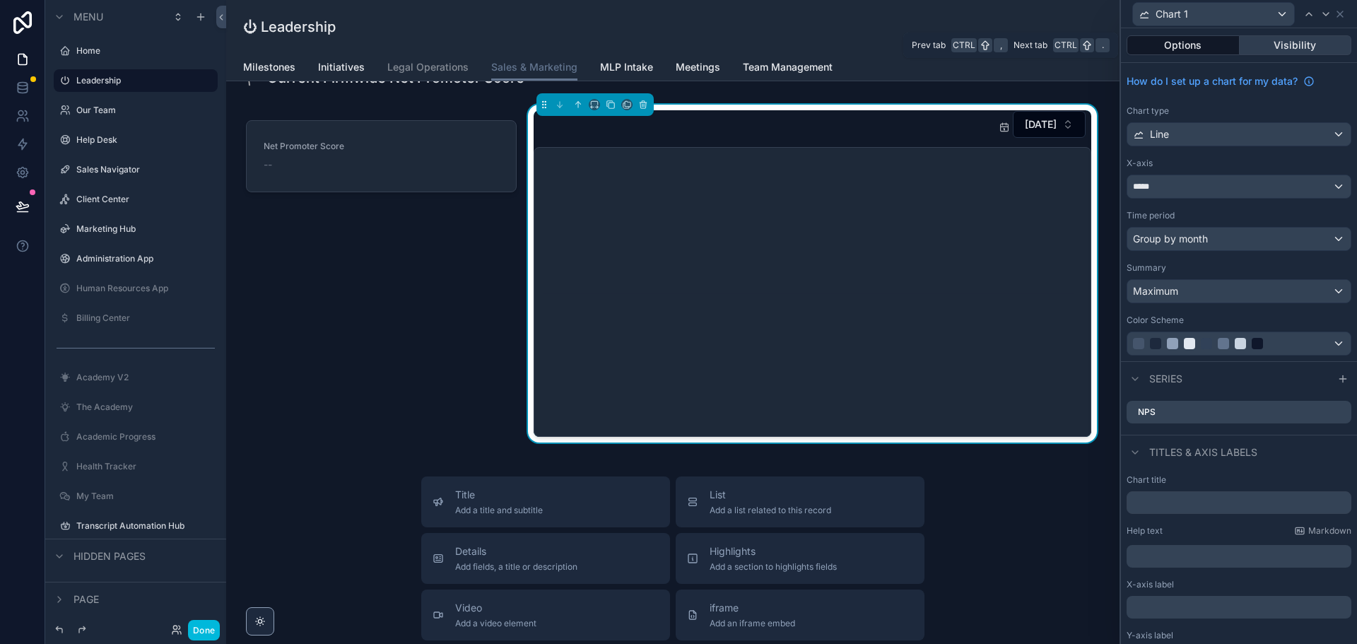
click at [1286, 53] on button "Visibility" at bounding box center [1296, 45] width 112 height 20
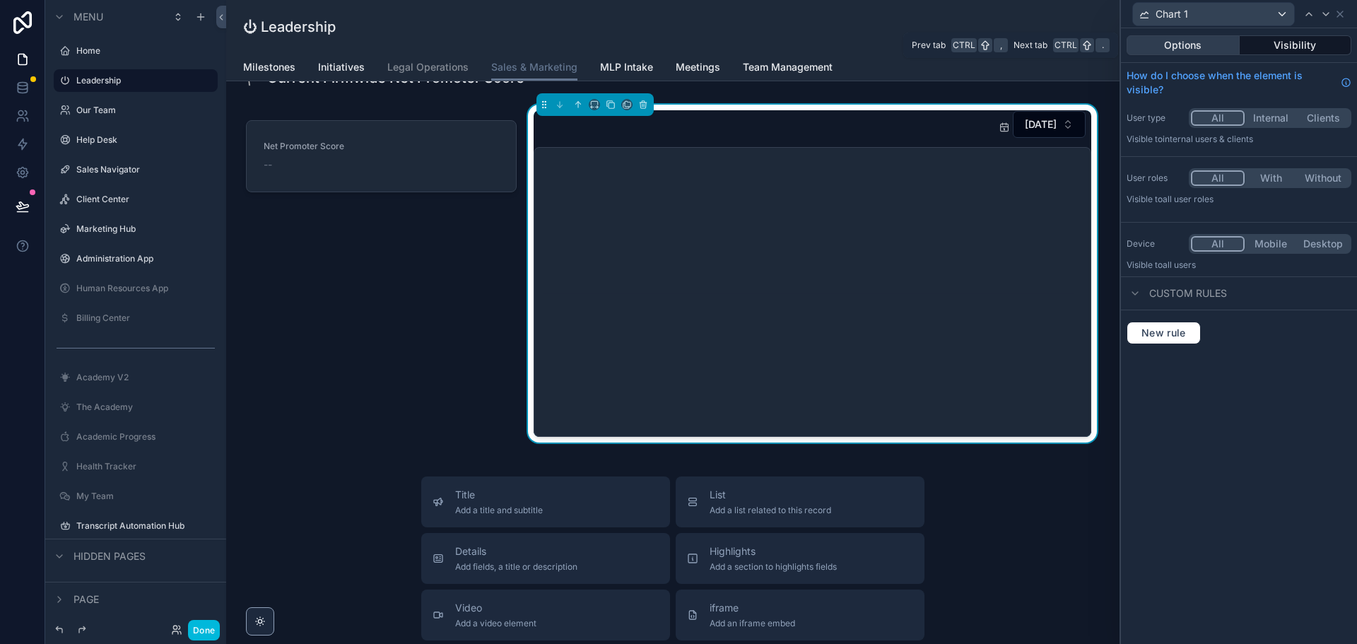
click at [1220, 46] on button "Options" at bounding box center [1183, 45] width 113 height 20
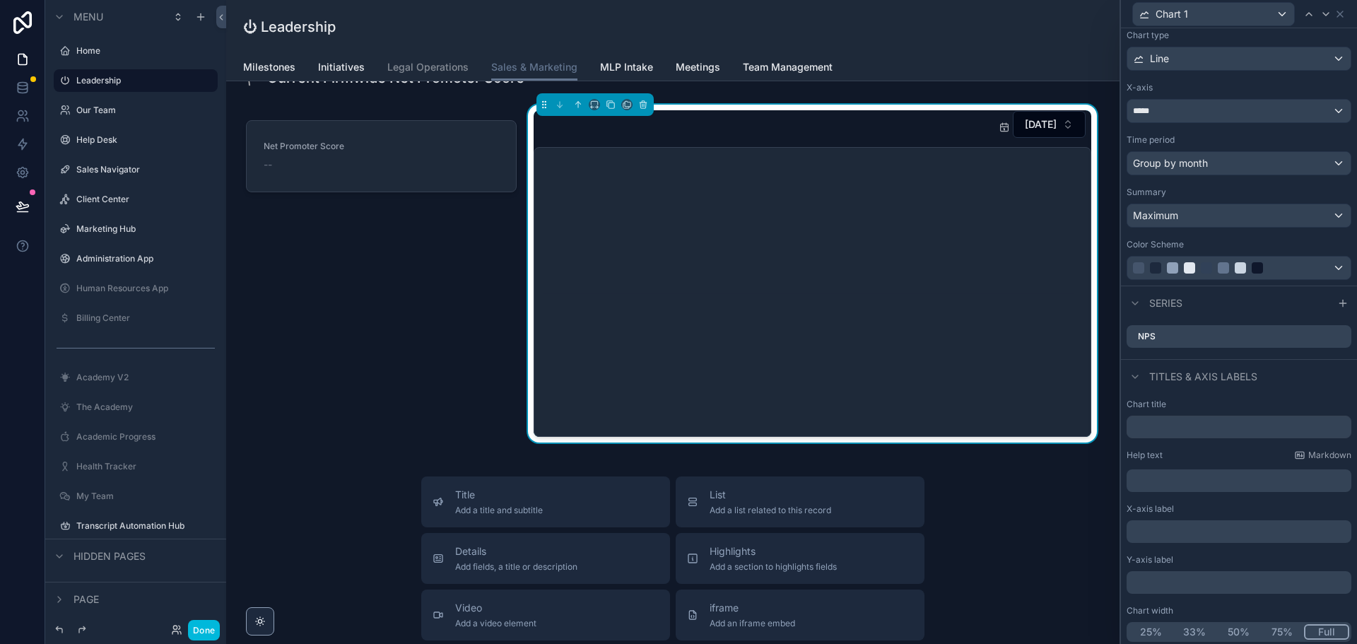
scroll to position [79, 0]
click at [1346, 12] on div "Chart 1" at bounding box center [1239, 14] width 225 height 28
click at [1340, 17] on icon at bounding box center [1340, 13] width 11 height 11
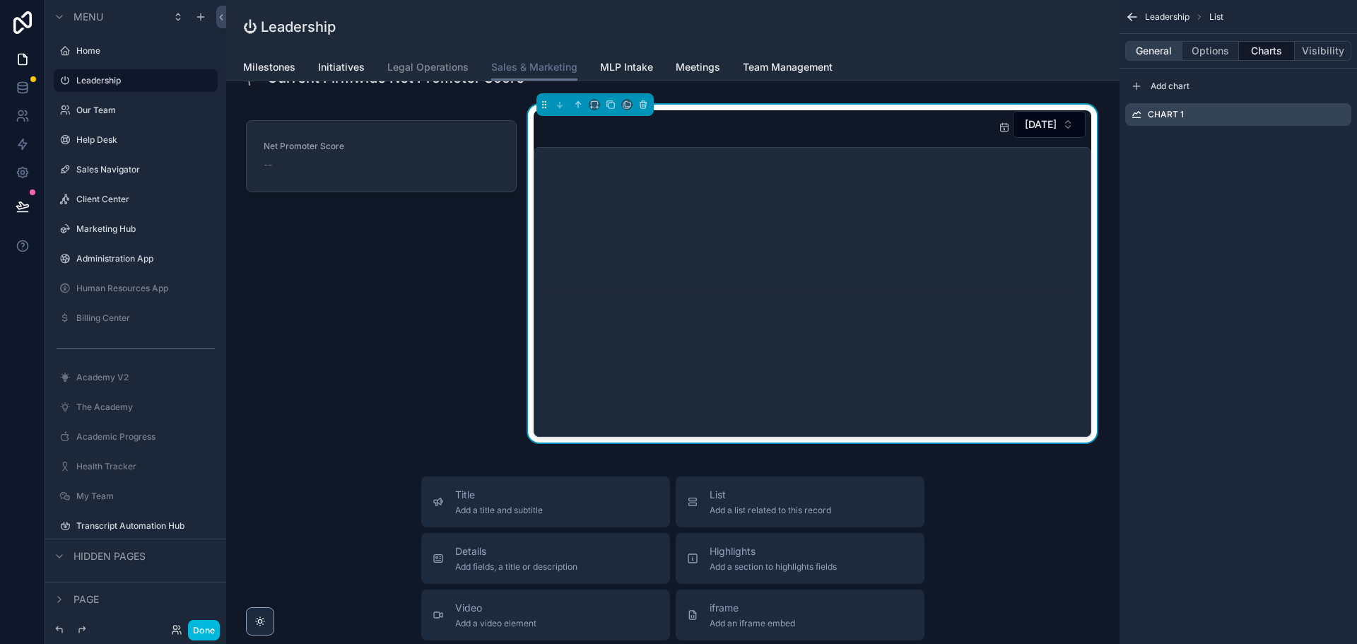
click at [1147, 50] on button "General" at bounding box center [1154, 51] width 57 height 20
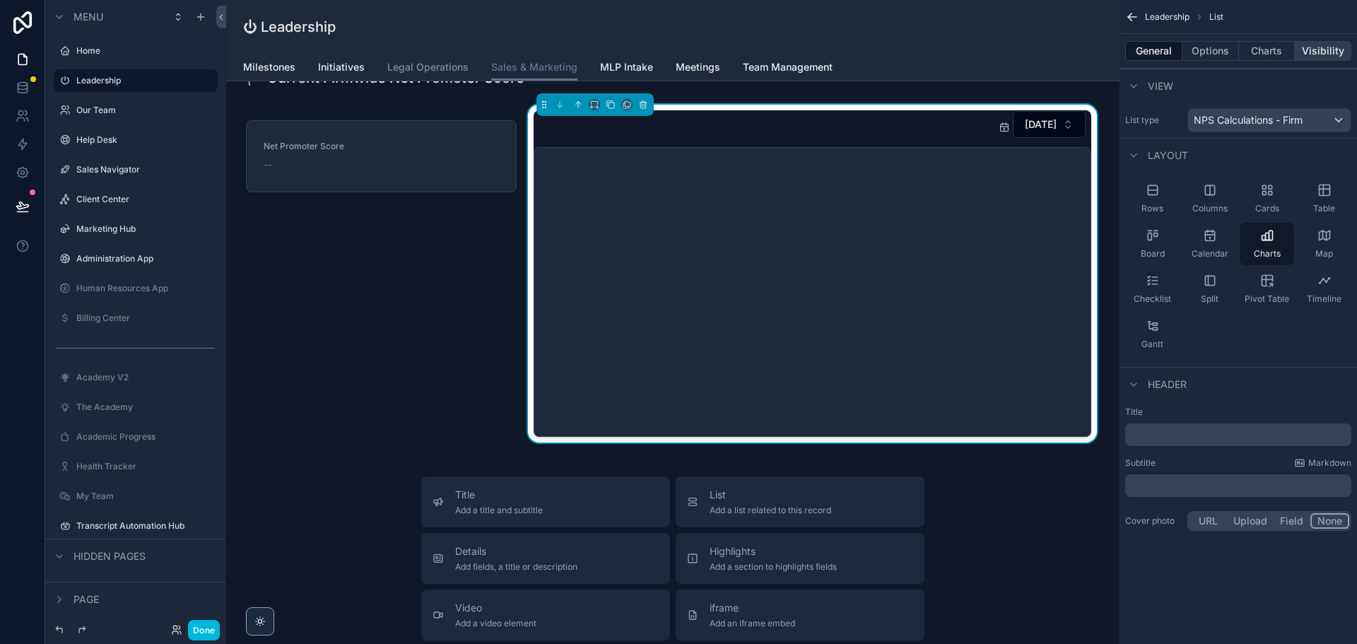
click at [1311, 52] on button "Visibility" at bounding box center [1323, 51] width 57 height 20
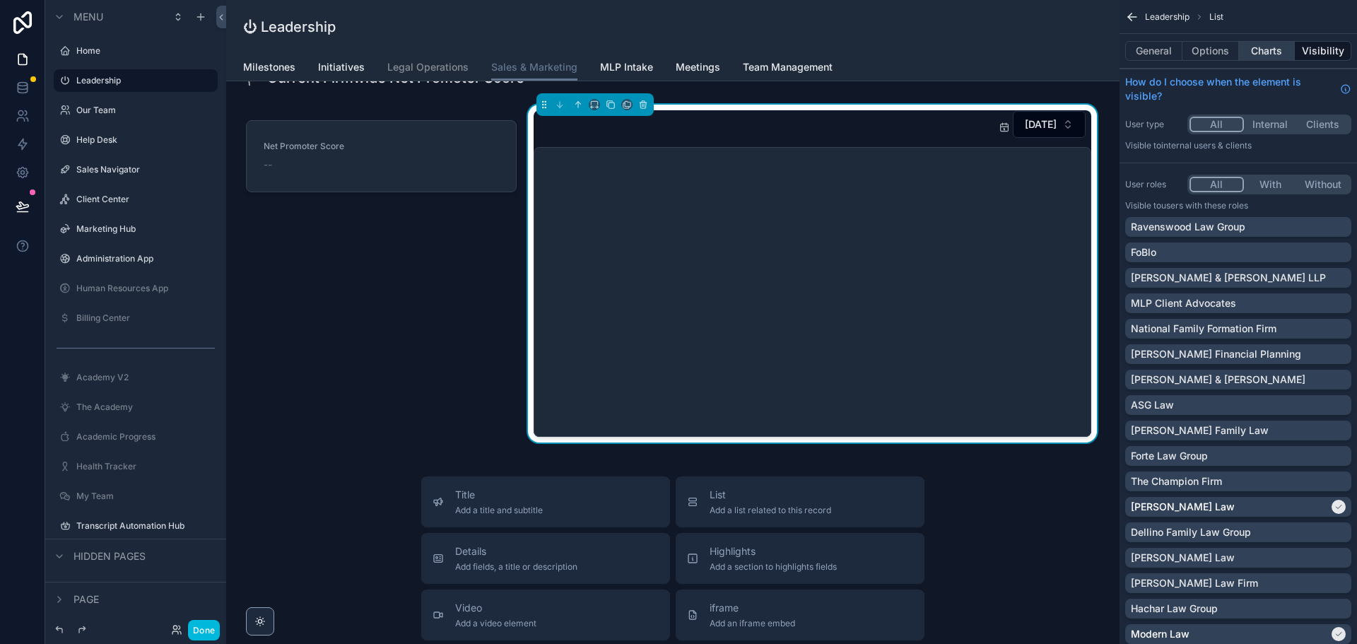
click at [1285, 54] on button "Charts" at bounding box center [1267, 51] width 57 height 20
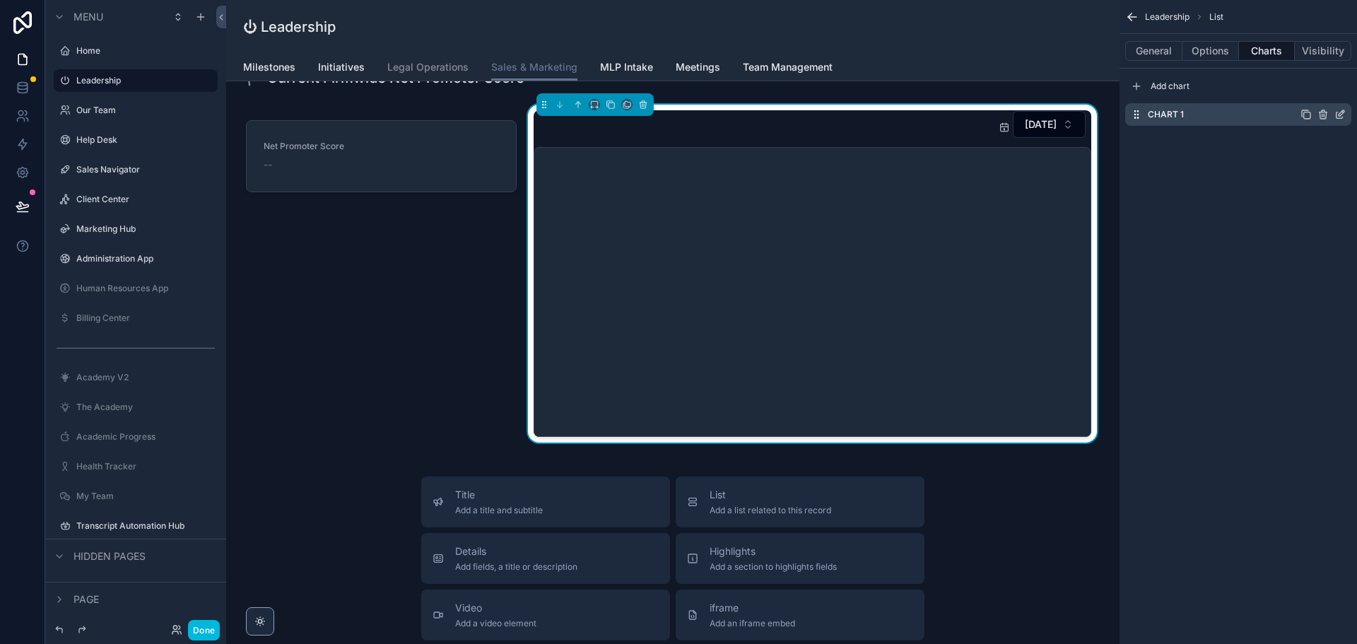
click at [1338, 116] on icon "scrollable content" at bounding box center [1340, 114] width 11 height 11
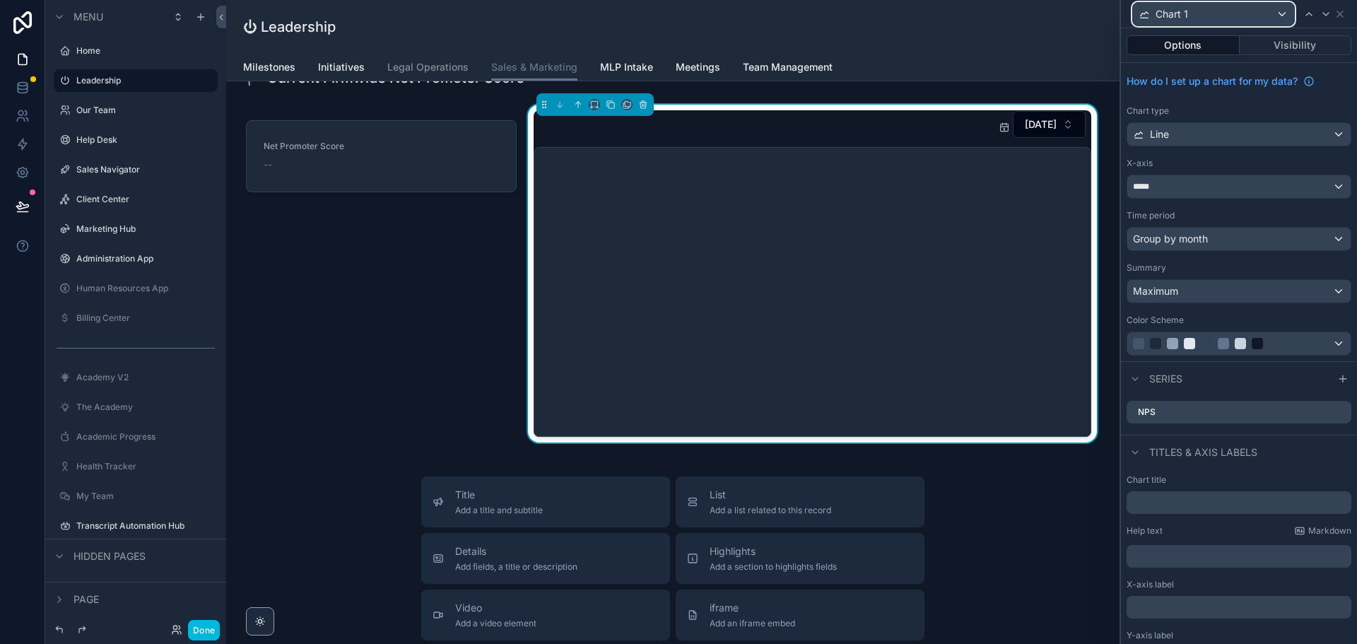
click at [1273, 13] on div "Chart 1" at bounding box center [1213, 14] width 161 height 23
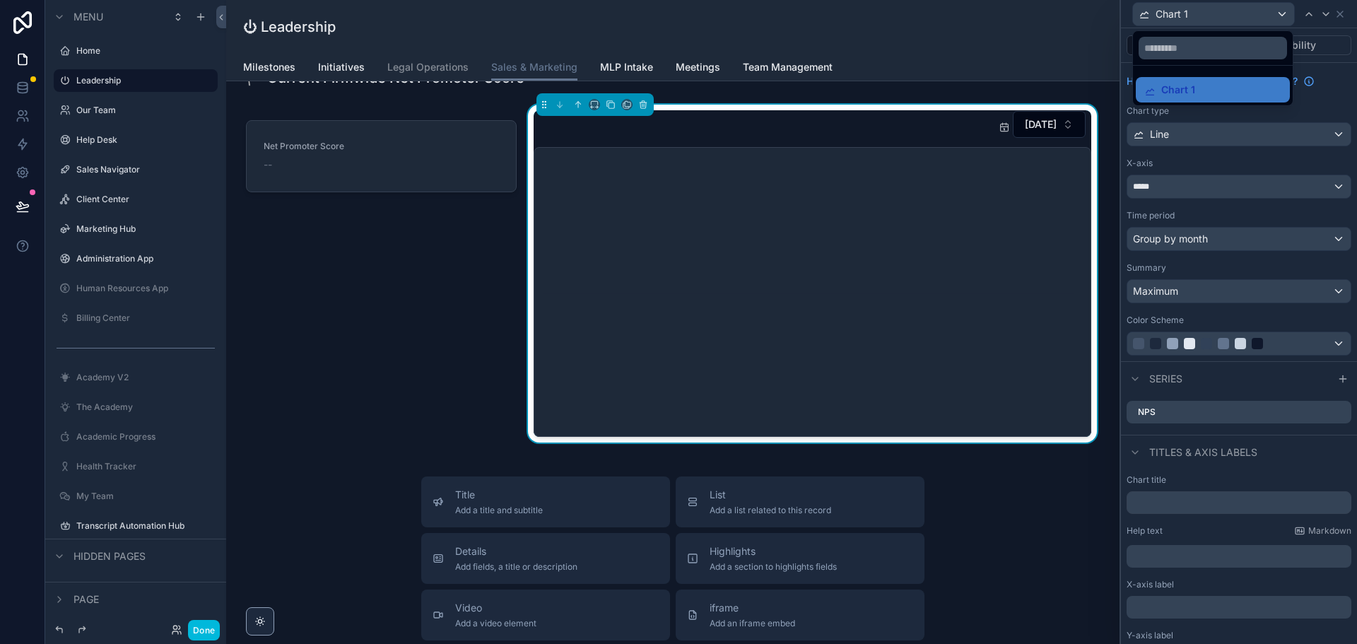
click at [1273, 13] on div at bounding box center [1239, 322] width 236 height 644
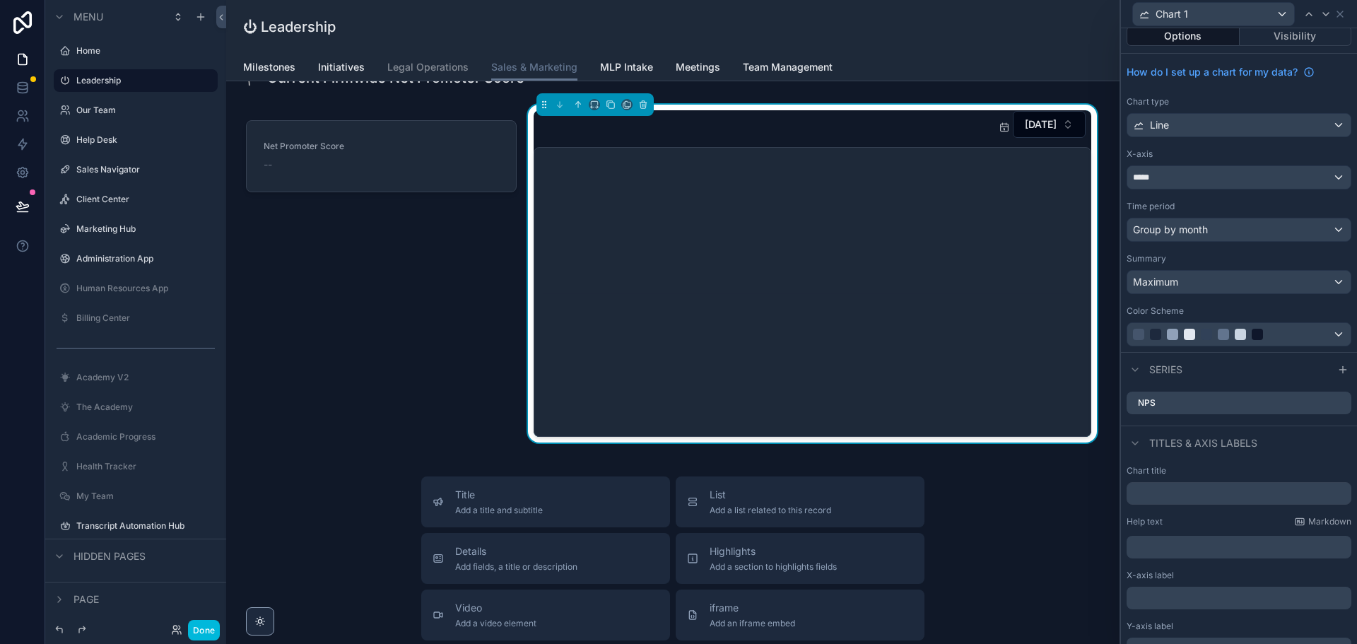
scroll to position [0, 0]
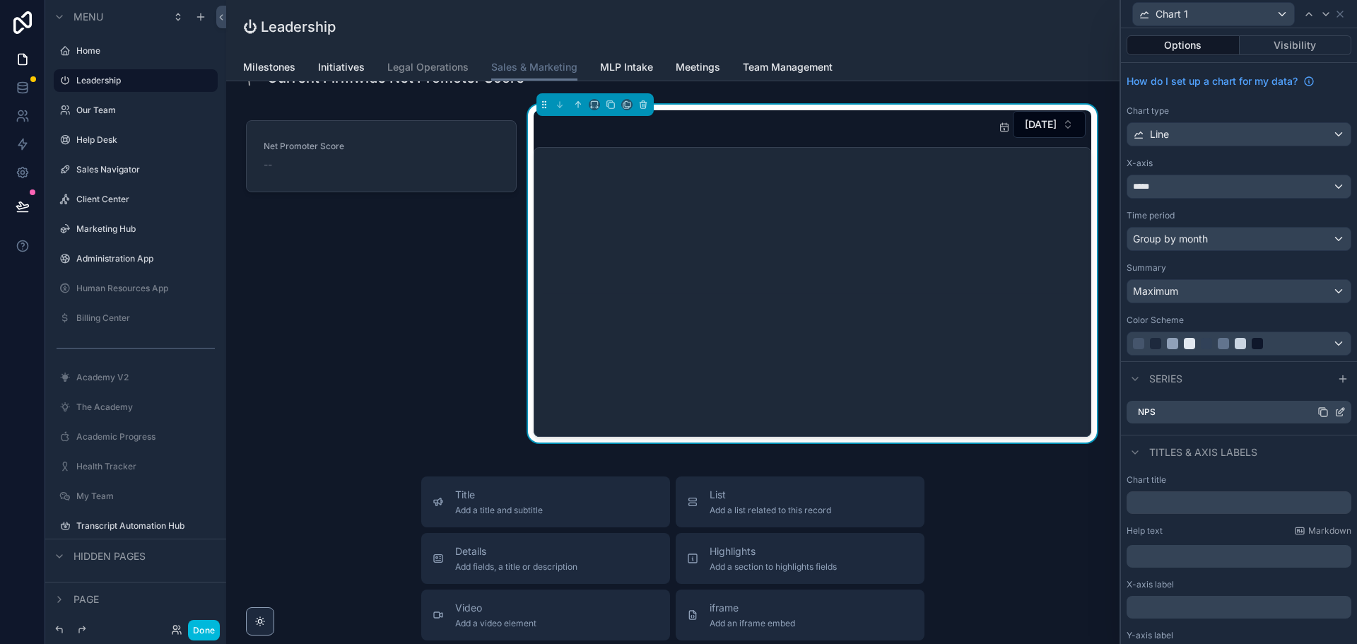
click at [1335, 407] on icon at bounding box center [1340, 412] width 11 height 11
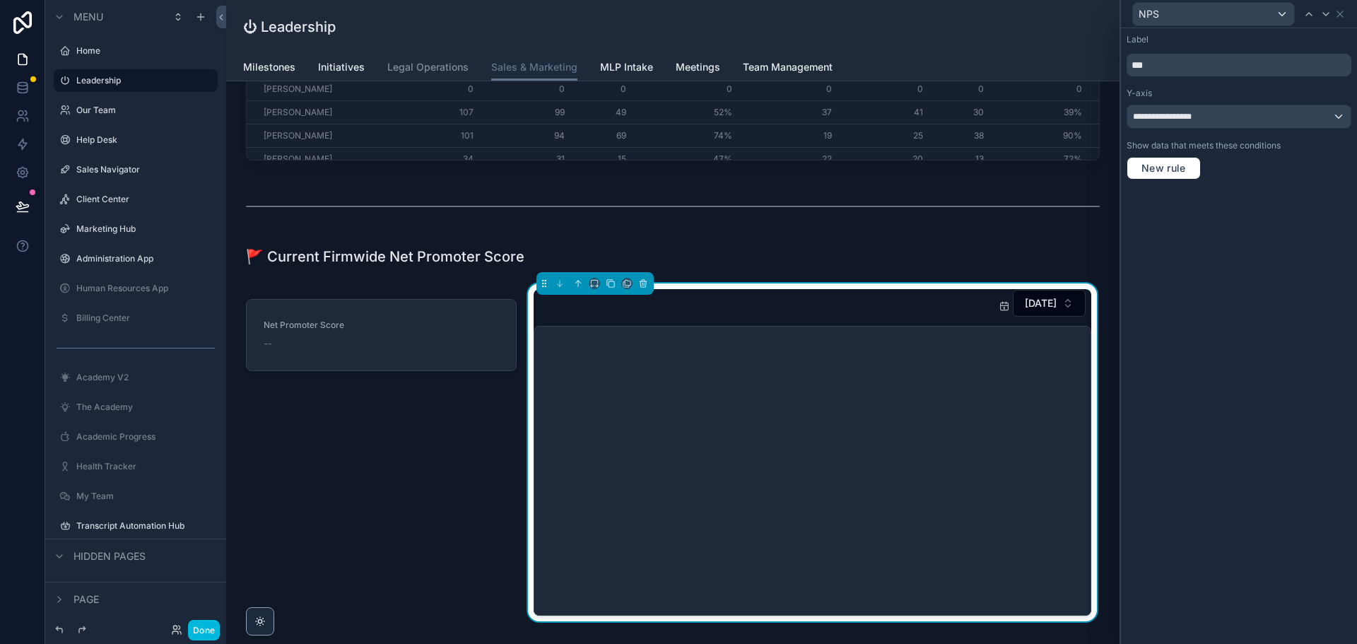
scroll to position [2091, 0]
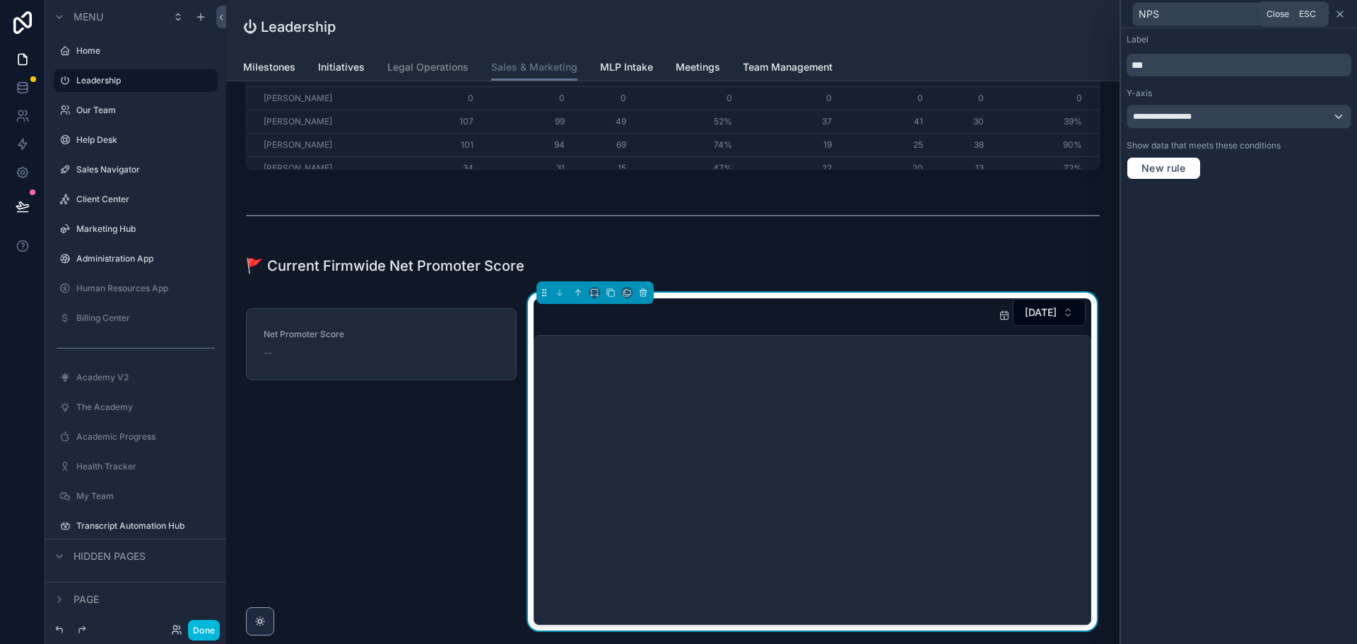
click at [1337, 16] on icon at bounding box center [1340, 13] width 11 height 11
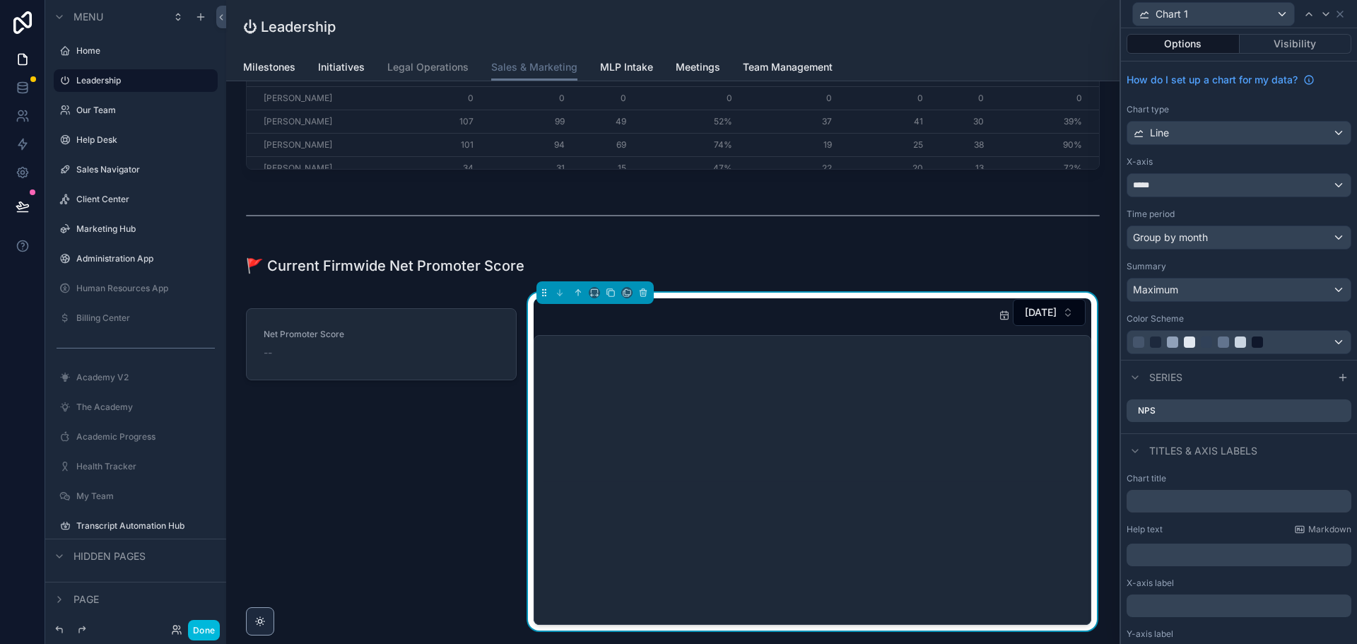
scroll to position [0, 0]
click at [1338, 12] on icon at bounding box center [1341, 14] width 6 height 6
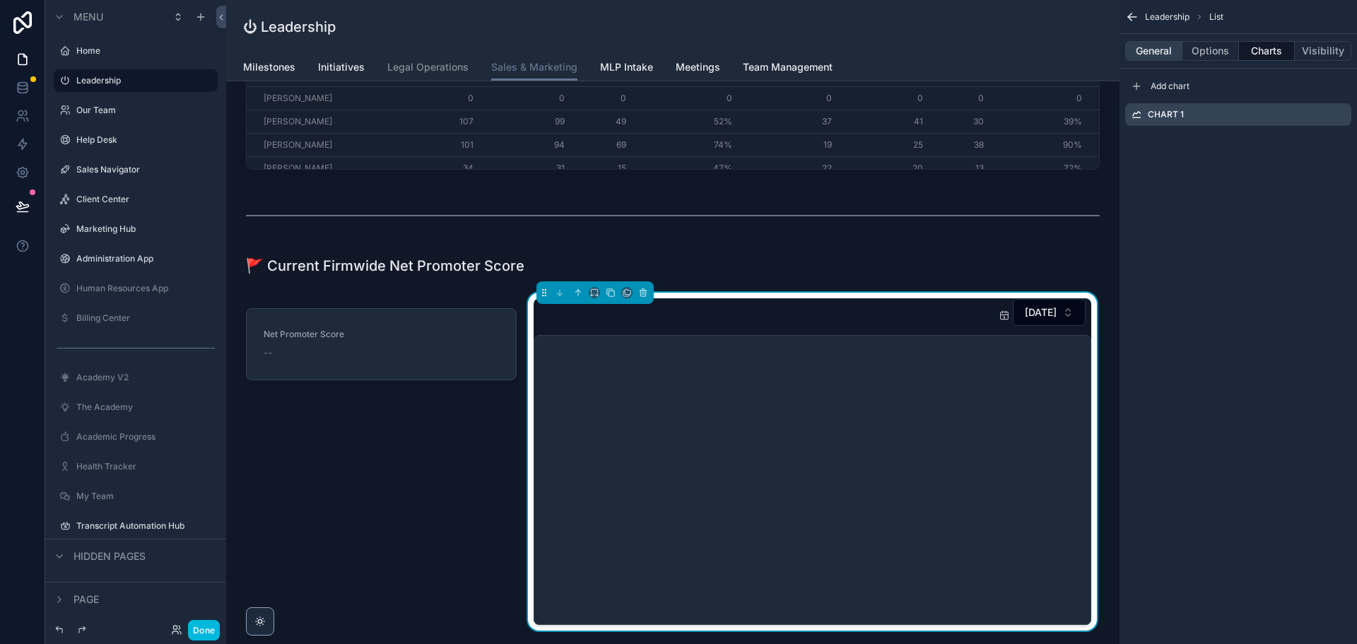
click at [1160, 49] on button "General" at bounding box center [1154, 51] width 57 height 20
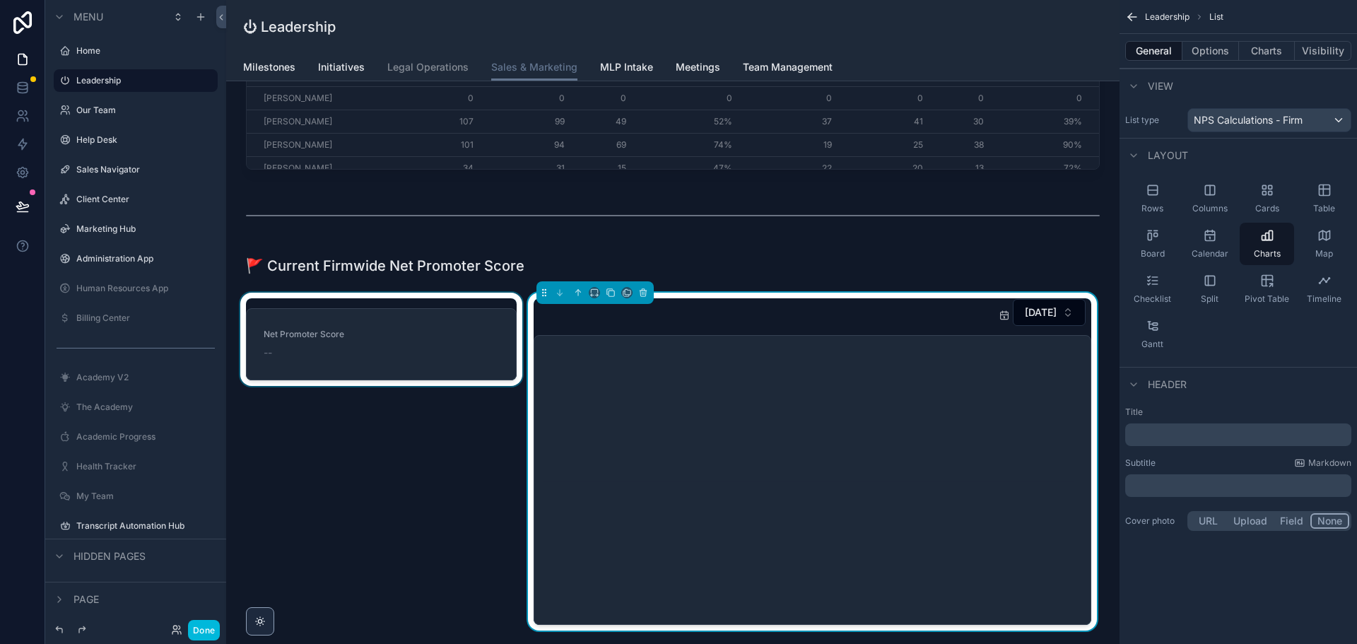
click at [354, 353] on div "scrollable content" at bounding box center [382, 462] width 288 height 338
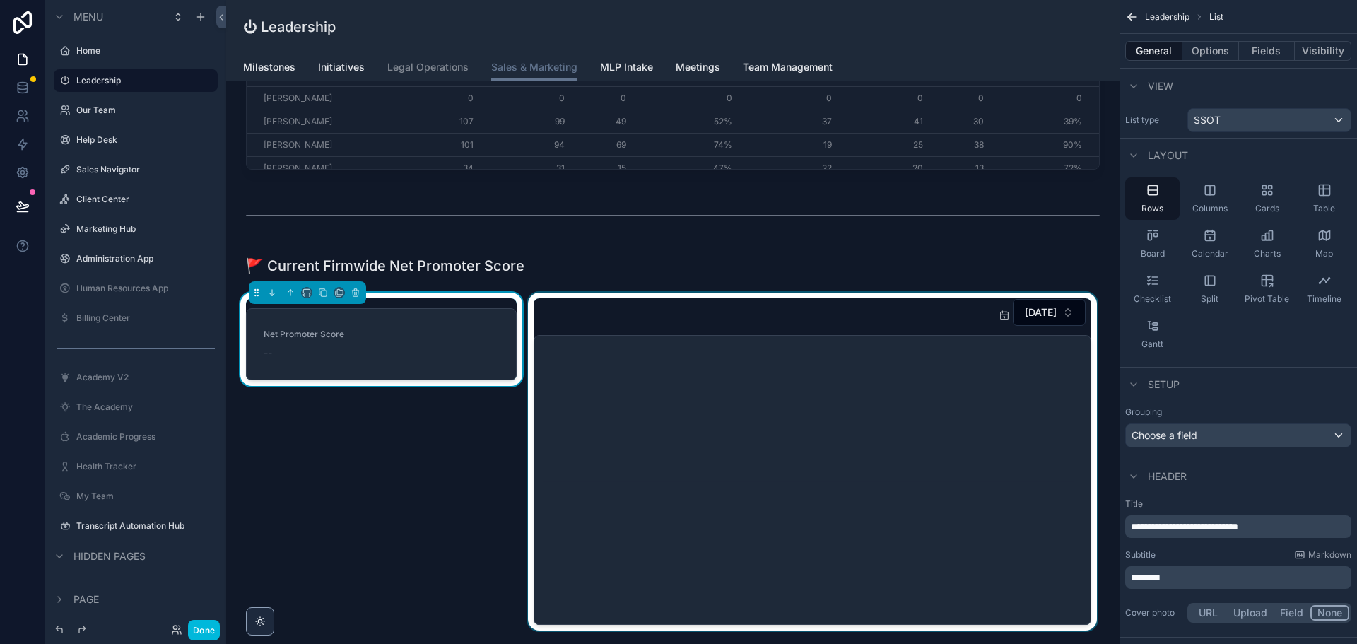
click at [818, 438] on div "scrollable content" at bounding box center [812, 462] width 575 height 338
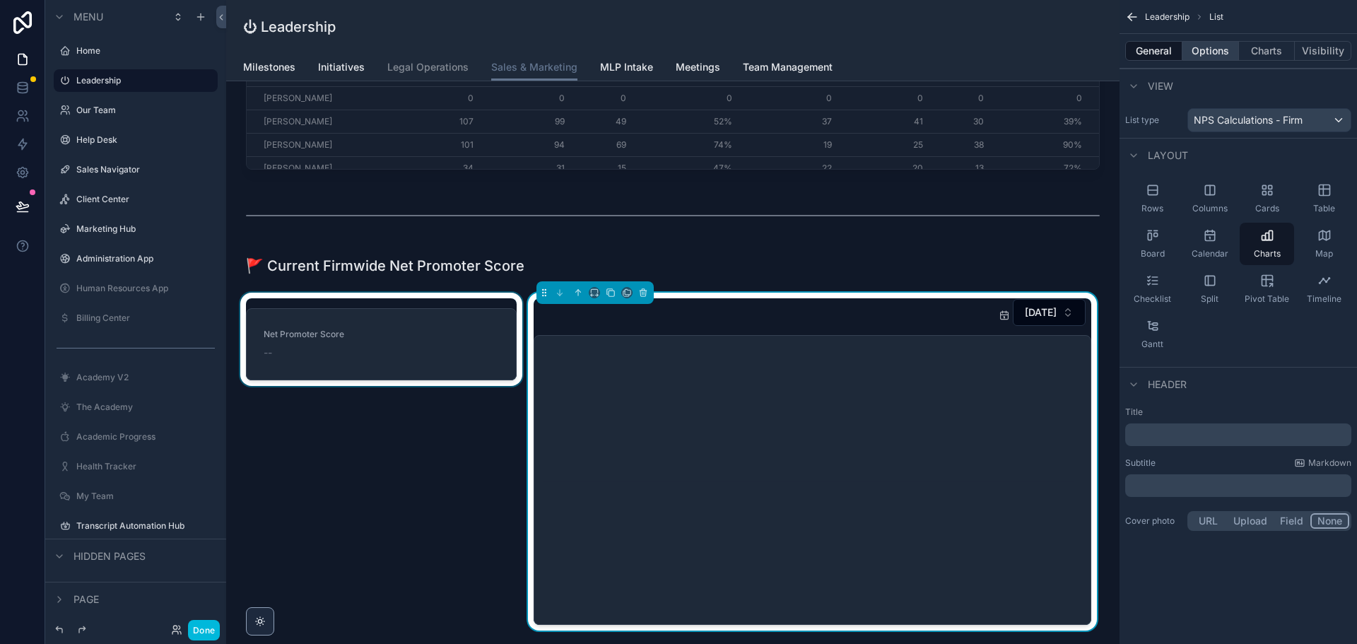
click at [1214, 51] on button "Options" at bounding box center [1211, 51] width 57 height 20
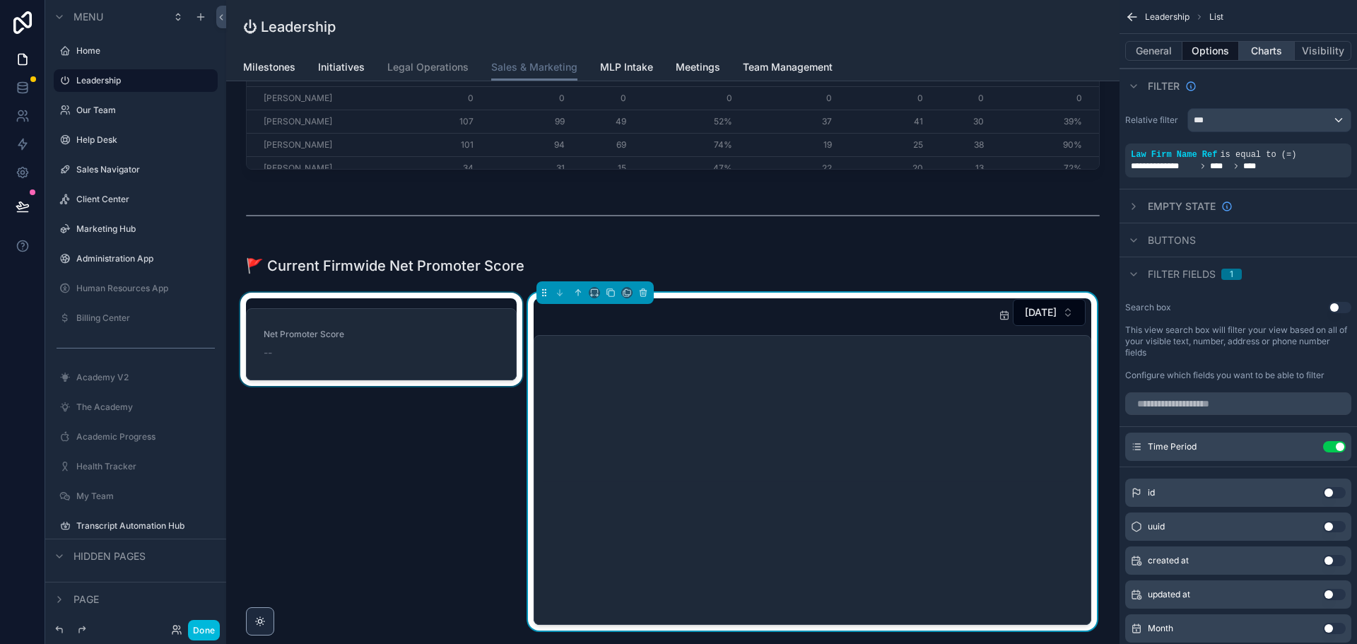
click at [1263, 51] on button "Charts" at bounding box center [1267, 51] width 57 height 20
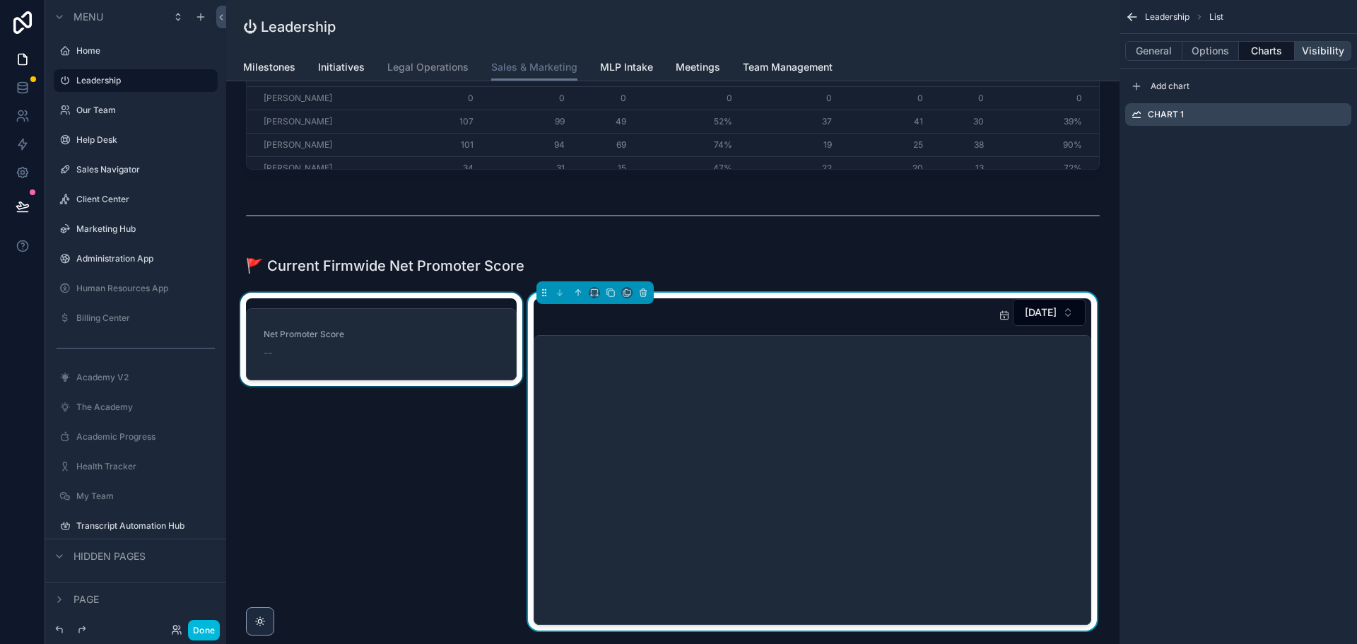
click at [1326, 45] on button "Visibility" at bounding box center [1323, 51] width 57 height 20
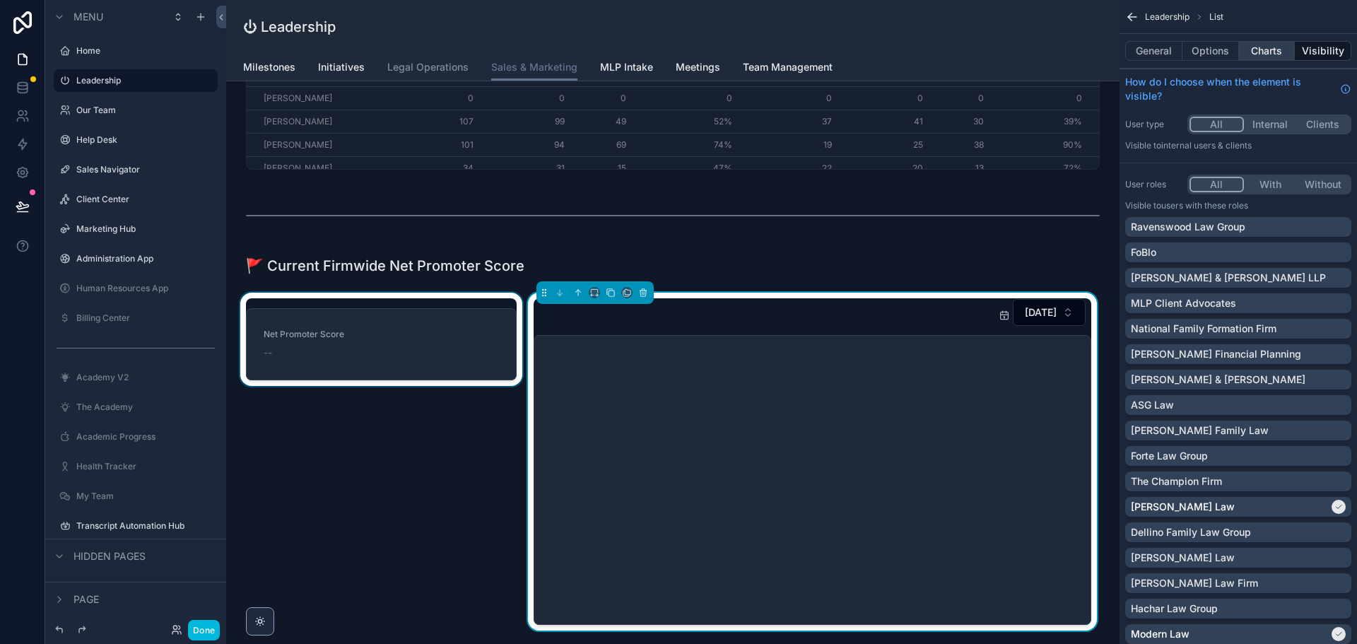
click at [1275, 46] on button "Charts" at bounding box center [1267, 51] width 57 height 20
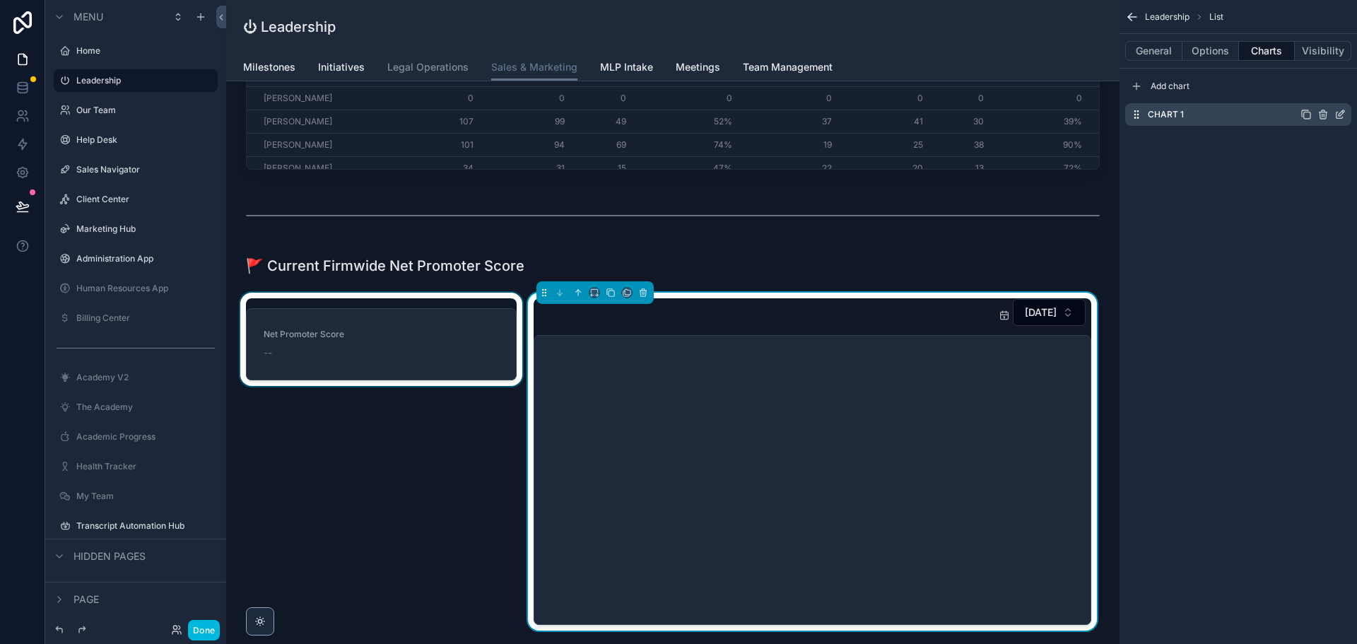
click at [1341, 115] on icon "scrollable content" at bounding box center [1340, 114] width 11 height 11
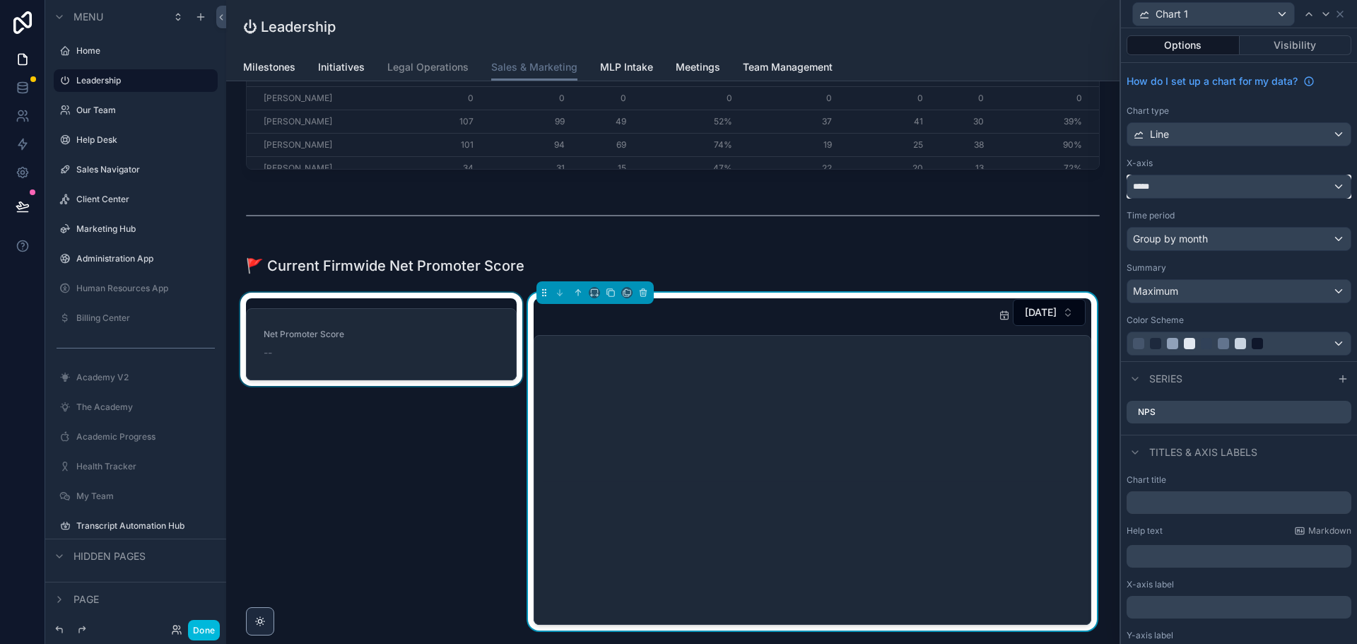
click at [1214, 190] on div "*****" at bounding box center [1239, 186] width 223 height 23
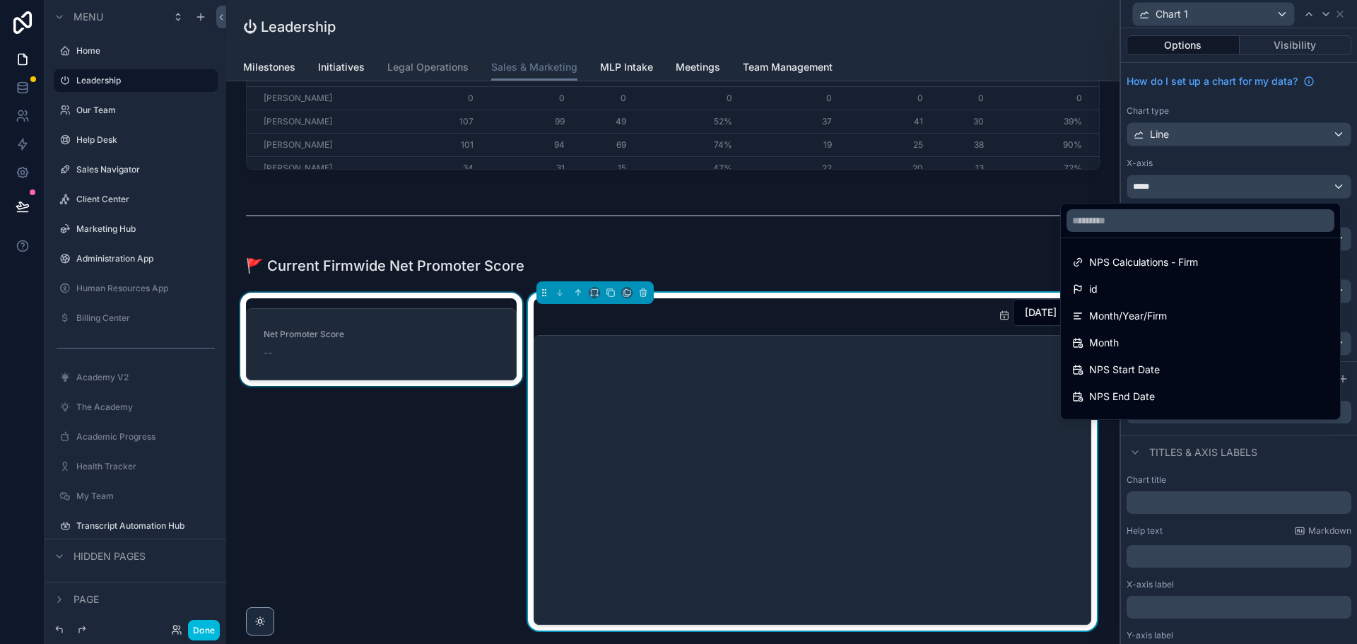
click at [1214, 189] on div at bounding box center [1239, 322] width 236 height 644
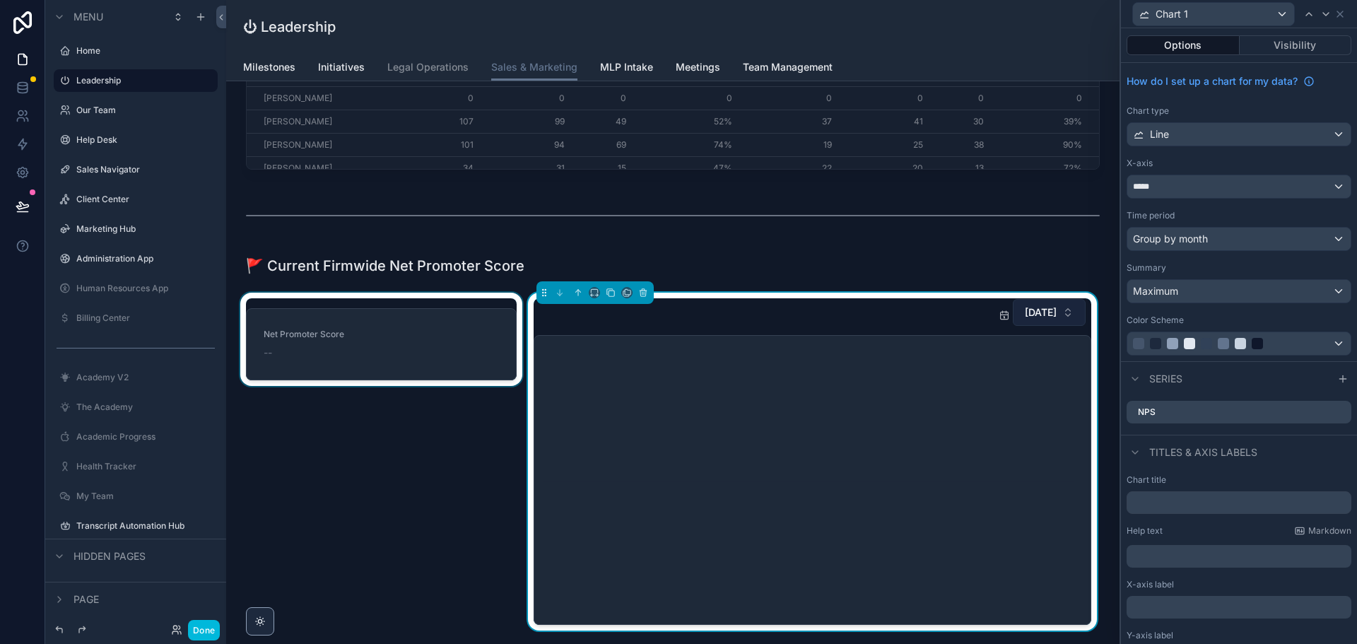
click at [1025, 312] on span "[DATE]" at bounding box center [1041, 312] width 32 height 14
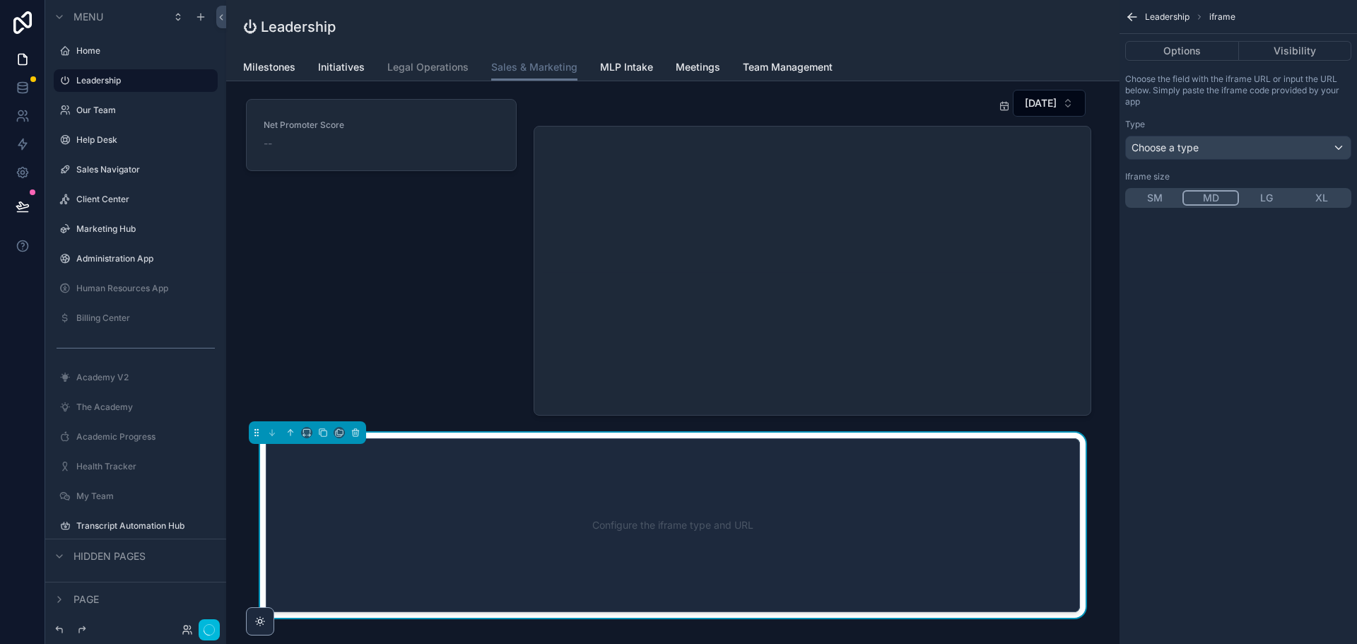
scroll to position [2315, 0]
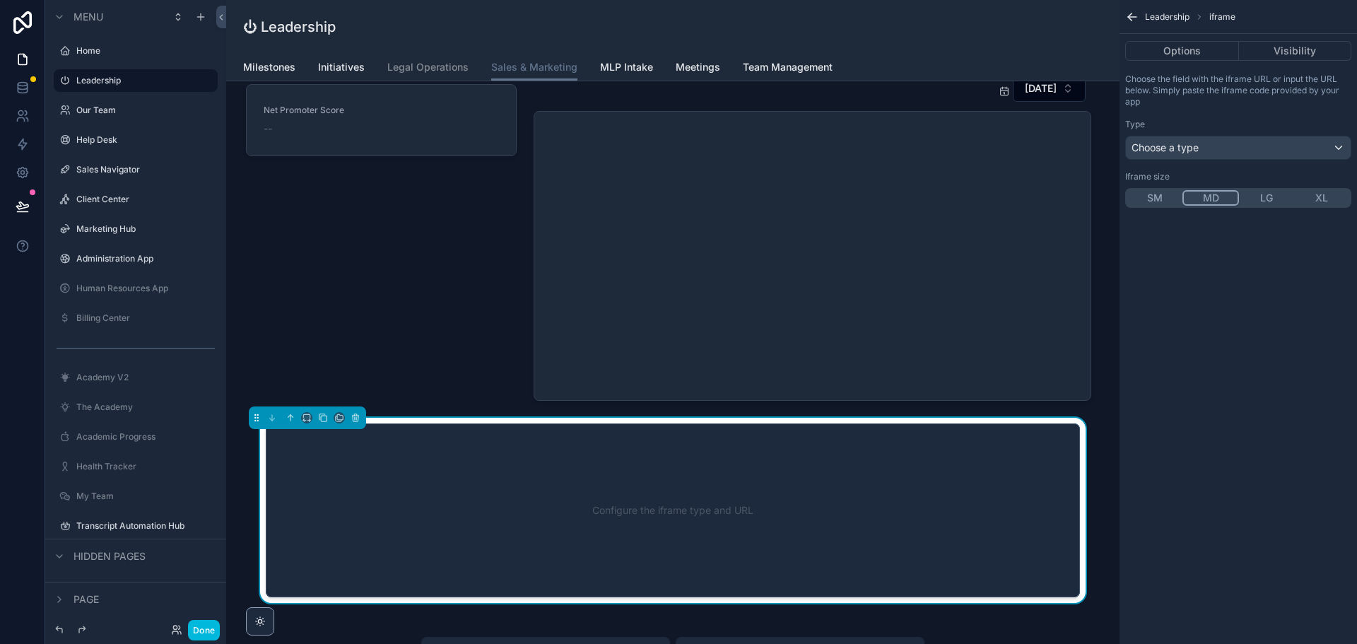
click at [899, 515] on div "Configure the iframe type and URL" at bounding box center [673, 510] width 768 height 127
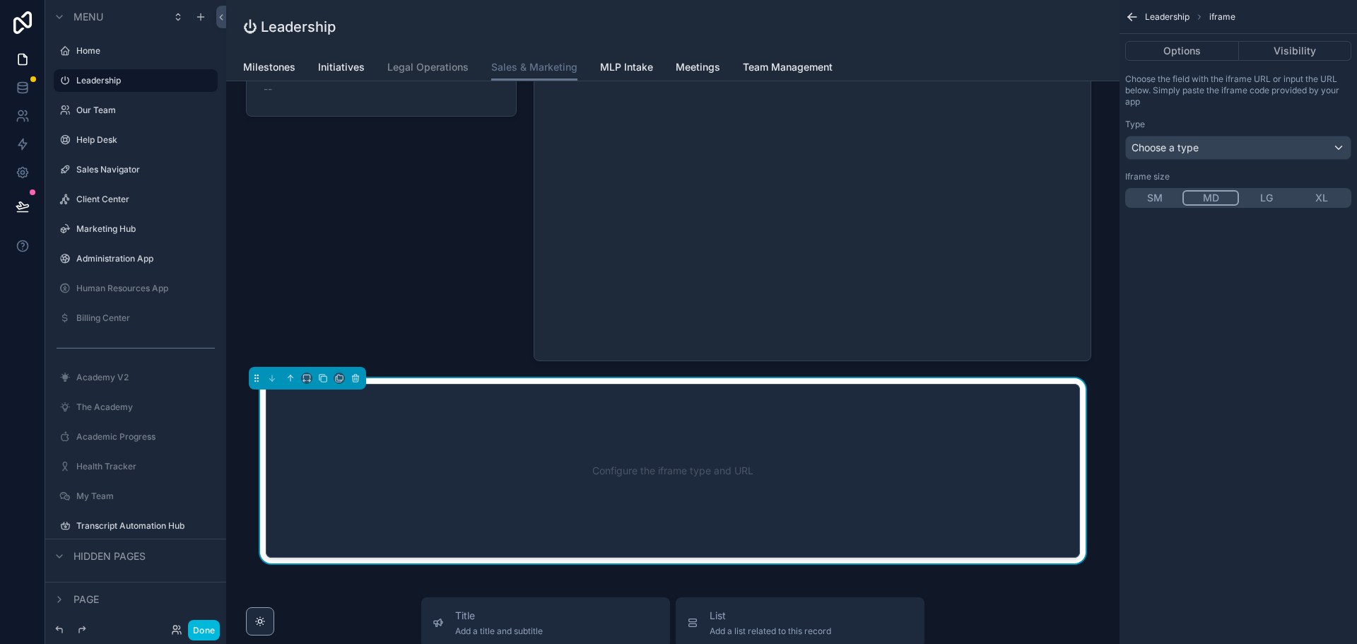
scroll to position [2362, 0]
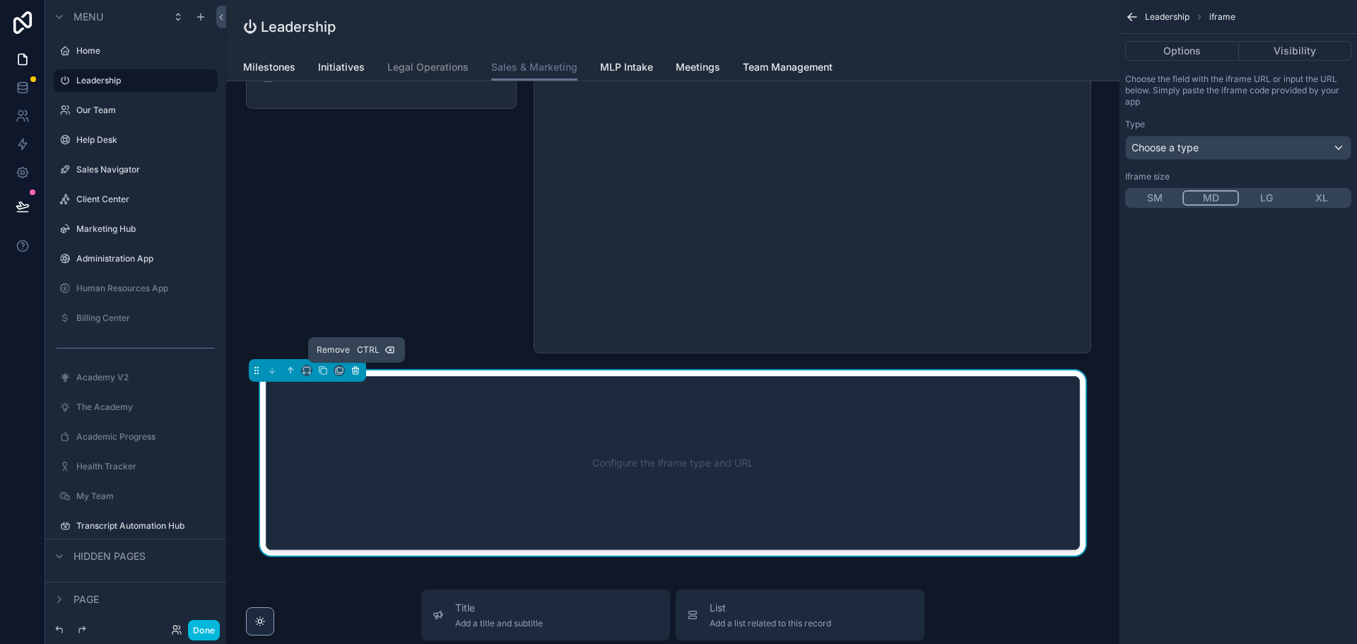
click at [356, 366] on icon "scrollable content" at bounding box center [356, 371] width 10 height 10
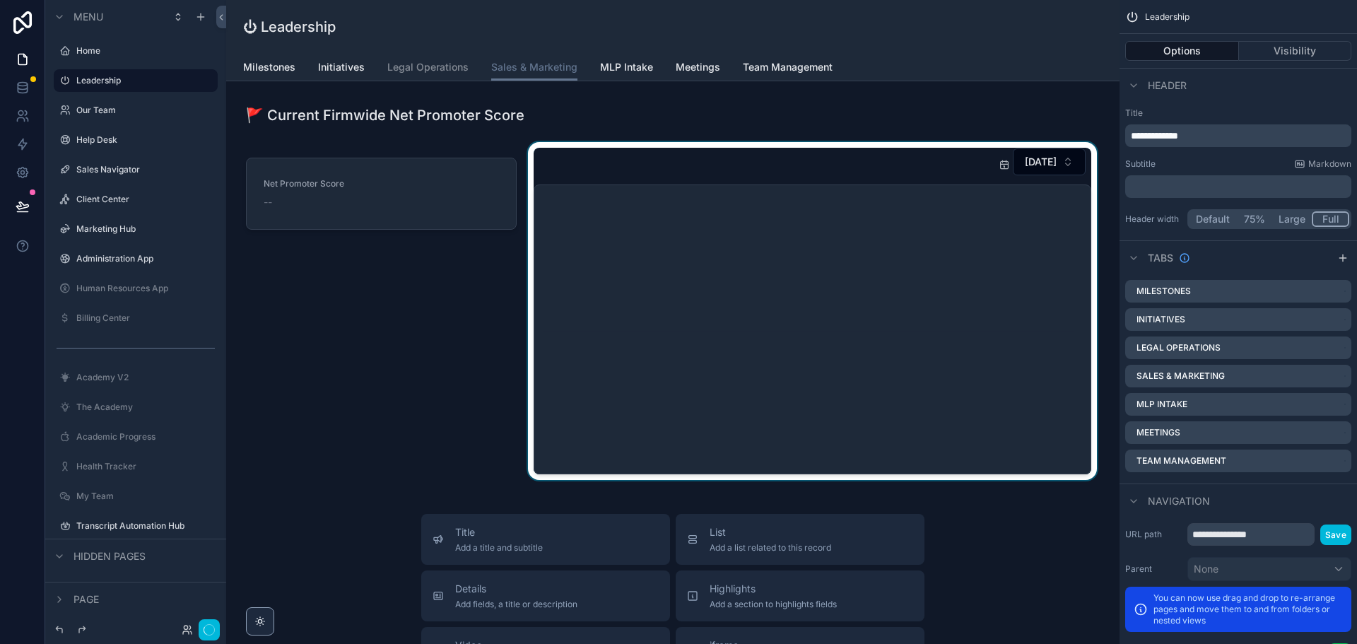
scroll to position [2221, 0]
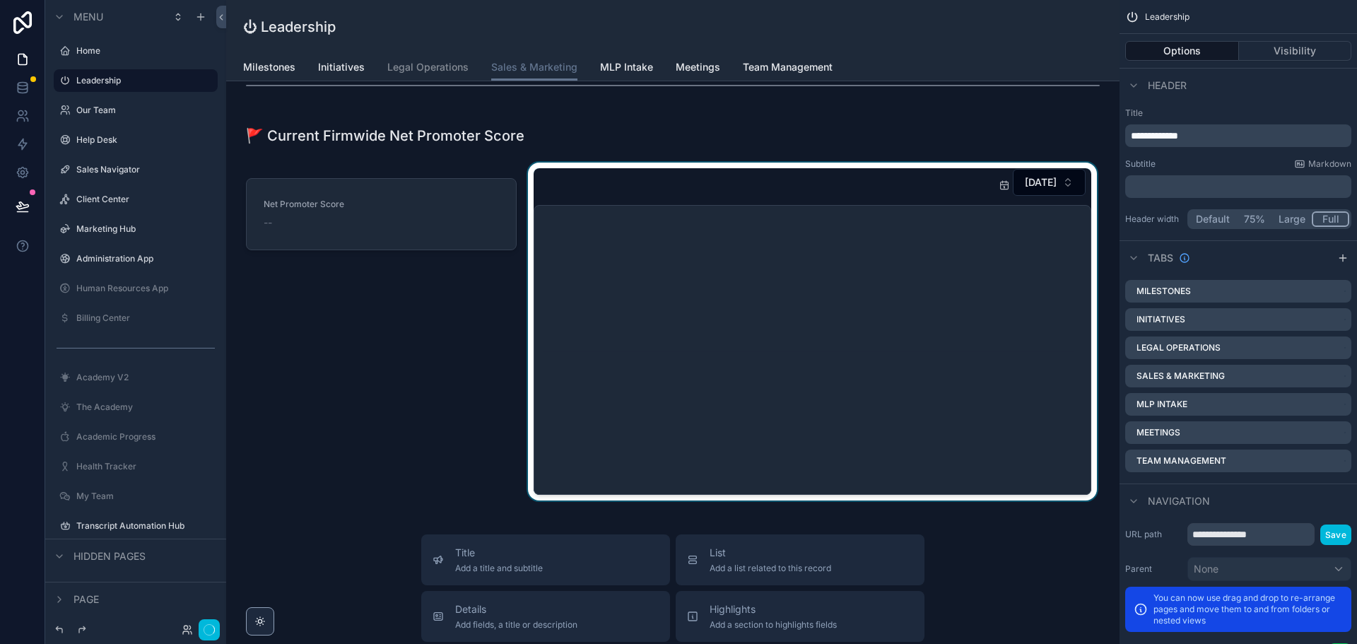
click at [998, 376] on div "scrollable content" at bounding box center [812, 332] width 575 height 338
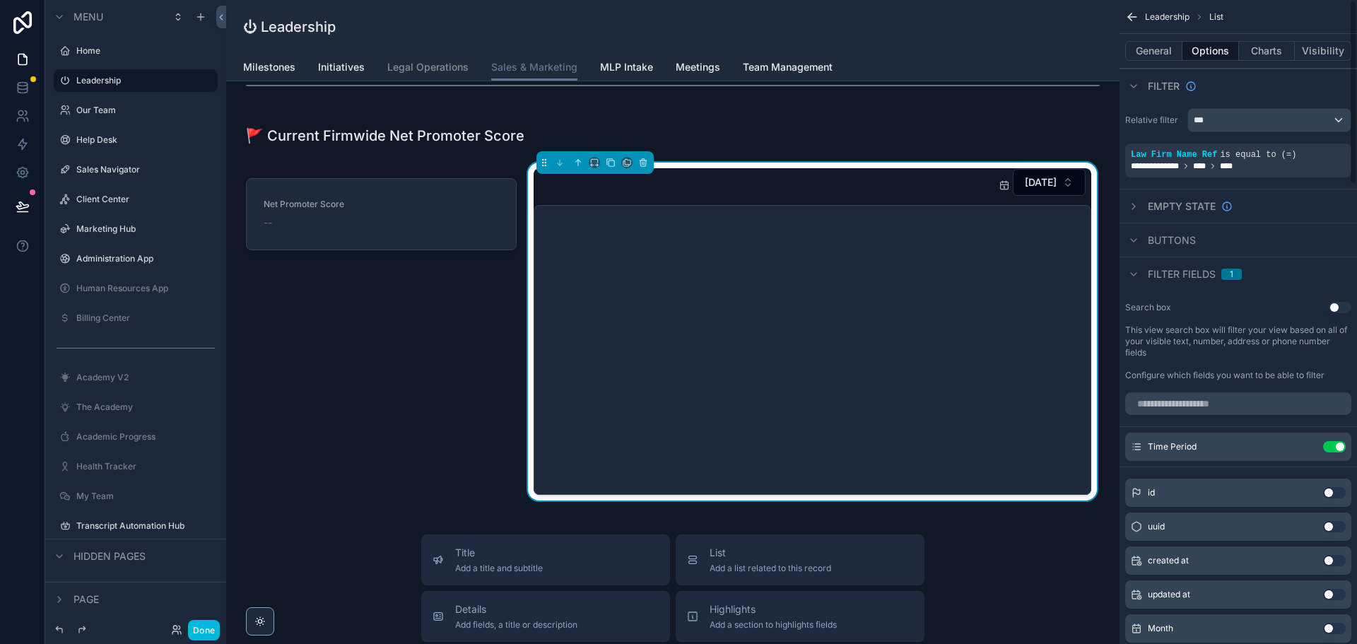
scroll to position [2173, 0]
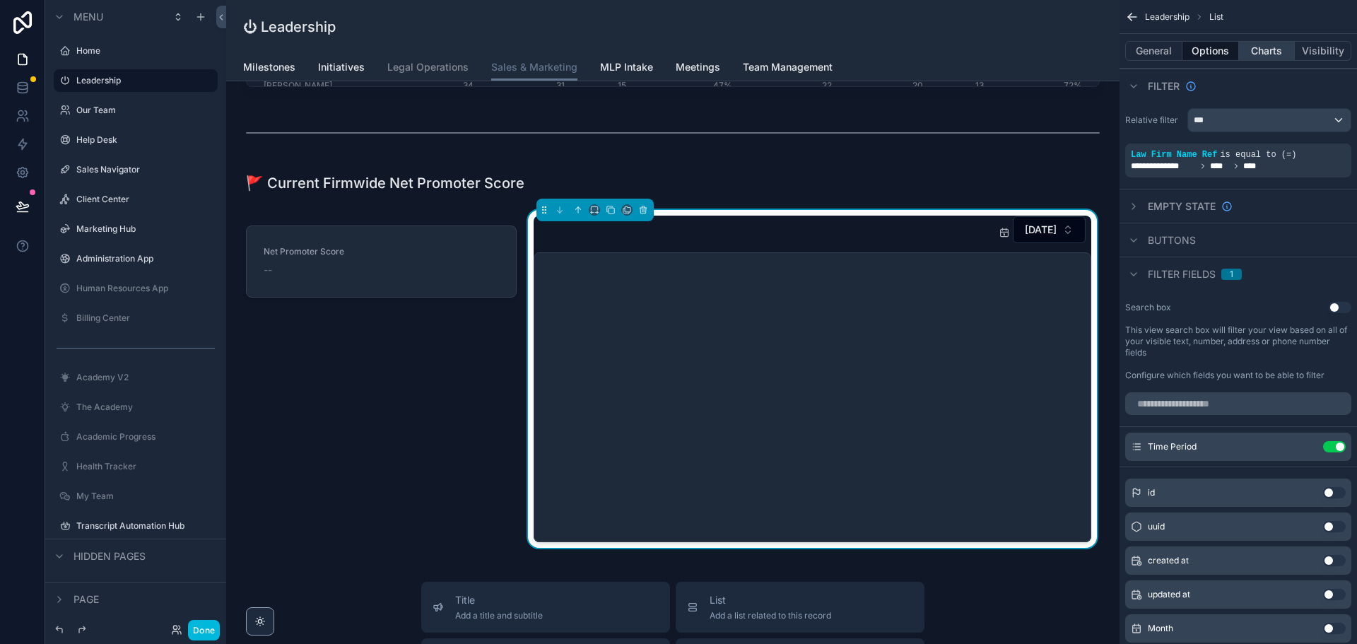
click at [1274, 57] on button "Charts" at bounding box center [1267, 51] width 57 height 20
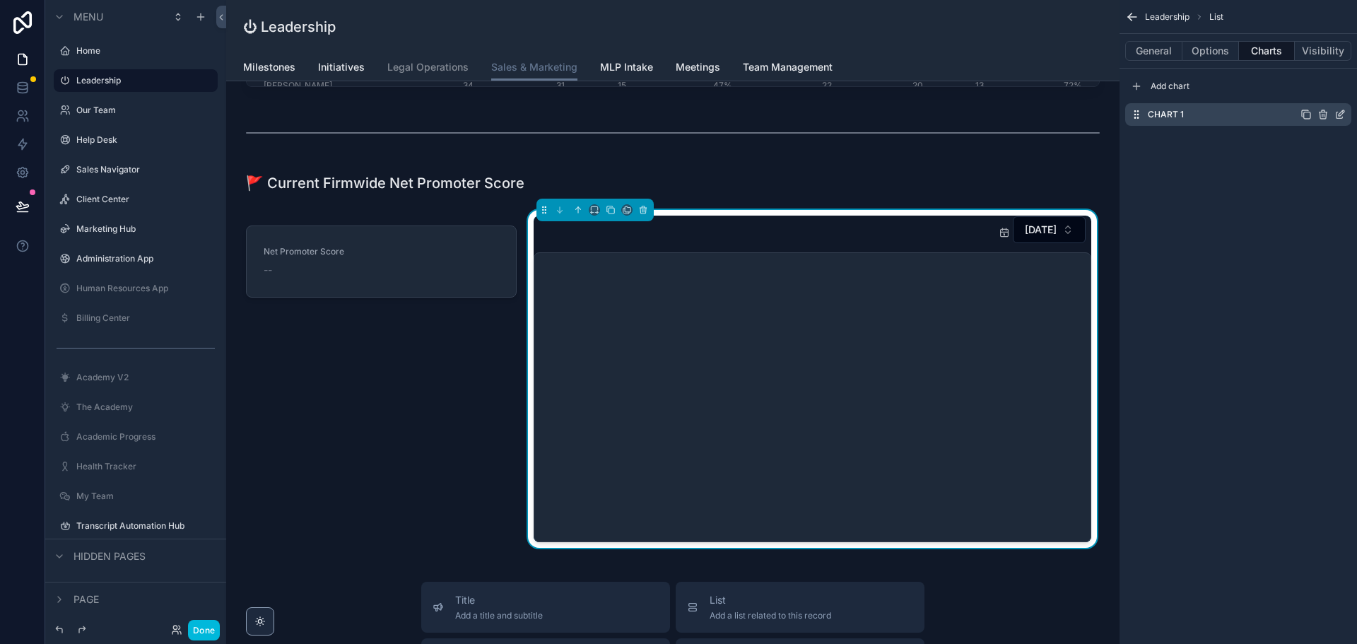
click at [1343, 116] on icon "scrollable content" at bounding box center [1340, 114] width 11 height 11
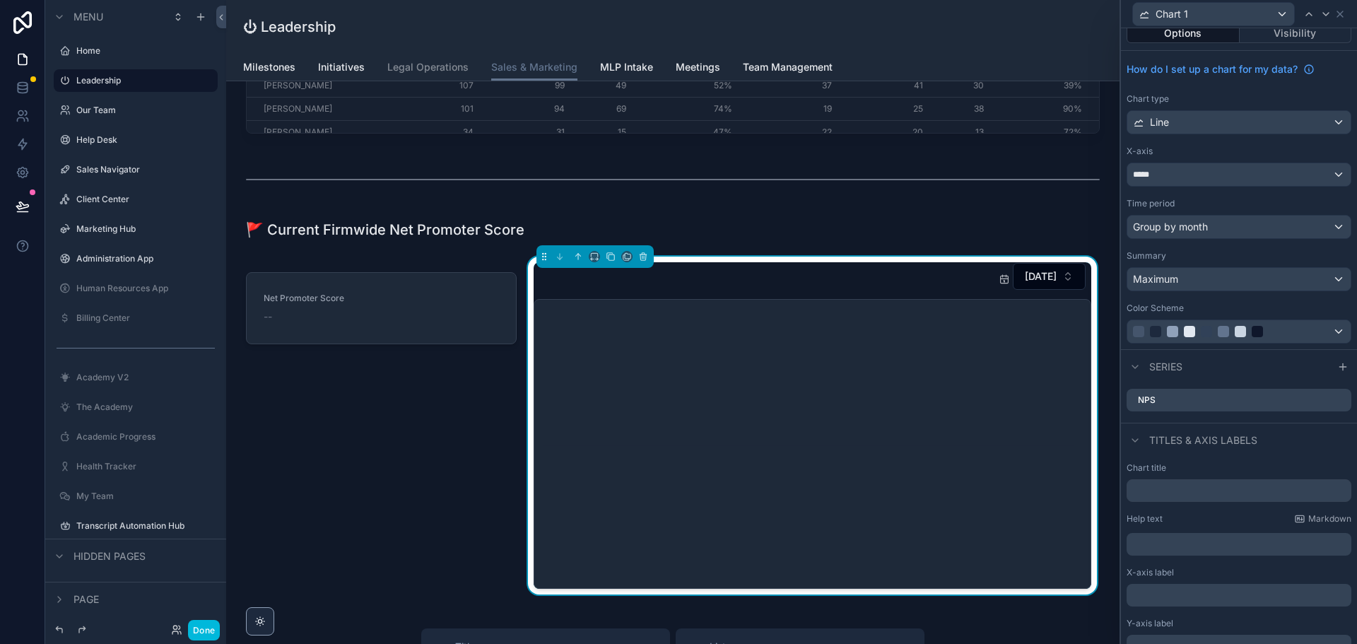
scroll to position [0, 0]
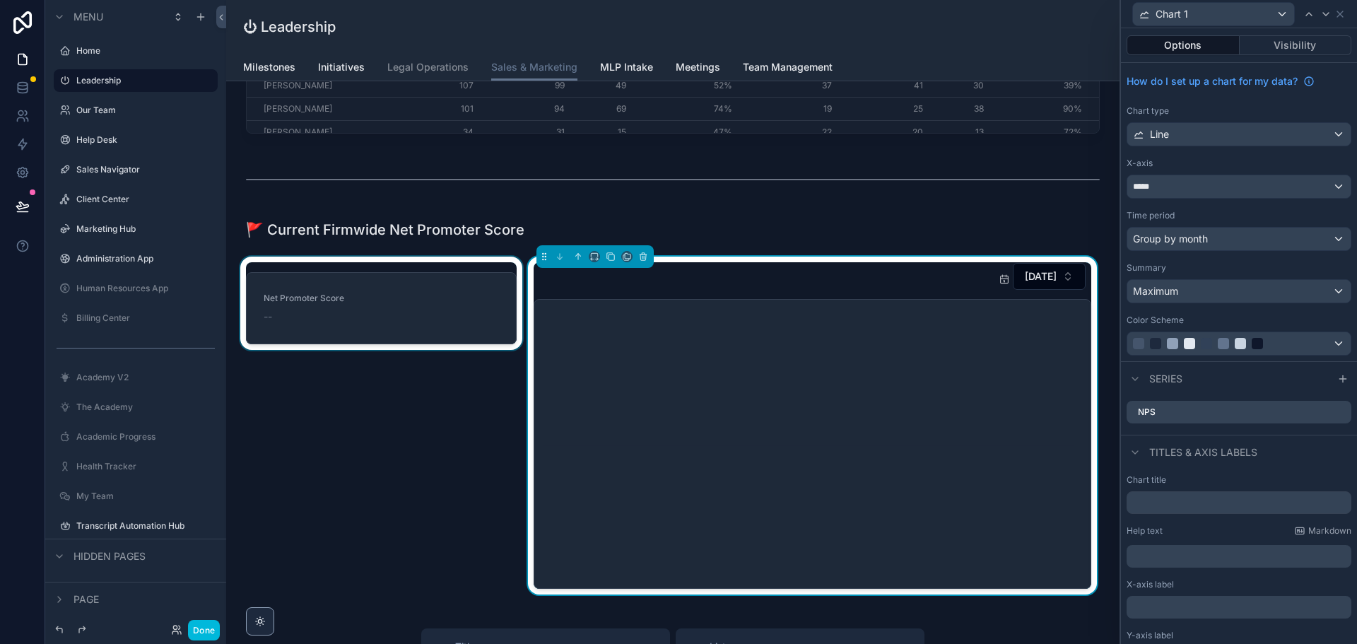
click at [421, 460] on div "scrollable content" at bounding box center [382, 426] width 288 height 338
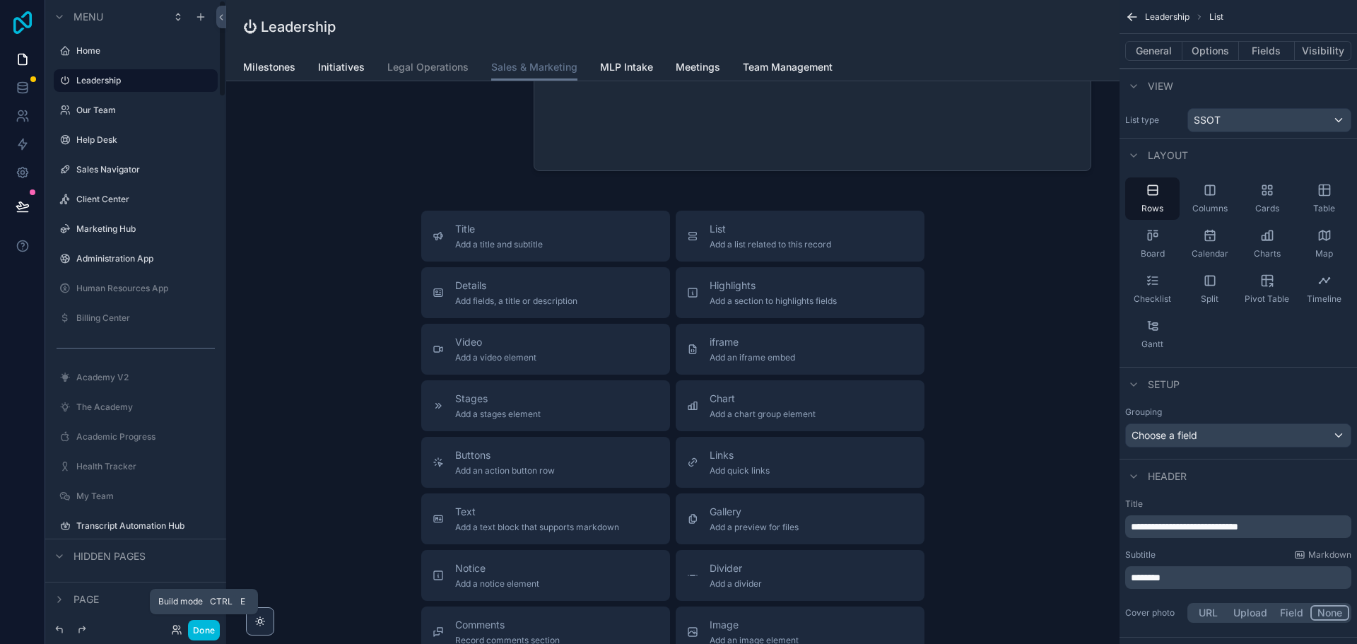
click at [23, 24] on icon at bounding box center [22, 22] width 18 height 23
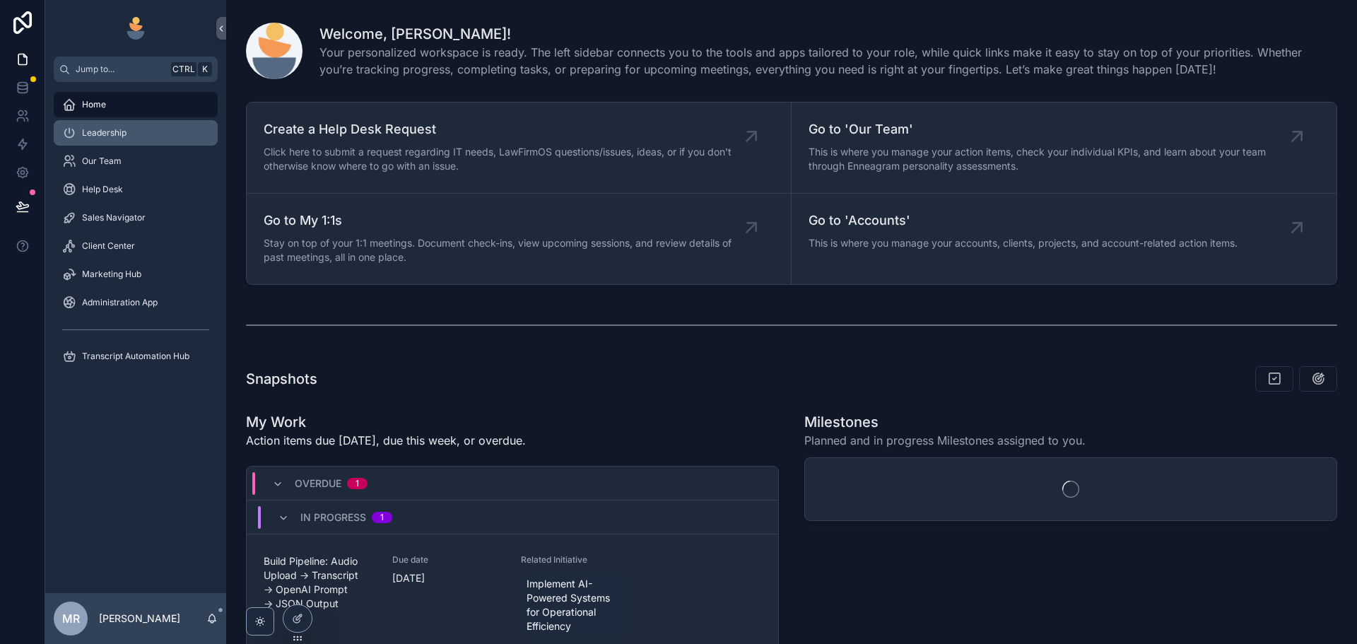
click at [136, 134] on div "Leadership" at bounding box center [135, 133] width 147 height 23
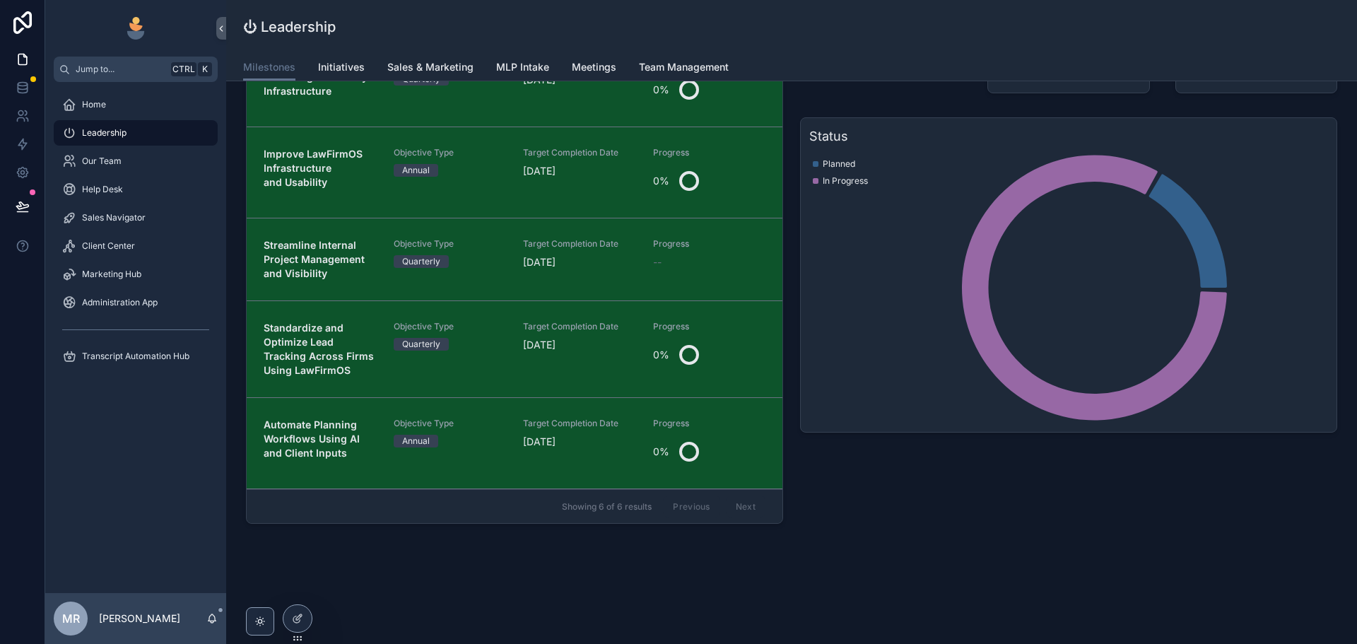
scroll to position [183, 0]
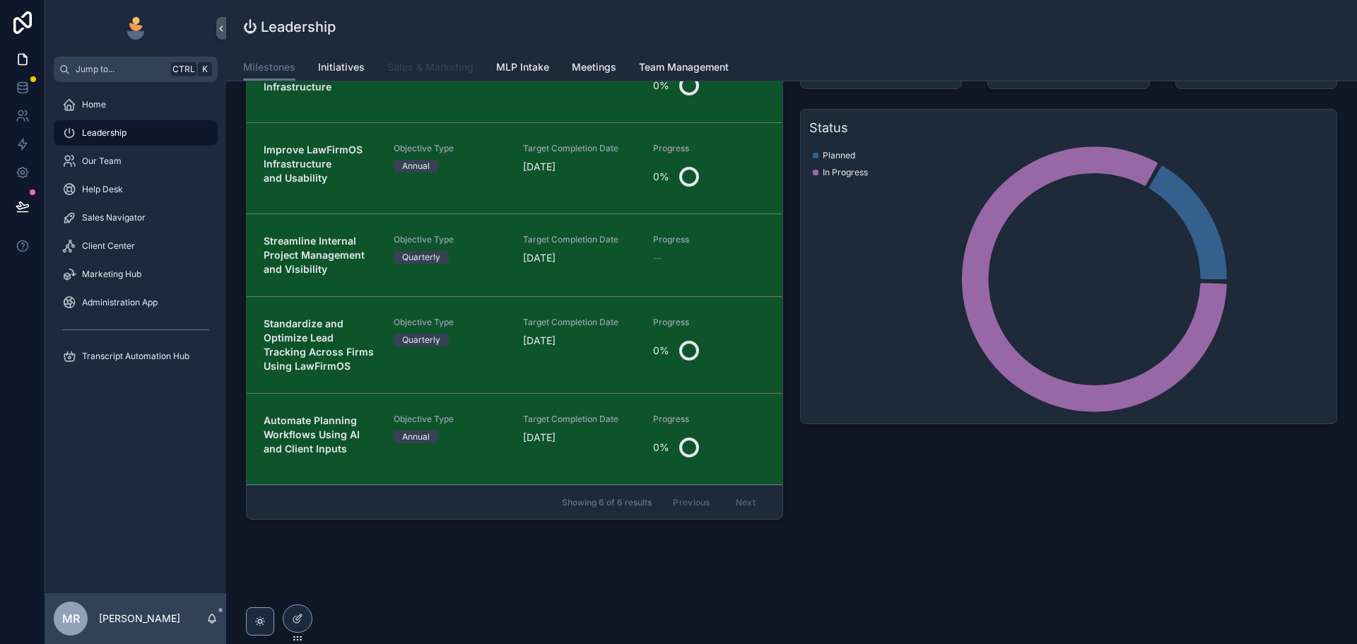
click at [448, 69] on span "Sales & Marketing" at bounding box center [430, 67] width 86 height 14
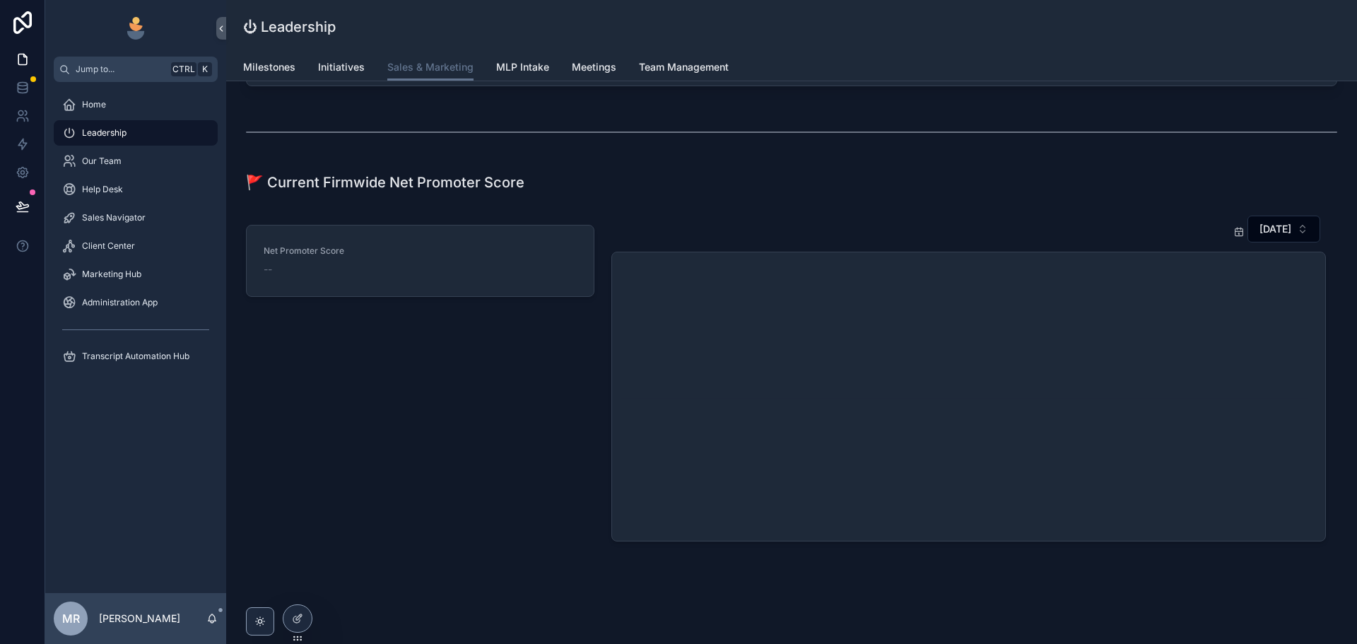
scroll to position [1464, 0]
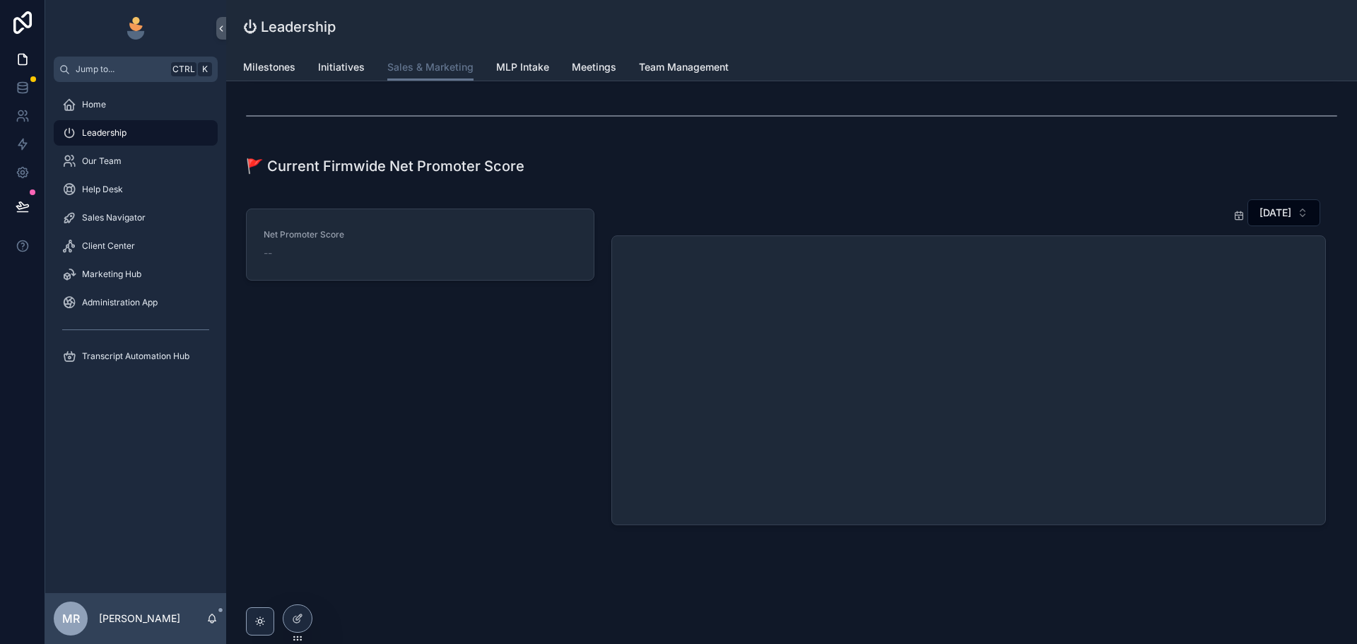
click at [1272, 232] on div "[DATE]" at bounding box center [969, 362] width 715 height 327
click at [1250, 203] on button "[DATE]" at bounding box center [1284, 212] width 73 height 27
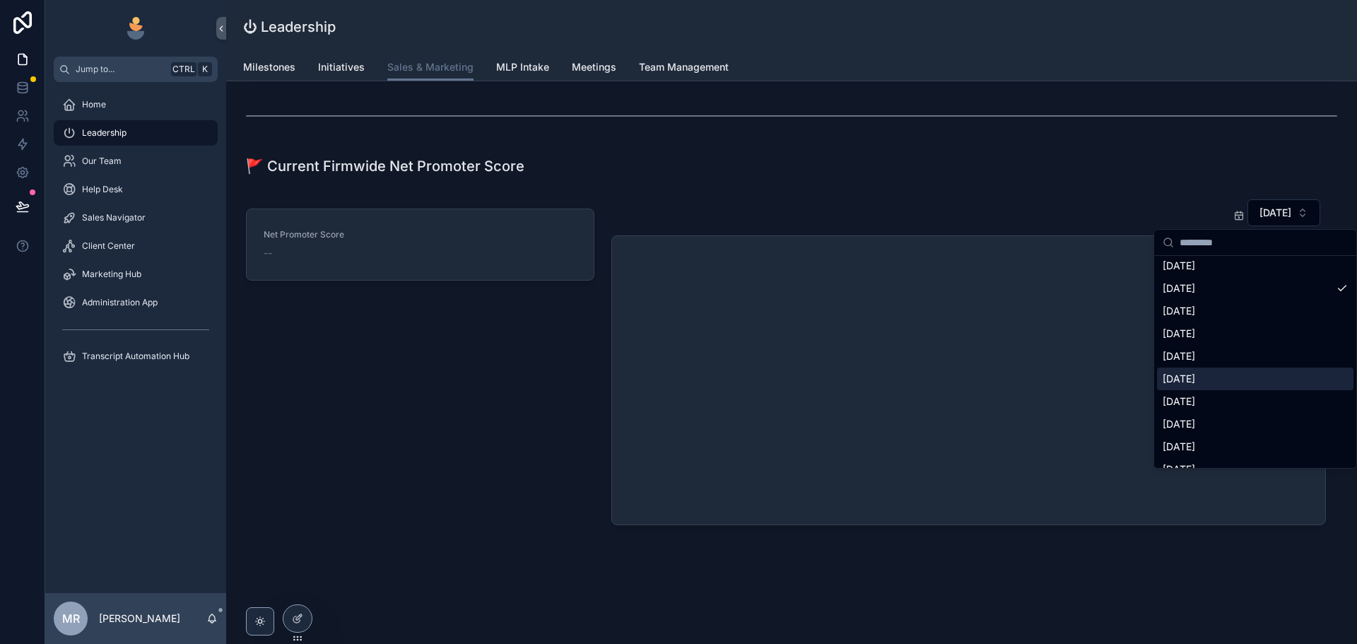
scroll to position [2192, 0]
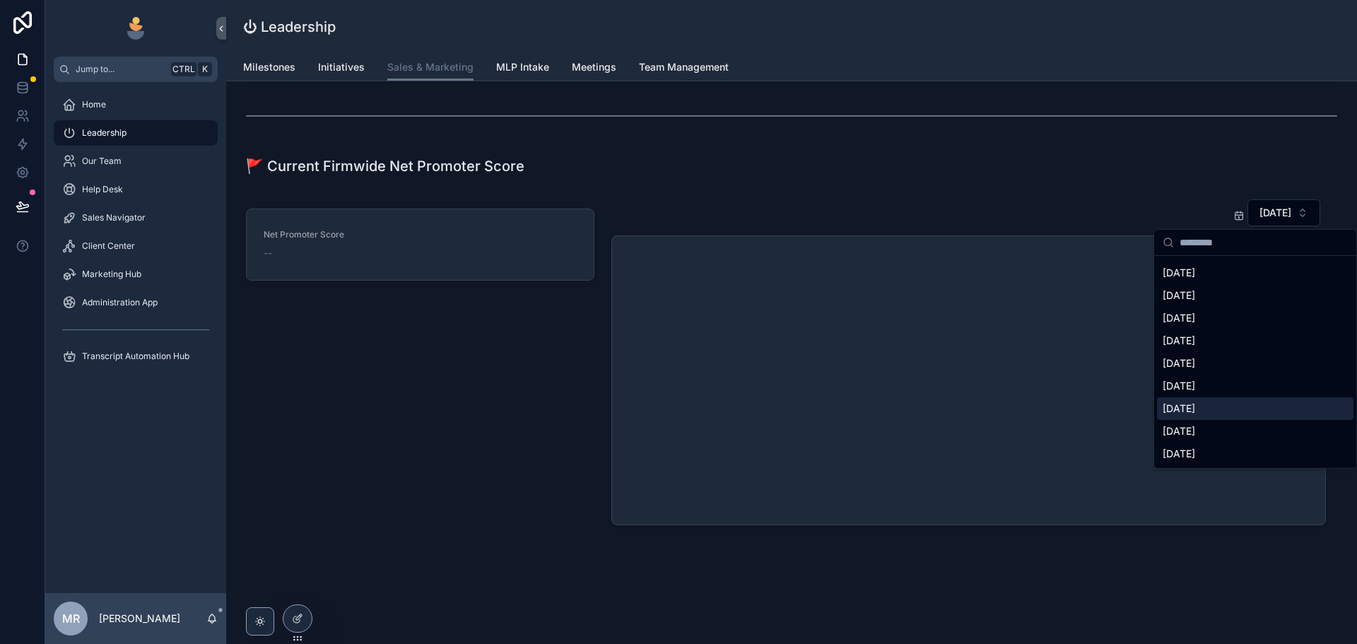
click at [1215, 409] on div "[DATE]" at bounding box center [1255, 408] width 197 height 23
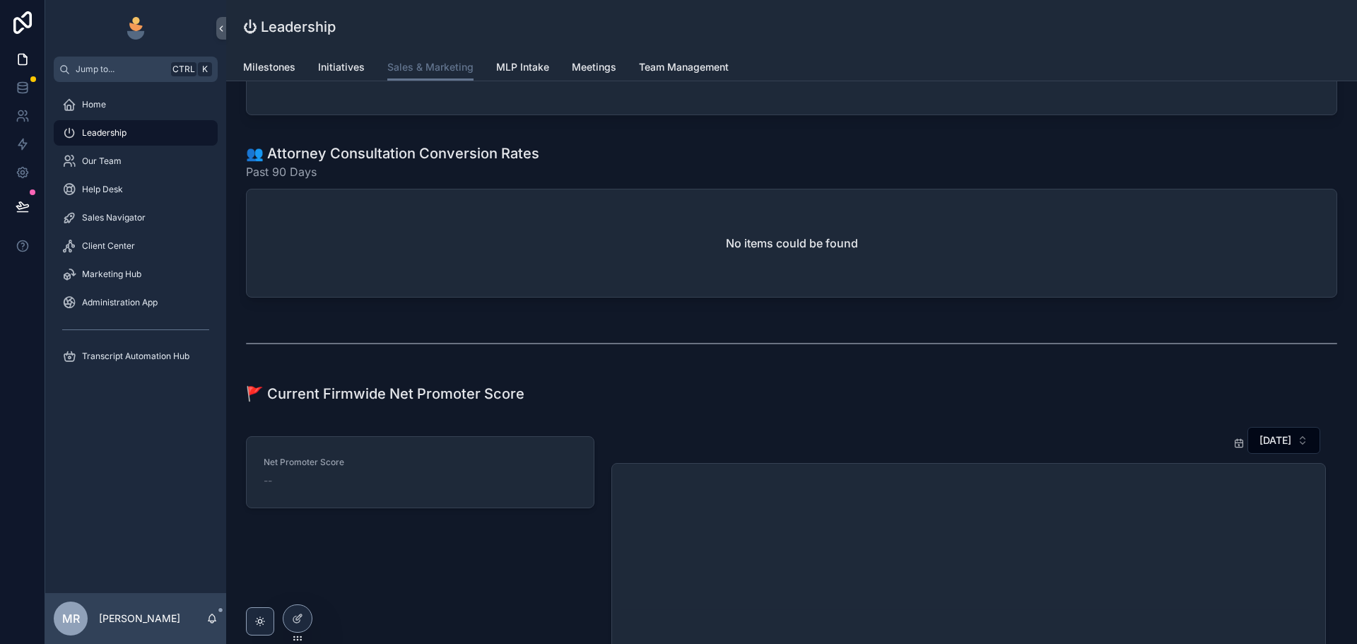
scroll to position [1464, 0]
